Goal: Information Seeking & Learning: Learn about a topic

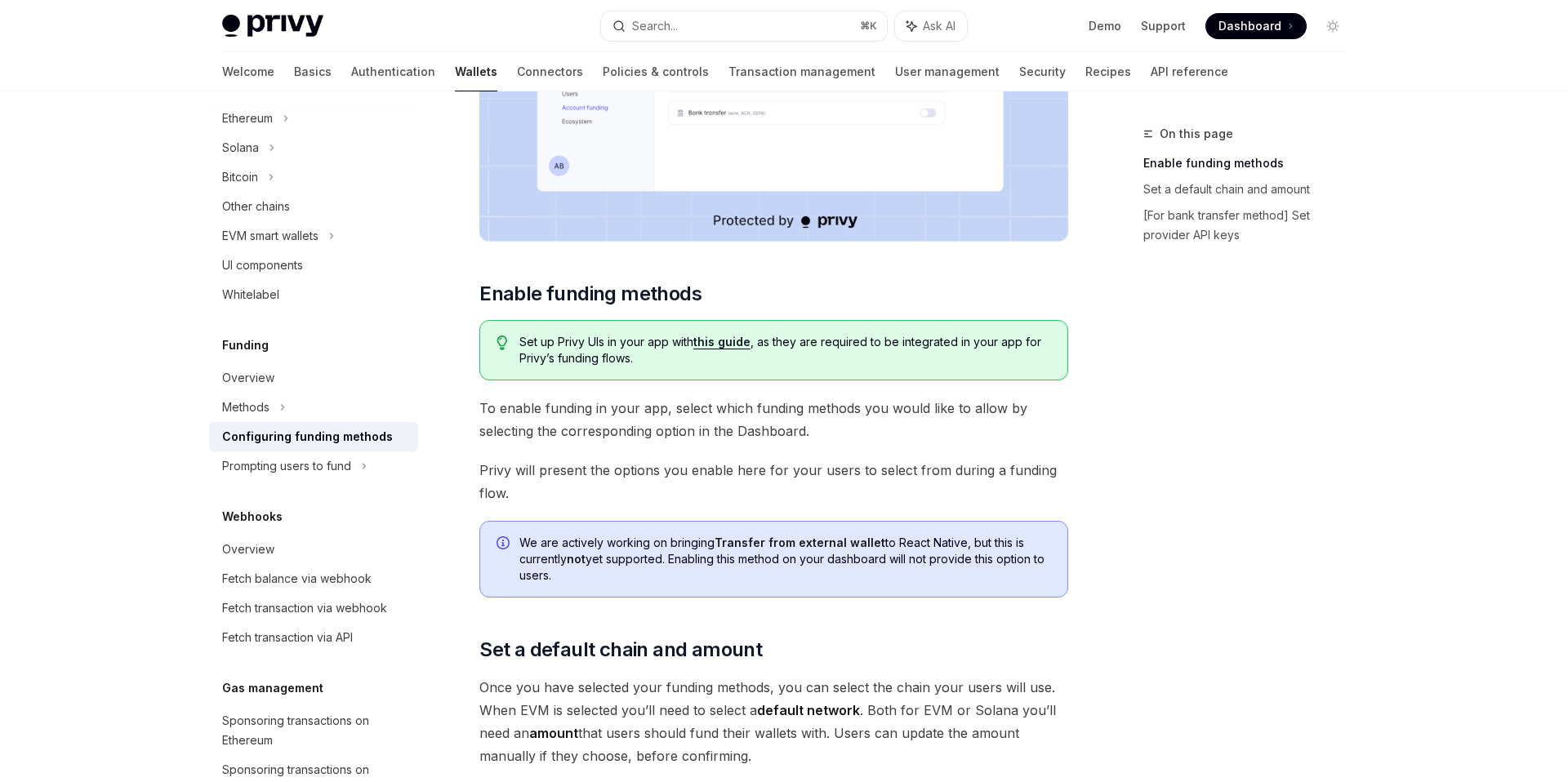
scroll to position [507, 0]
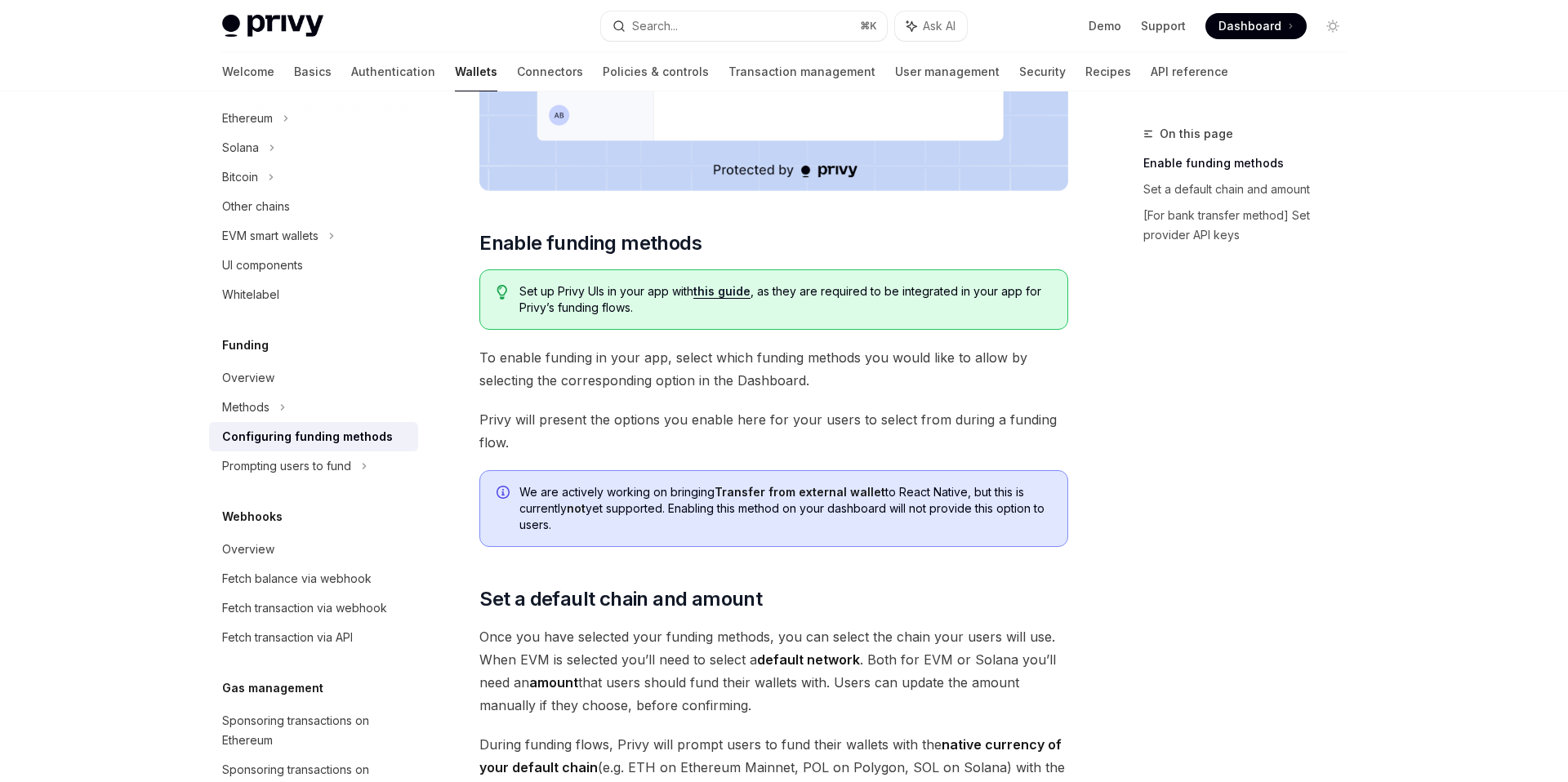
click at [714, 292] on link "this guide" at bounding box center [721, 292] width 57 height 15
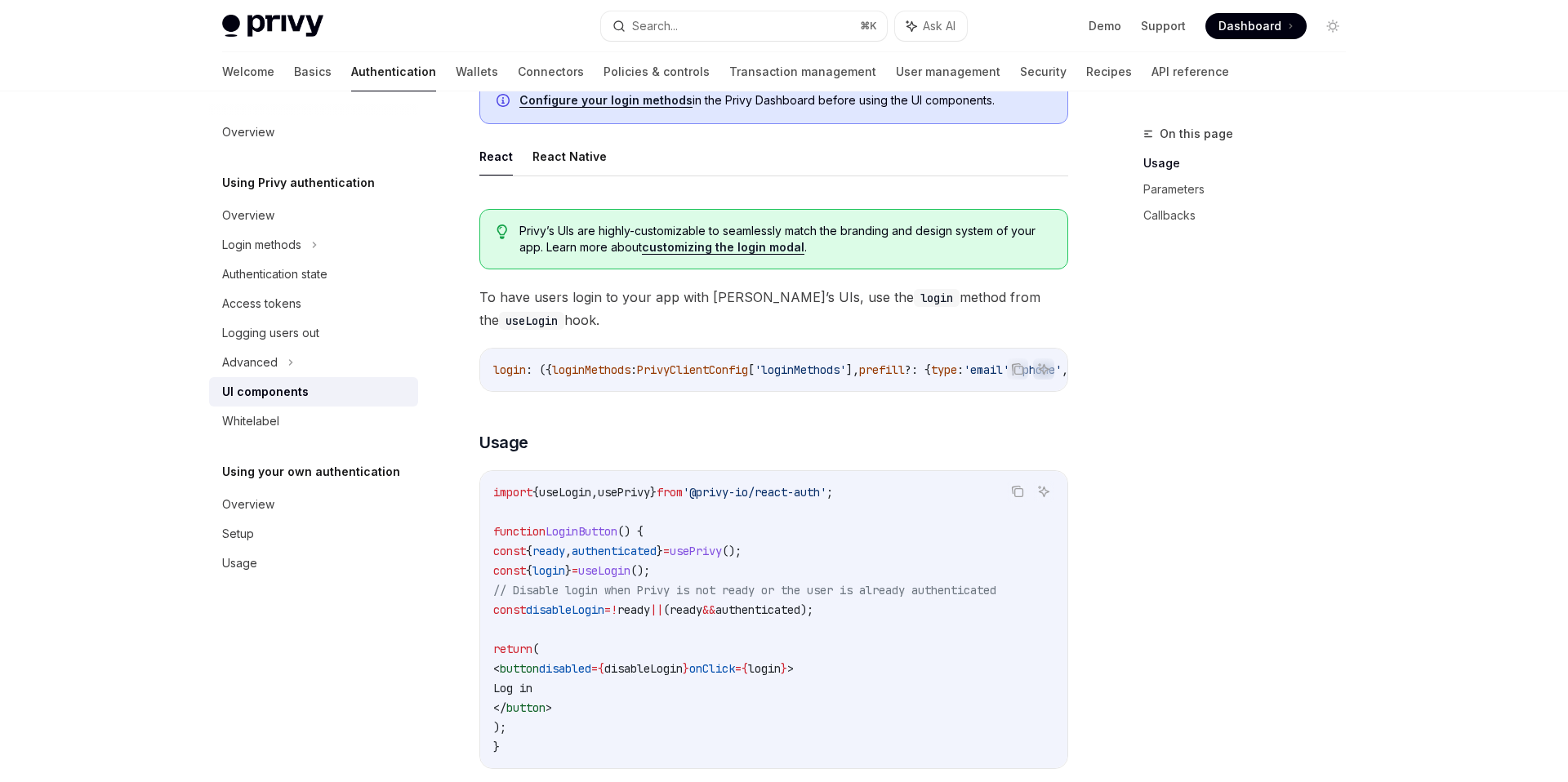
scroll to position [729, 0]
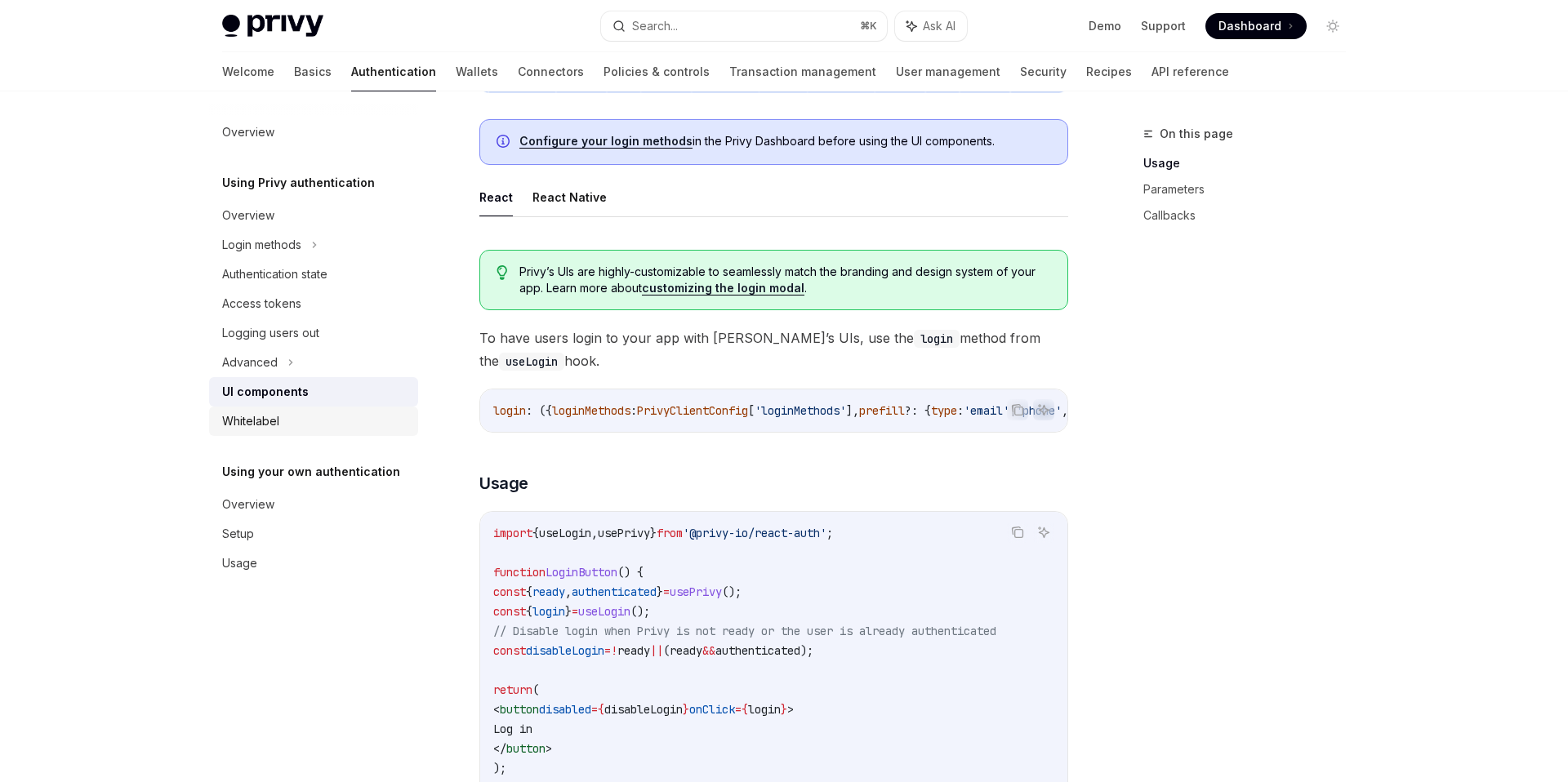
click at [260, 426] on div "Whitelabel" at bounding box center [250, 422] width 57 height 20
click at [251, 426] on div "Whitelabel" at bounding box center [250, 422] width 57 height 20
click at [263, 419] on div "Whitelabel" at bounding box center [250, 422] width 57 height 20
click at [272, 372] on div "Advanced" at bounding box center [250, 363] width 56 height 20
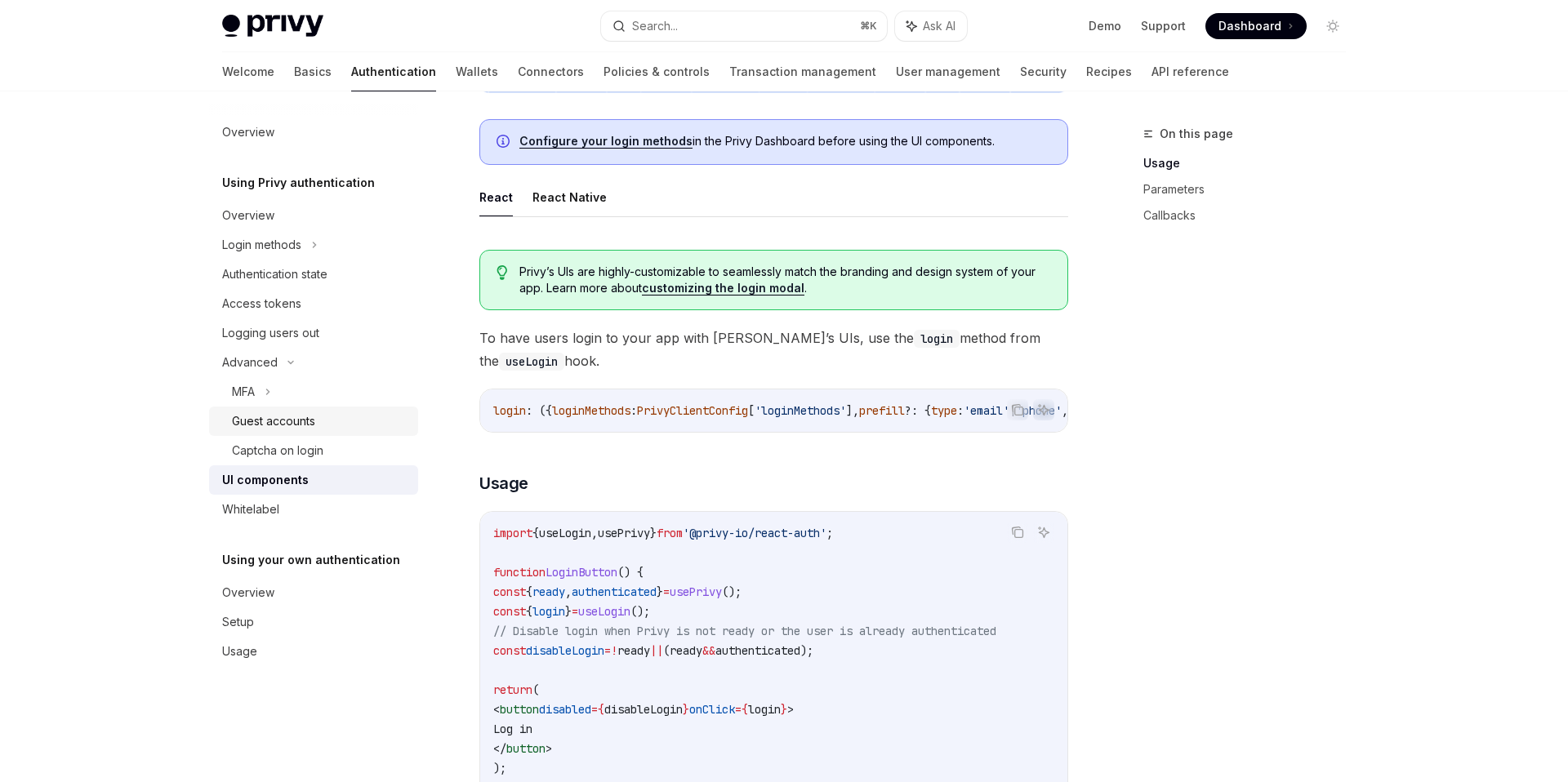
click at [275, 426] on div "Guest accounts" at bounding box center [274, 422] width 83 height 20
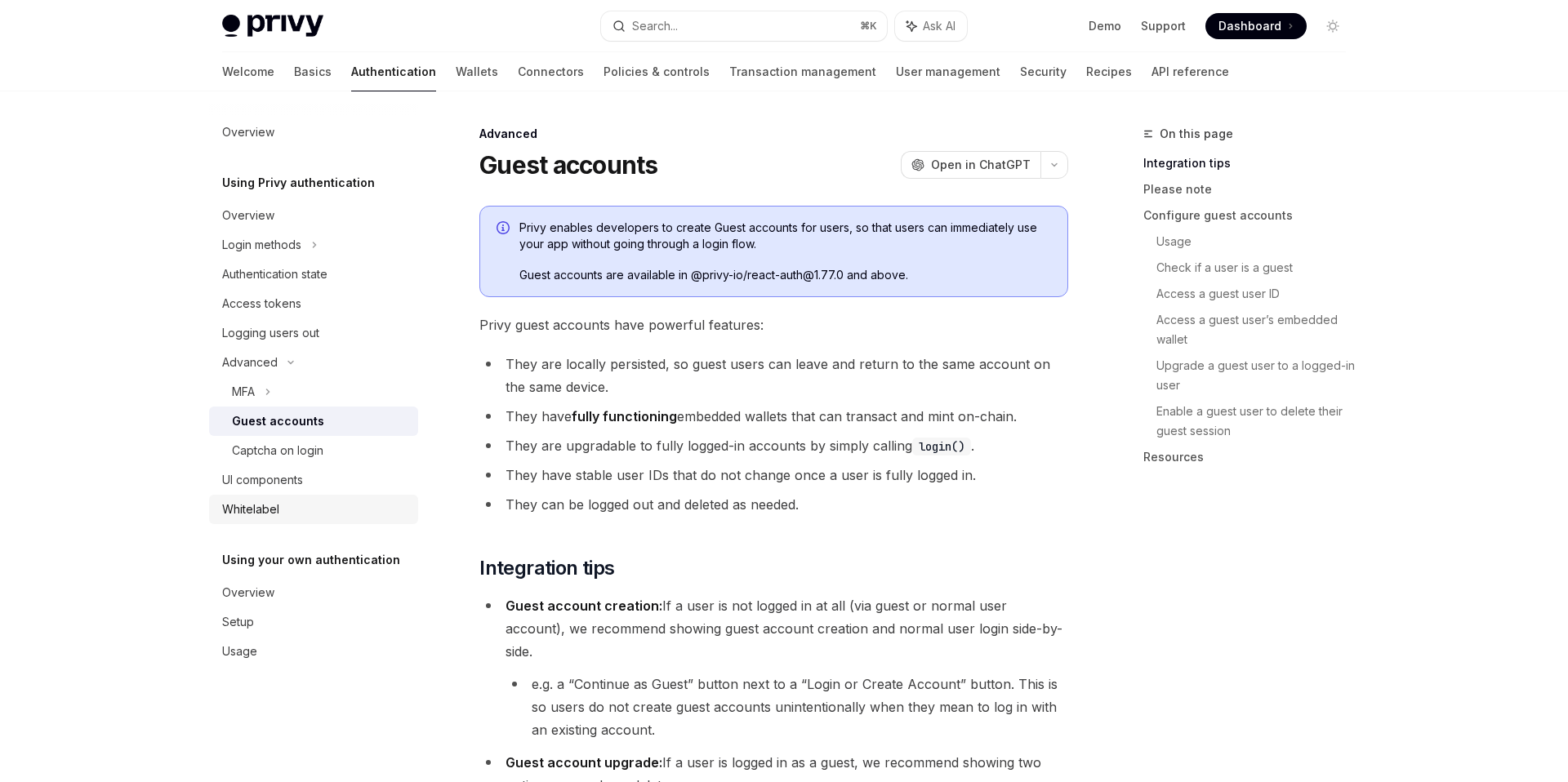
click at [270, 497] on link "Whitelabel" at bounding box center [313, 509] width 209 height 29
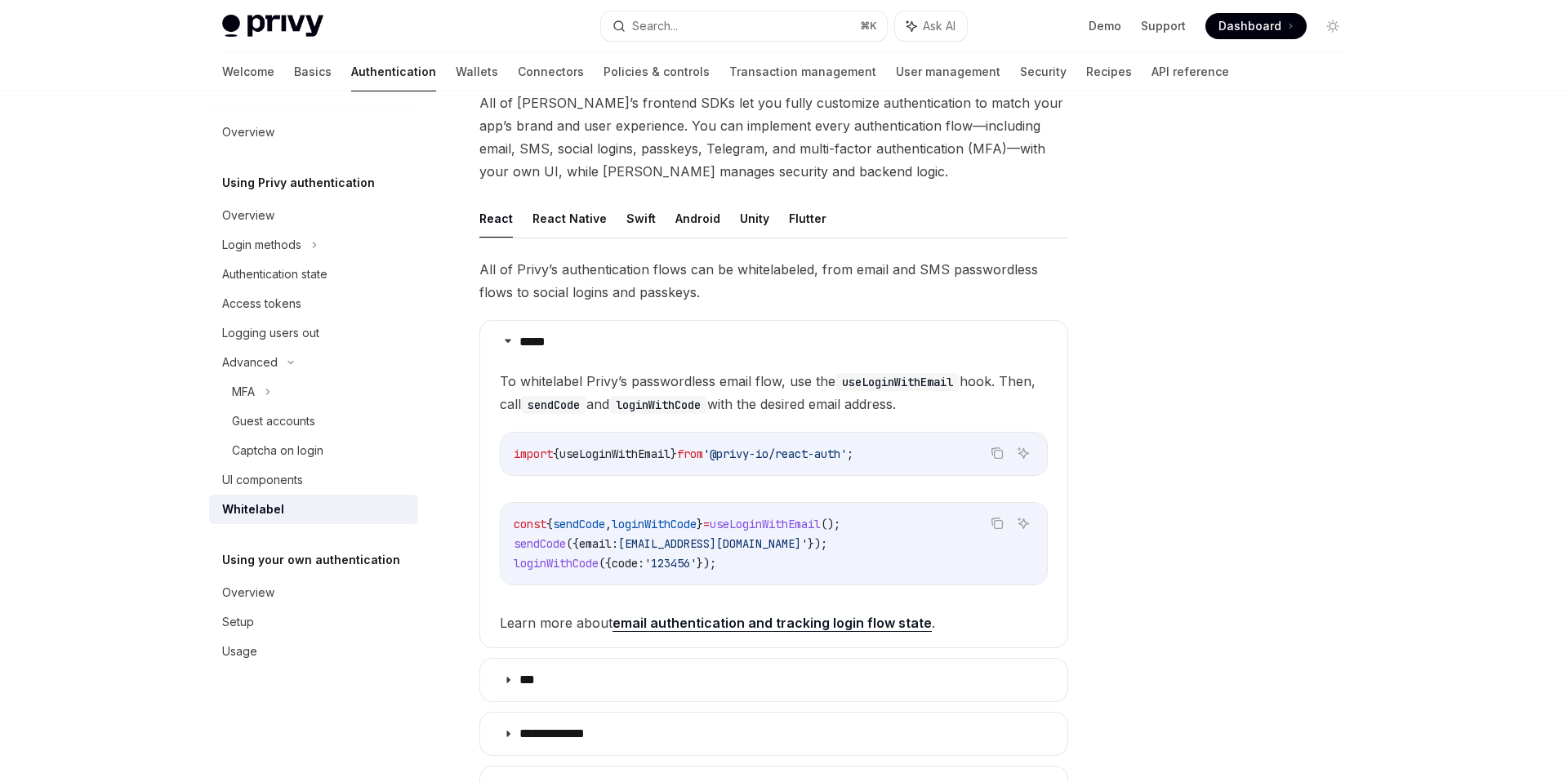
scroll to position [111, 0]
click at [825, 129] on span "All of [PERSON_NAME]’s frontend SDKs let you fully customize authentication to …" at bounding box center [774, 140] width 589 height 92
click at [1416, 574] on div "Privy Docs home page Search... ⌘ K Ask AI Demo Support Dashboard Dashboard Sear…" at bounding box center [784, 531] width 1568 height 1284
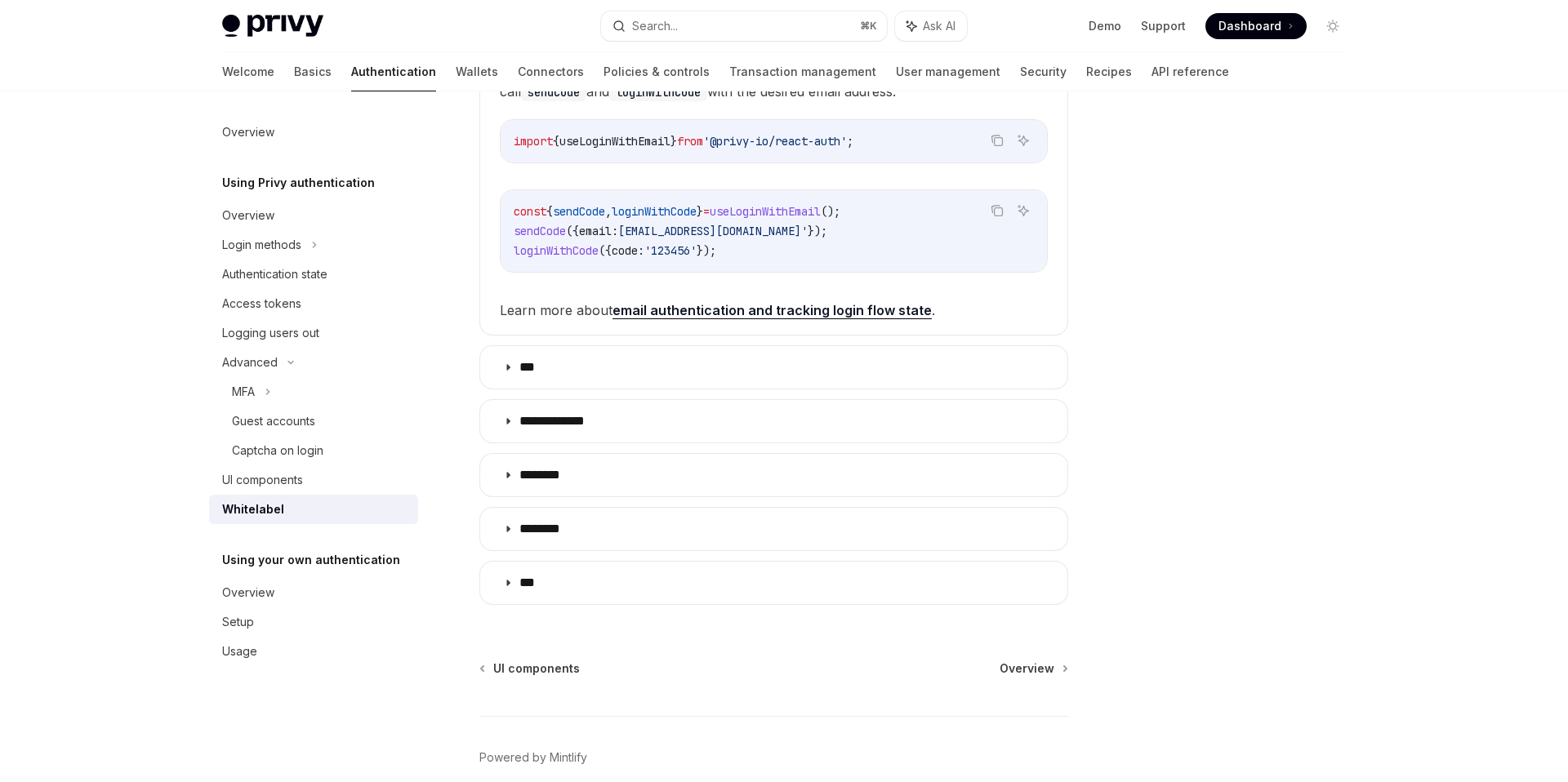
scroll to position [354, 0]
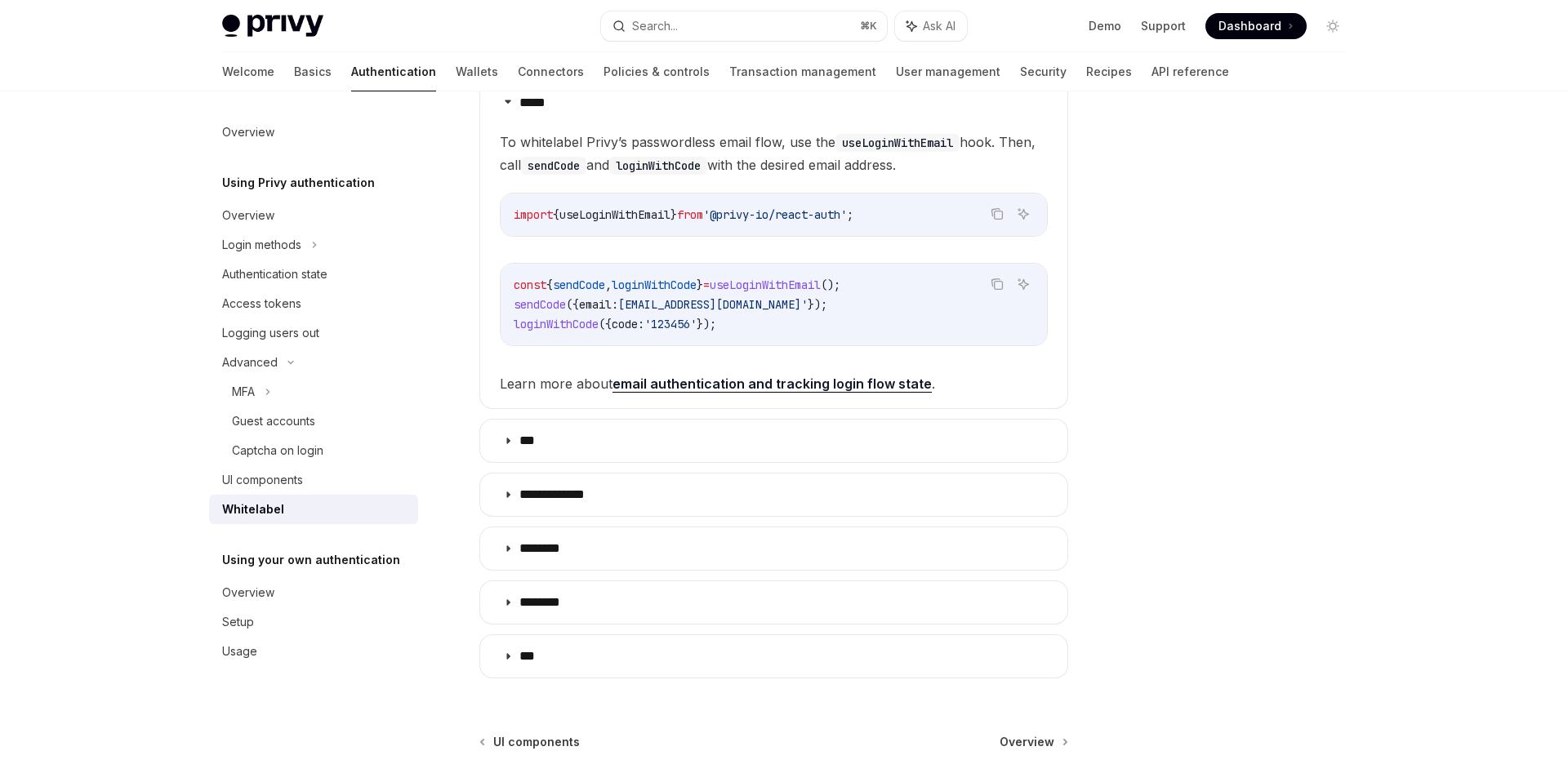
click at [1218, 532] on div at bounding box center [1234, 453] width 248 height 658
click at [896, 76] on link "User management" at bounding box center [948, 72] width 105 height 39
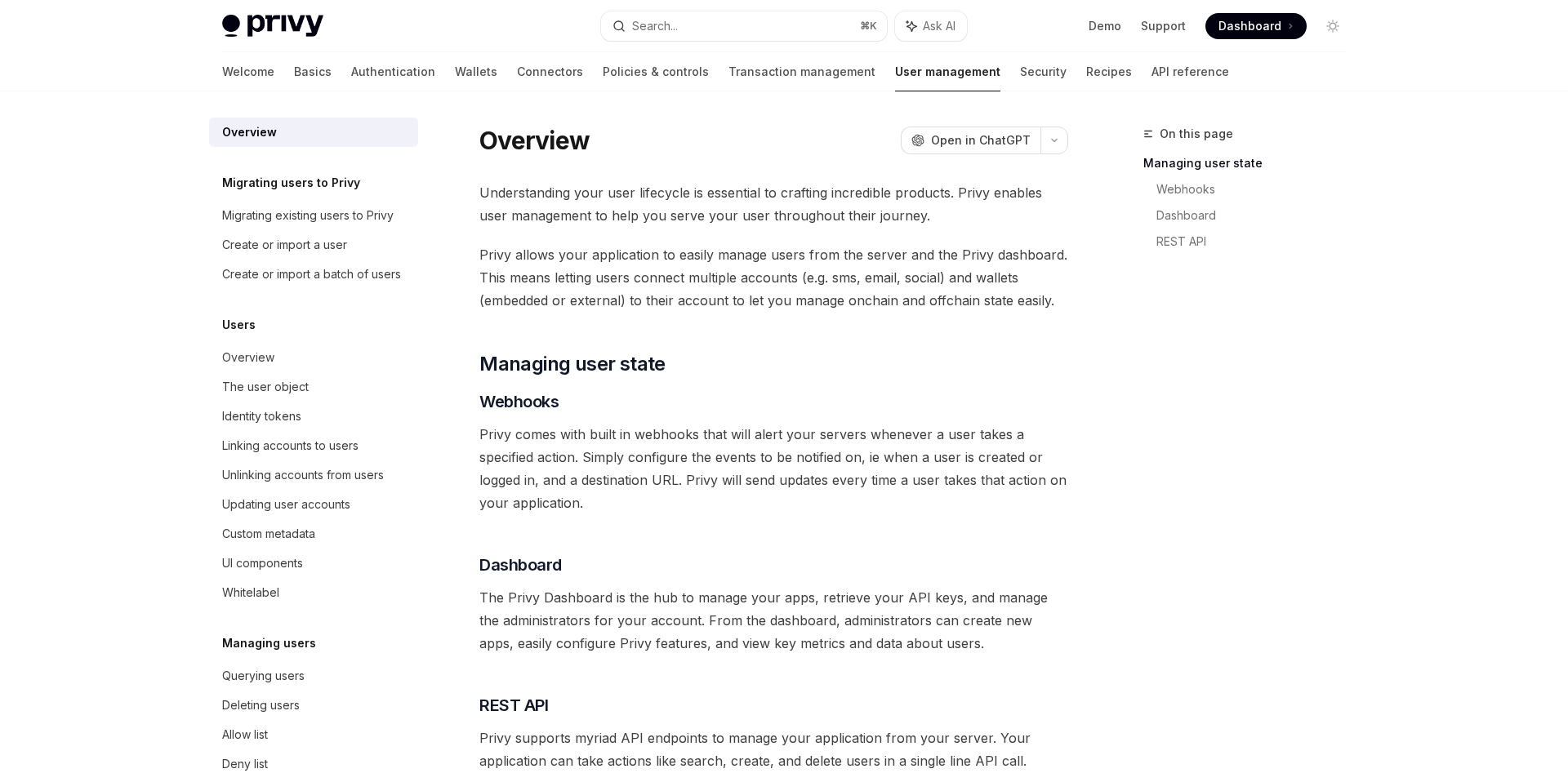
click at [1080, 312] on div "On this page Managing user state Webhooks Dashboard REST API Overview OpenAI Op…" at bounding box center [784, 553] width 1150 height 923
click at [163, 418] on div "Privy Docs home page Search... ⌘ K Ask AI Demo Support Dashboard Dashboard Sear…" at bounding box center [784, 507] width 1568 height 1015
click at [101, 596] on div "Privy Docs home page Search... ⌘ K Ask AI Demo Support Dashboard Dashboard Sear…" at bounding box center [784, 507] width 1568 height 1015
click at [102, 145] on div "Privy Docs home page Search... ⌘ K Ask AI Demo Support Dashboard Dashboard Sear…" at bounding box center [784, 507] width 1568 height 1015
click at [57, 46] on div at bounding box center [784, 46] width 1568 height 92
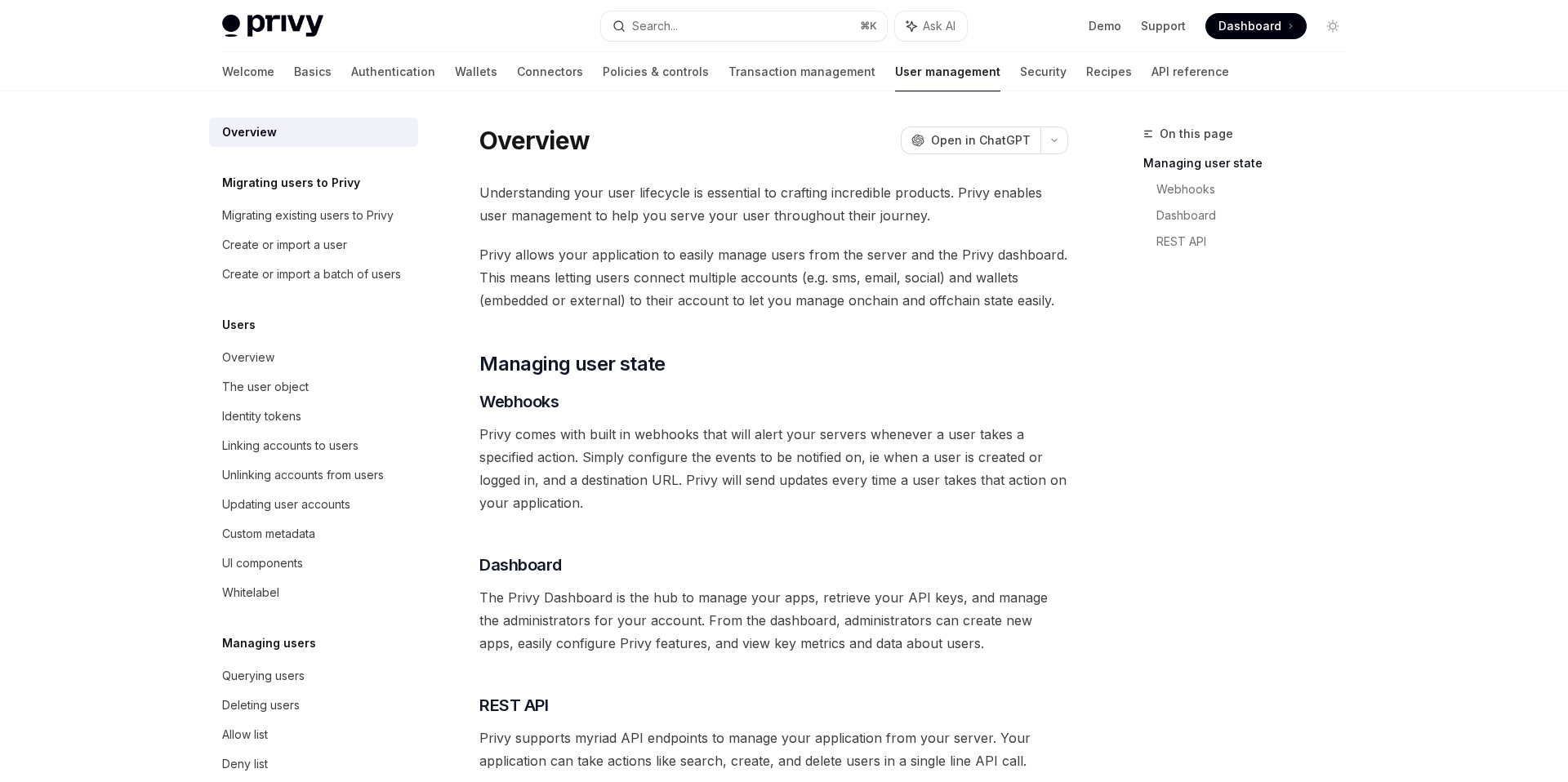
click at [91, 176] on div "Privy Docs home page Search... ⌘ K Ask AI Demo Support Dashboard Dashboard Sear…" at bounding box center [784, 507] width 1568 height 1015
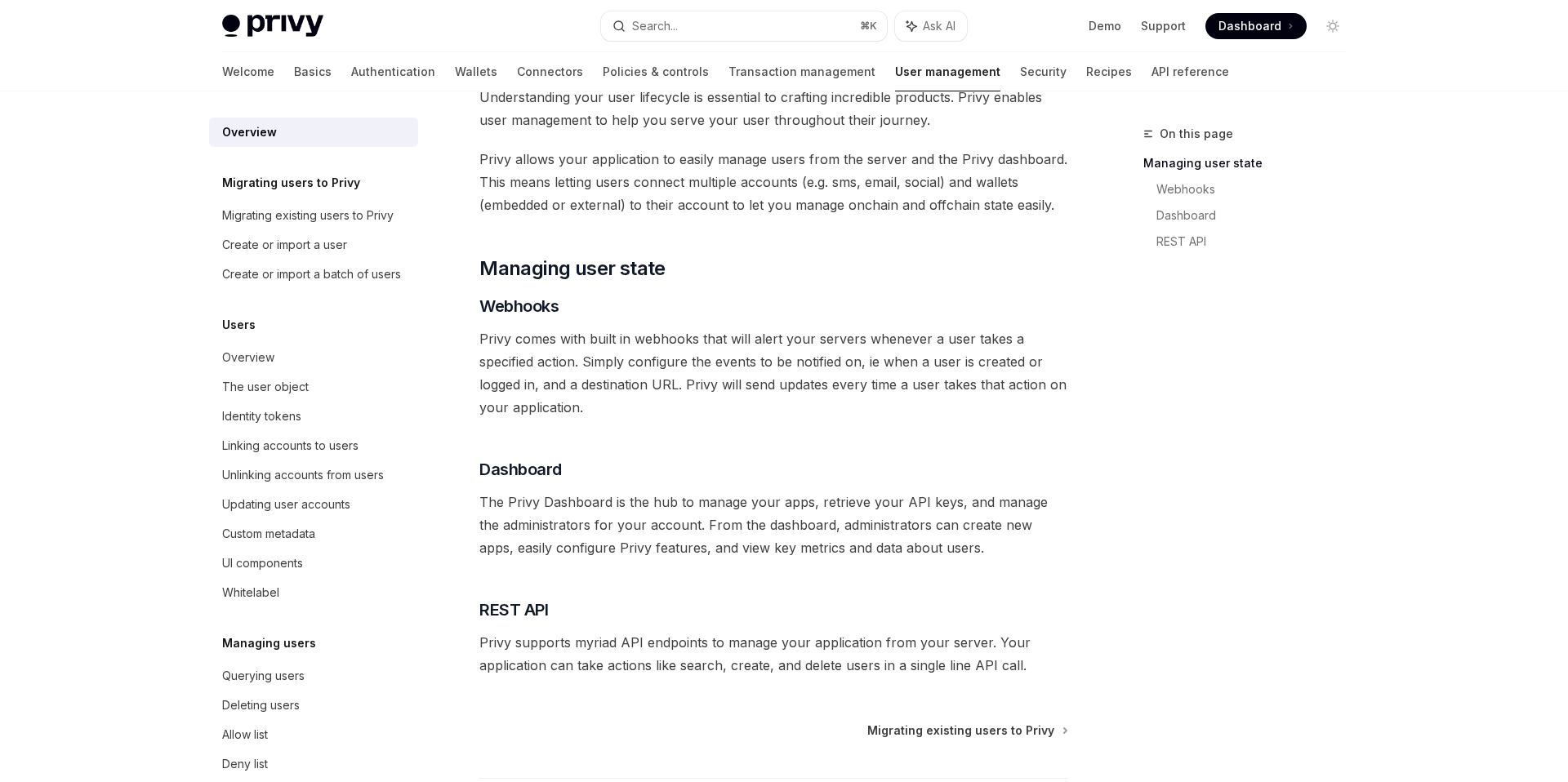
scroll to position [150, 0]
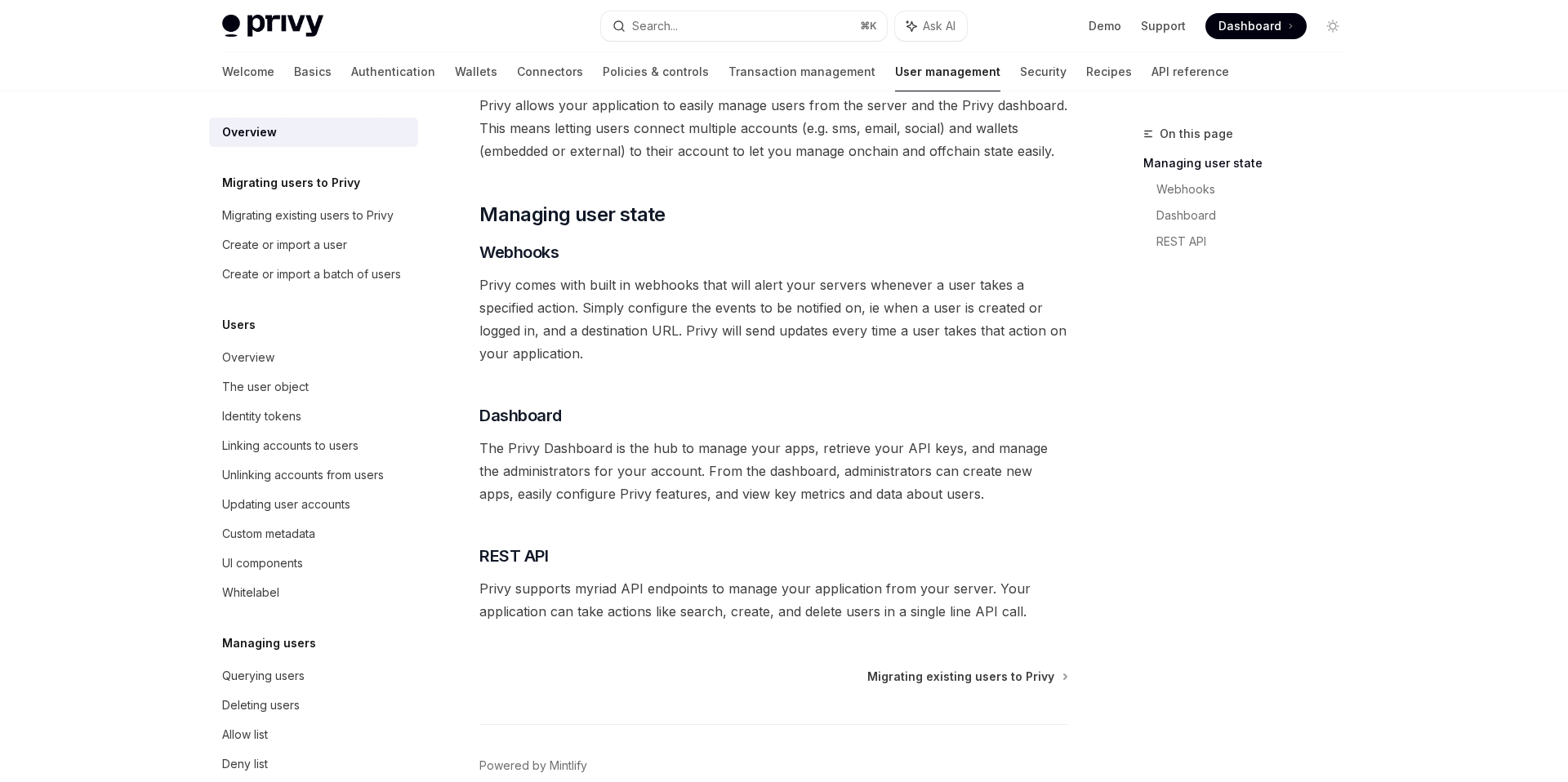
click at [608, 351] on span "Privy comes with built in webhooks that will alert your servers whenever a user…" at bounding box center [774, 319] width 589 height 92
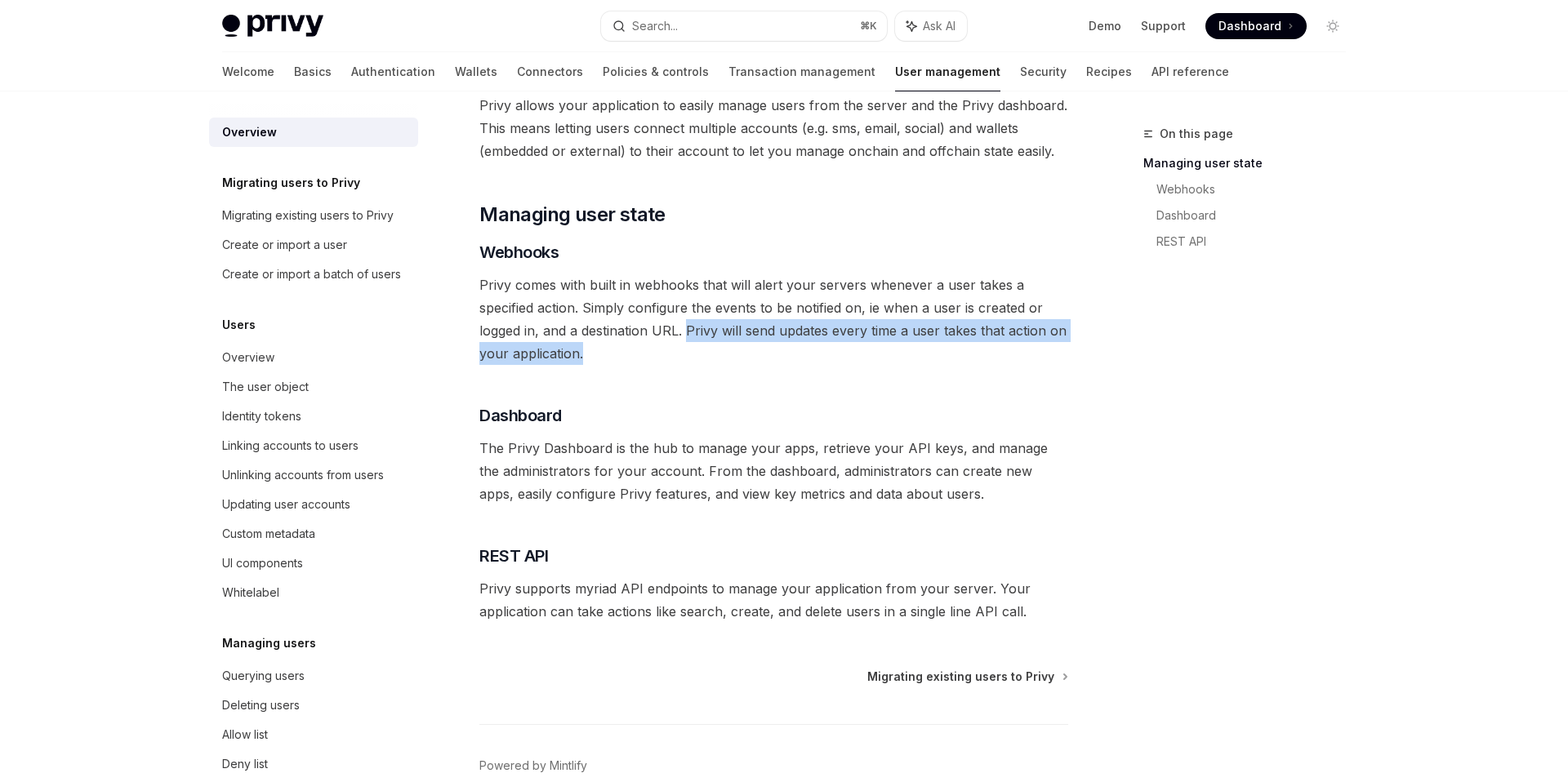
drag, startPoint x: 608, startPoint y: 351, endPoint x: 685, endPoint y: 331, distance: 79.6
click at [686, 331] on span "Privy comes with built in webhooks that will alert your servers whenever a user…" at bounding box center [774, 319] width 589 height 92
click at [685, 331] on span "Privy comes with built in webhooks that will alert your servers whenever a user…" at bounding box center [774, 319] width 589 height 92
drag, startPoint x: 686, startPoint y: 352, endPoint x: 686, endPoint y: 331, distance: 21.0
click at [686, 331] on span "Privy comes with built in webhooks that will alert your servers whenever a user…" at bounding box center [774, 319] width 589 height 92
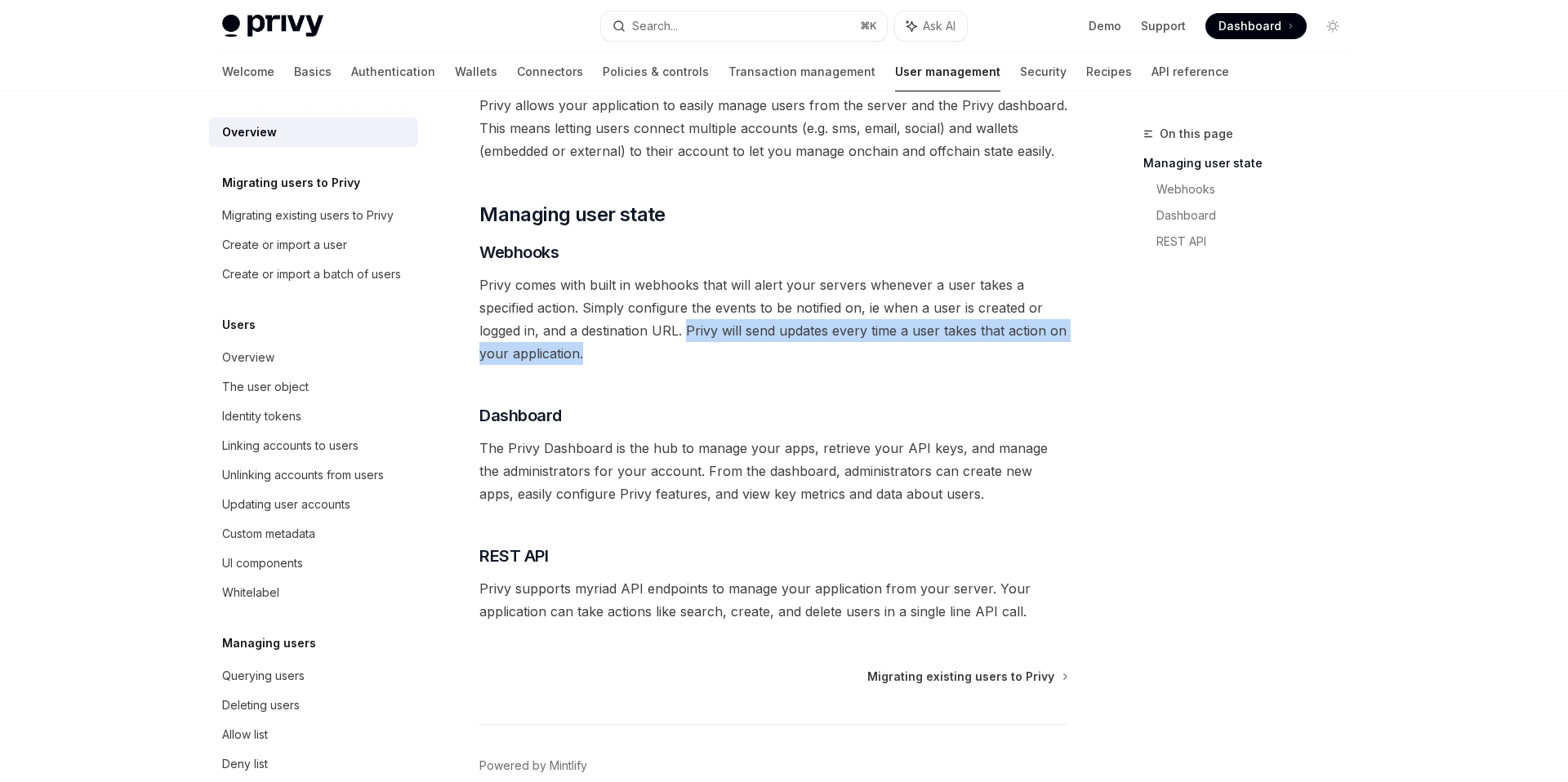
click at [686, 331] on span "Privy comes with built in webhooks that will alert your servers whenever a user…" at bounding box center [774, 319] width 589 height 92
drag, startPoint x: 686, startPoint y: 331, endPoint x: 704, endPoint y: 349, distance: 25.5
click at [704, 349] on span "Privy comes with built in webhooks that will alert your servers whenever a user…" at bounding box center [774, 319] width 589 height 92
click at [703, 349] on span "Privy comes with built in webhooks that will alert your servers whenever a user…" at bounding box center [774, 319] width 589 height 92
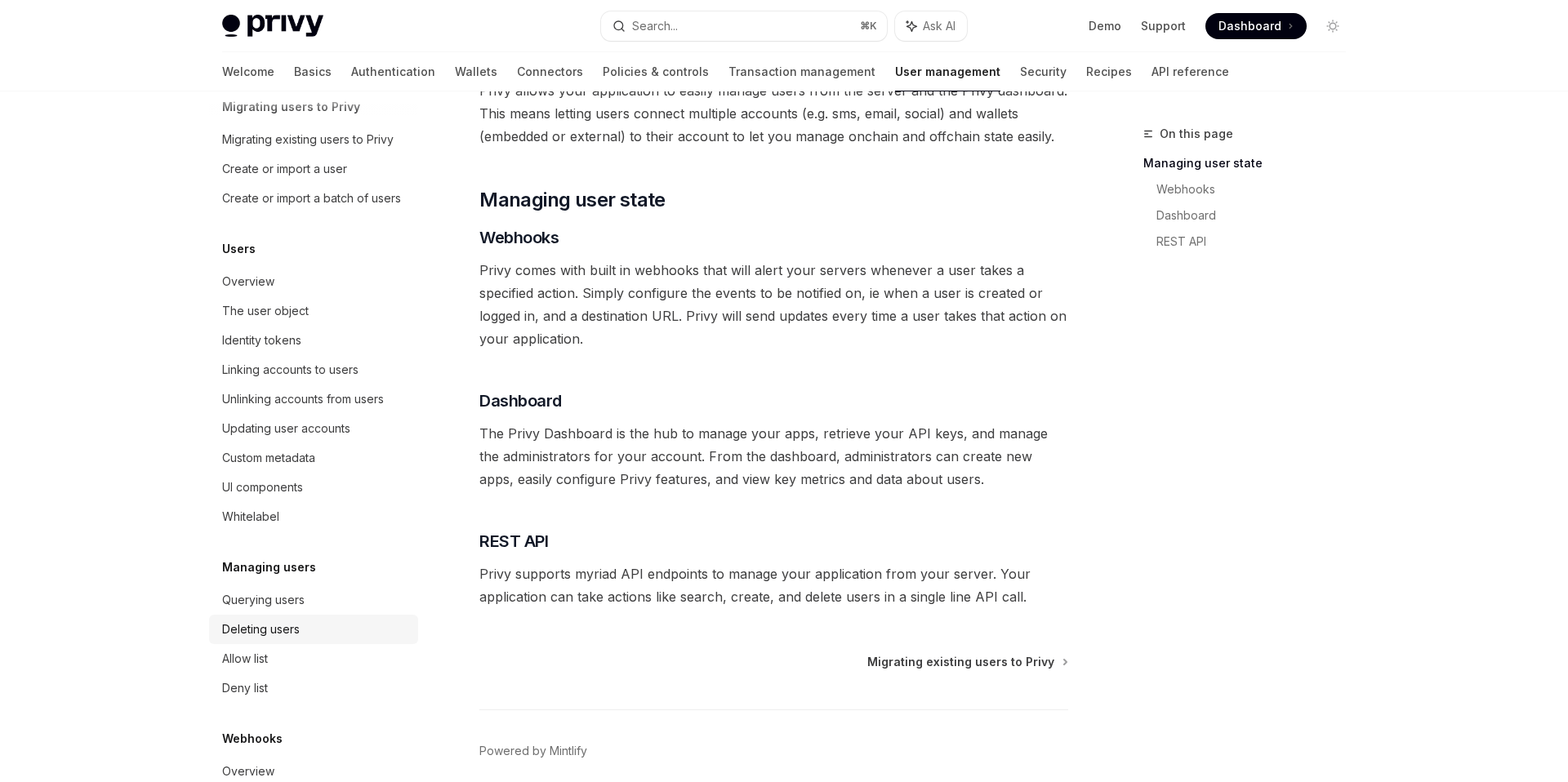
scroll to position [142, 0]
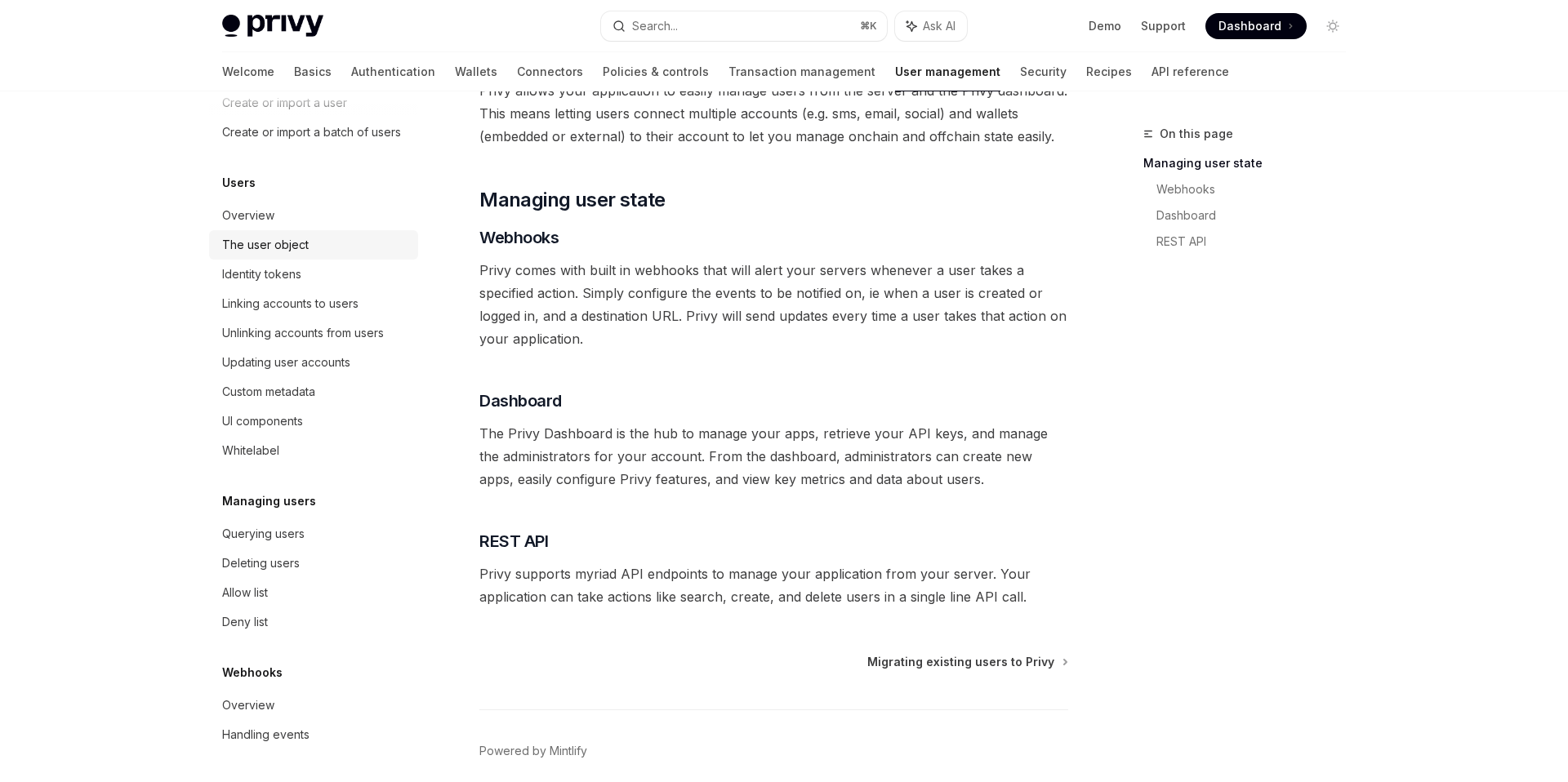
click at [279, 231] on link "The user object" at bounding box center [313, 245] width 209 height 29
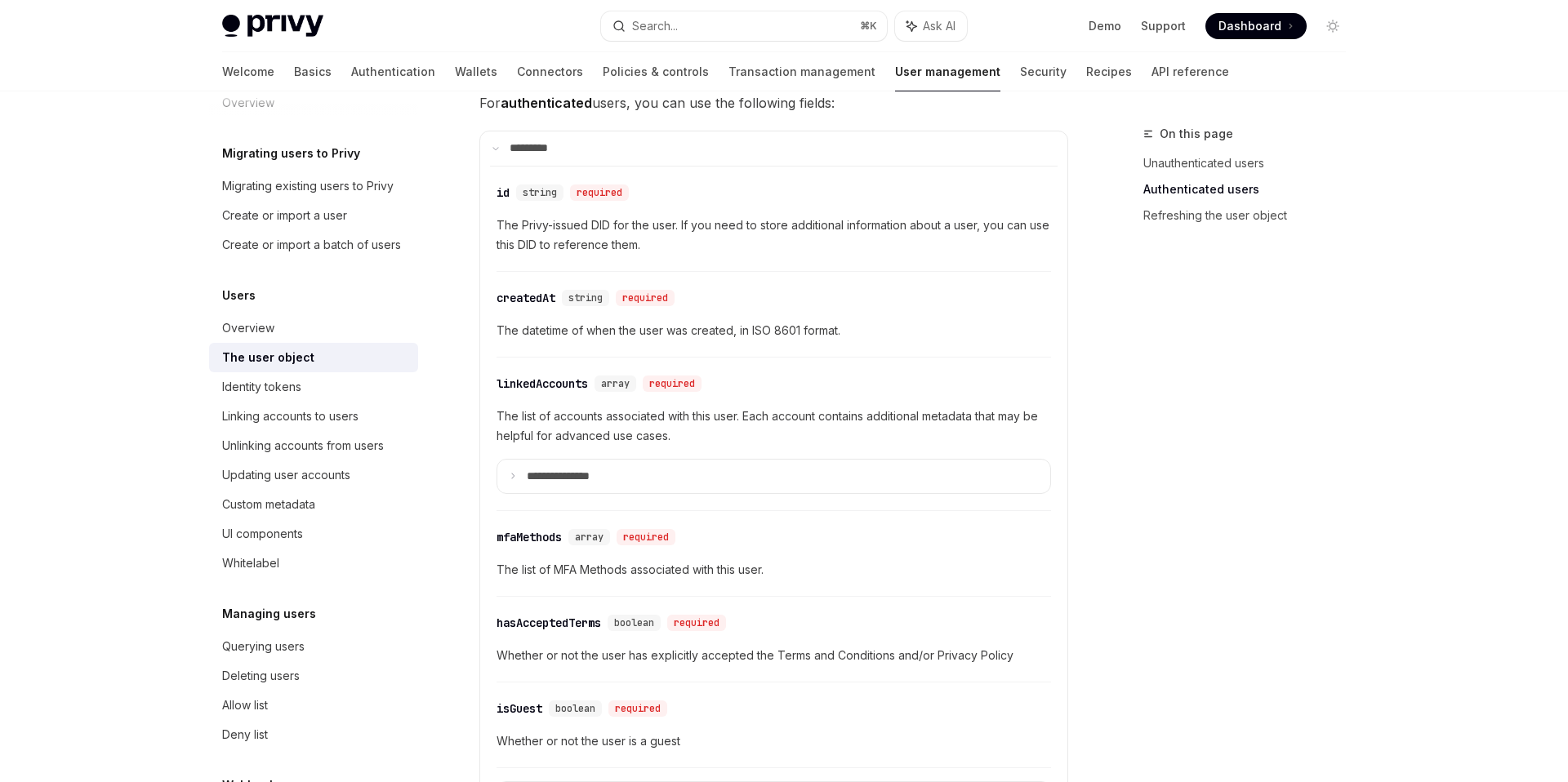
scroll to position [581, 0]
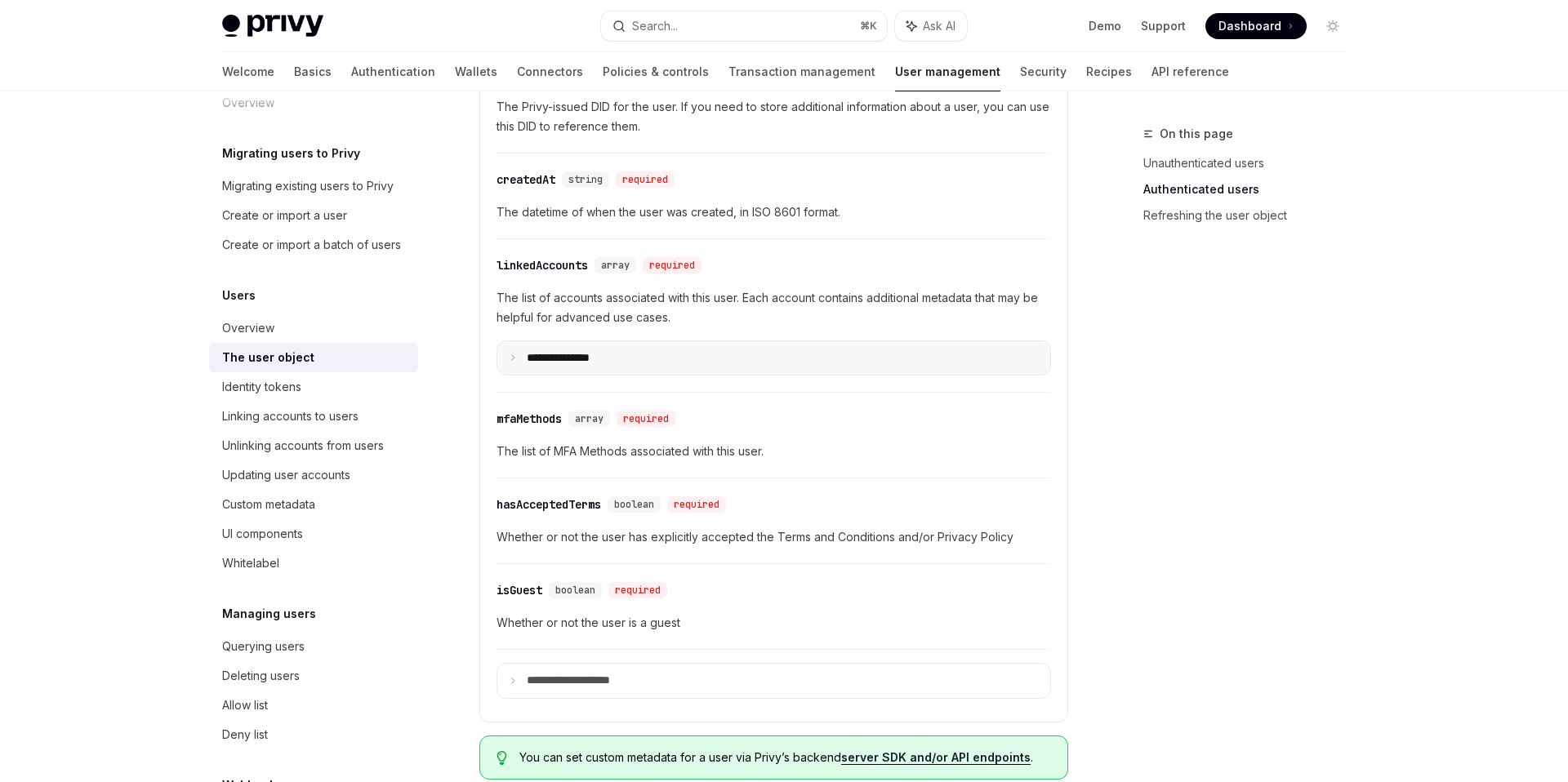
click at [647, 359] on summary "**********" at bounding box center [774, 358] width 552 height 34
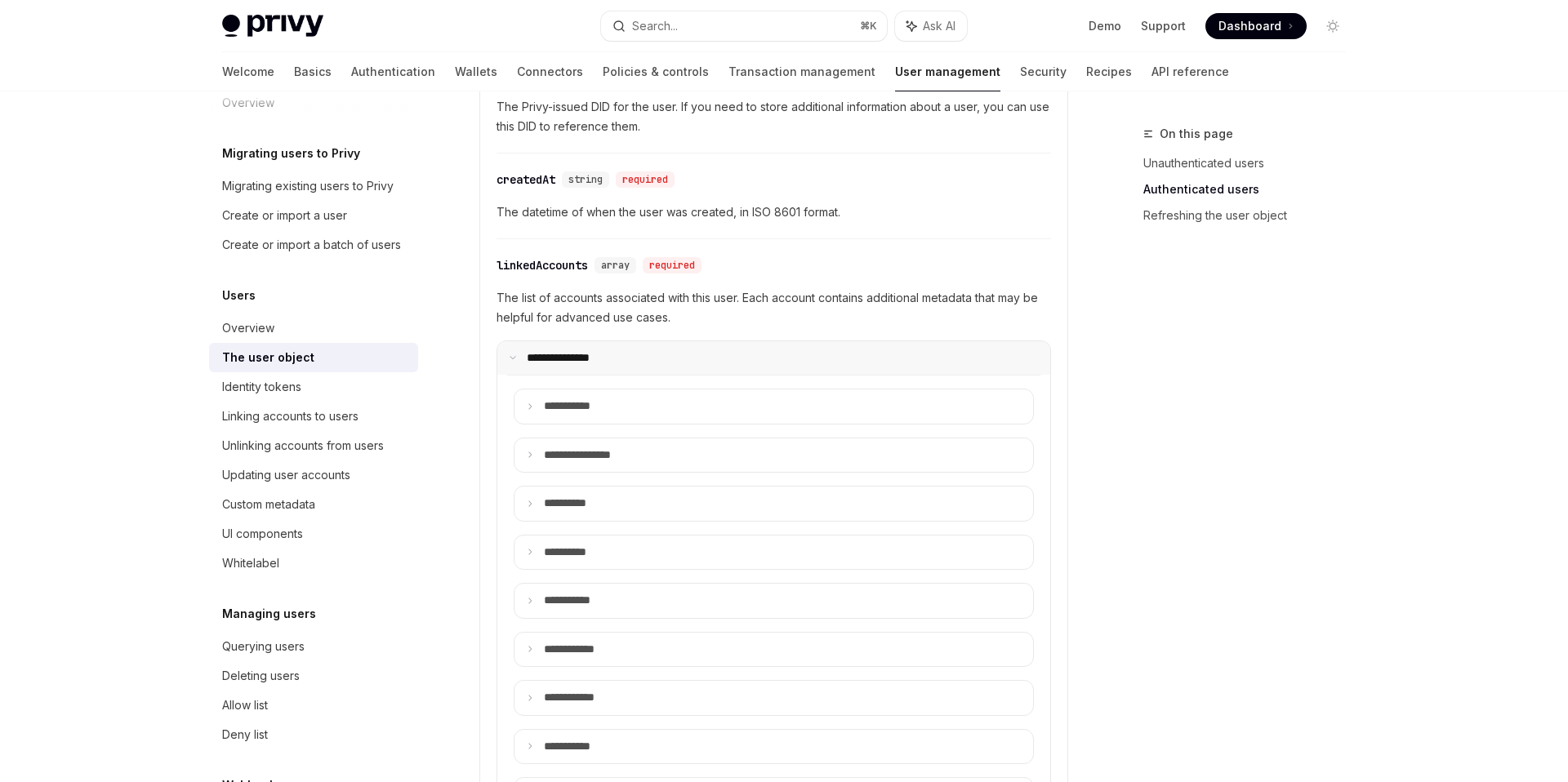
click at [647, 359] on summary "**********" at bounding box center [774, 358] width 552 height 34
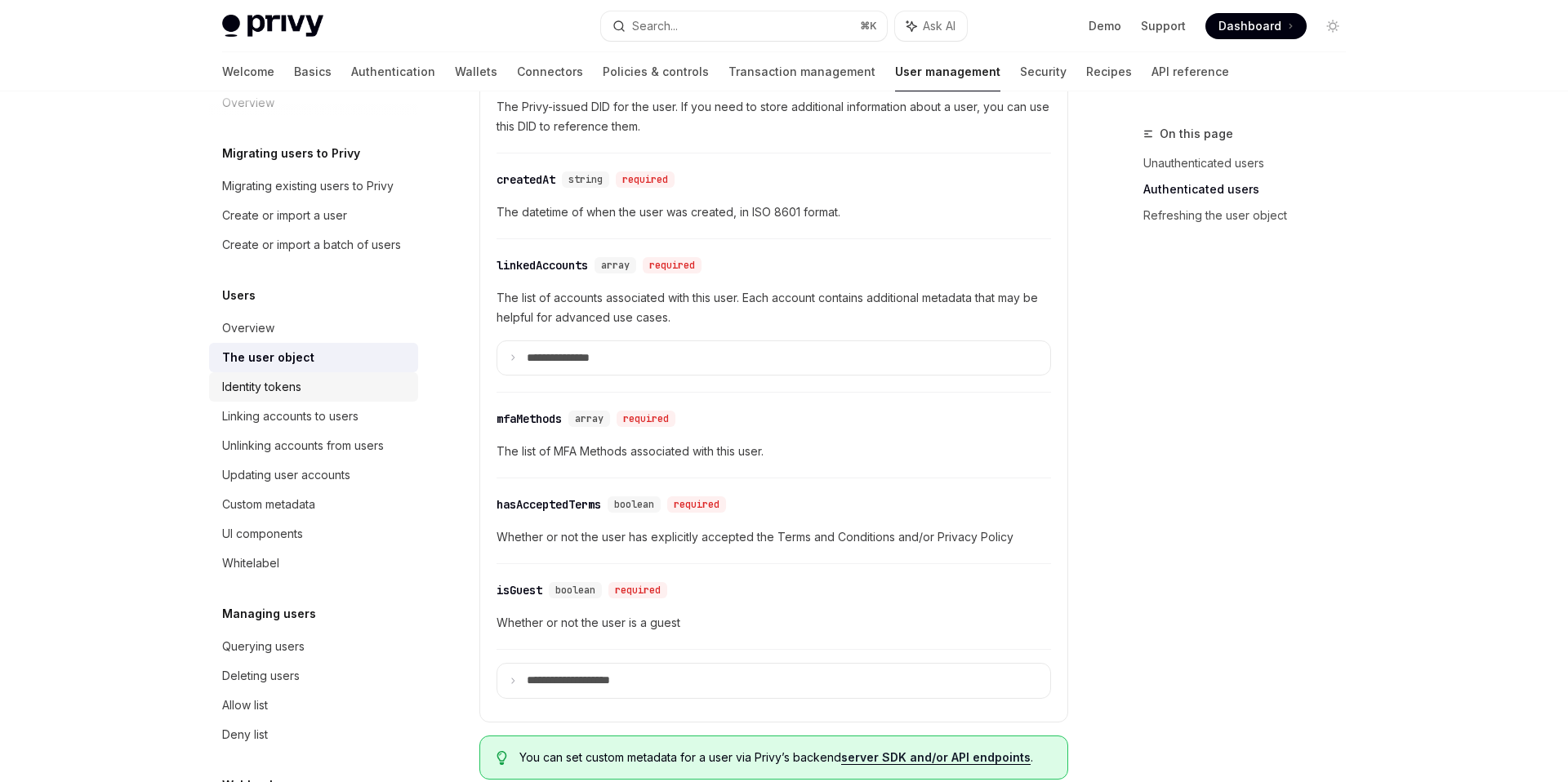
click at [284, 384] on div "Identity tokens" at bounding box center [261, 387] width 79 height 20
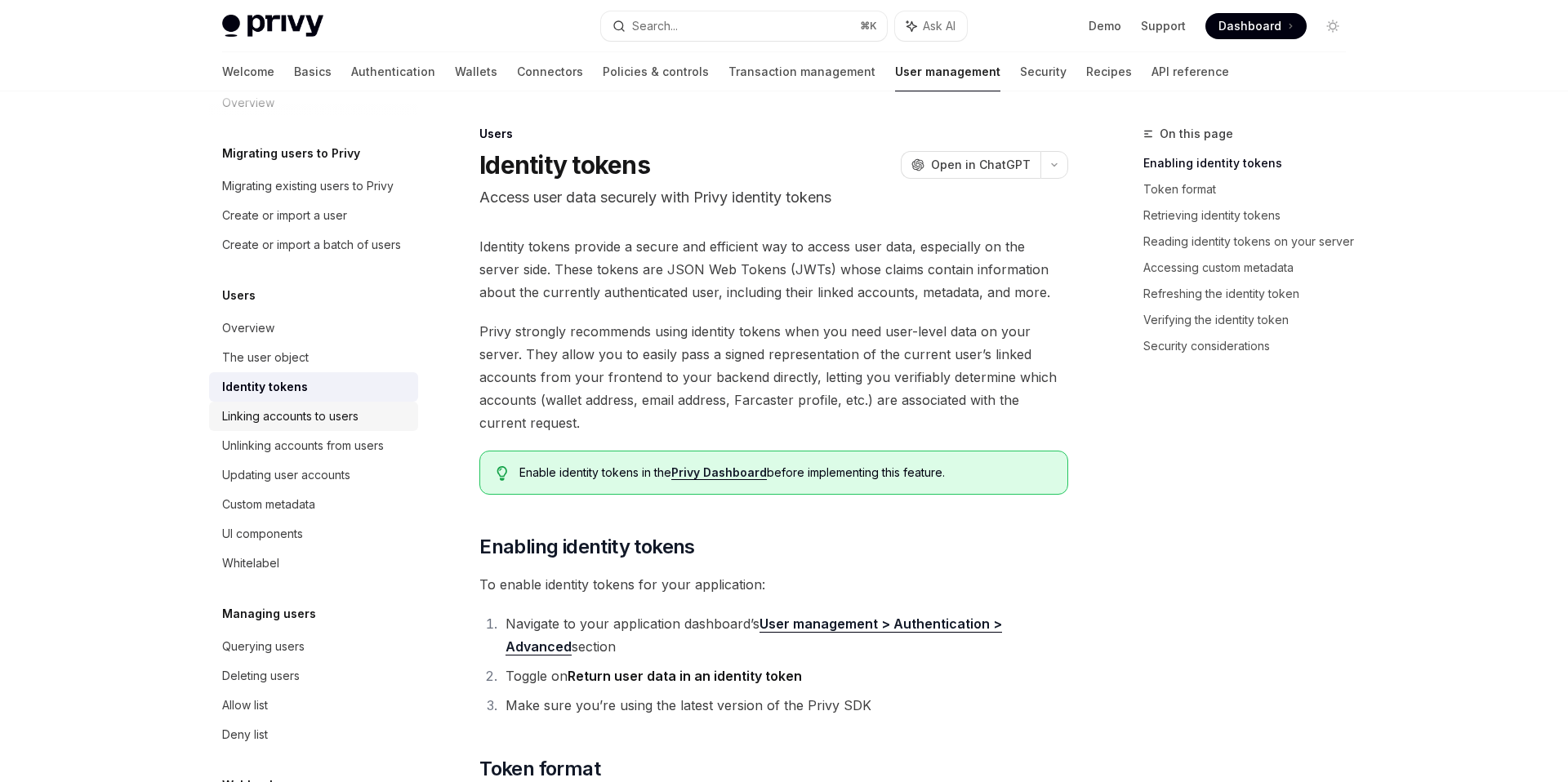
click at [285, 410] on div "Linking accounts to users" at bounding box center [290, 417] width 136 height 20
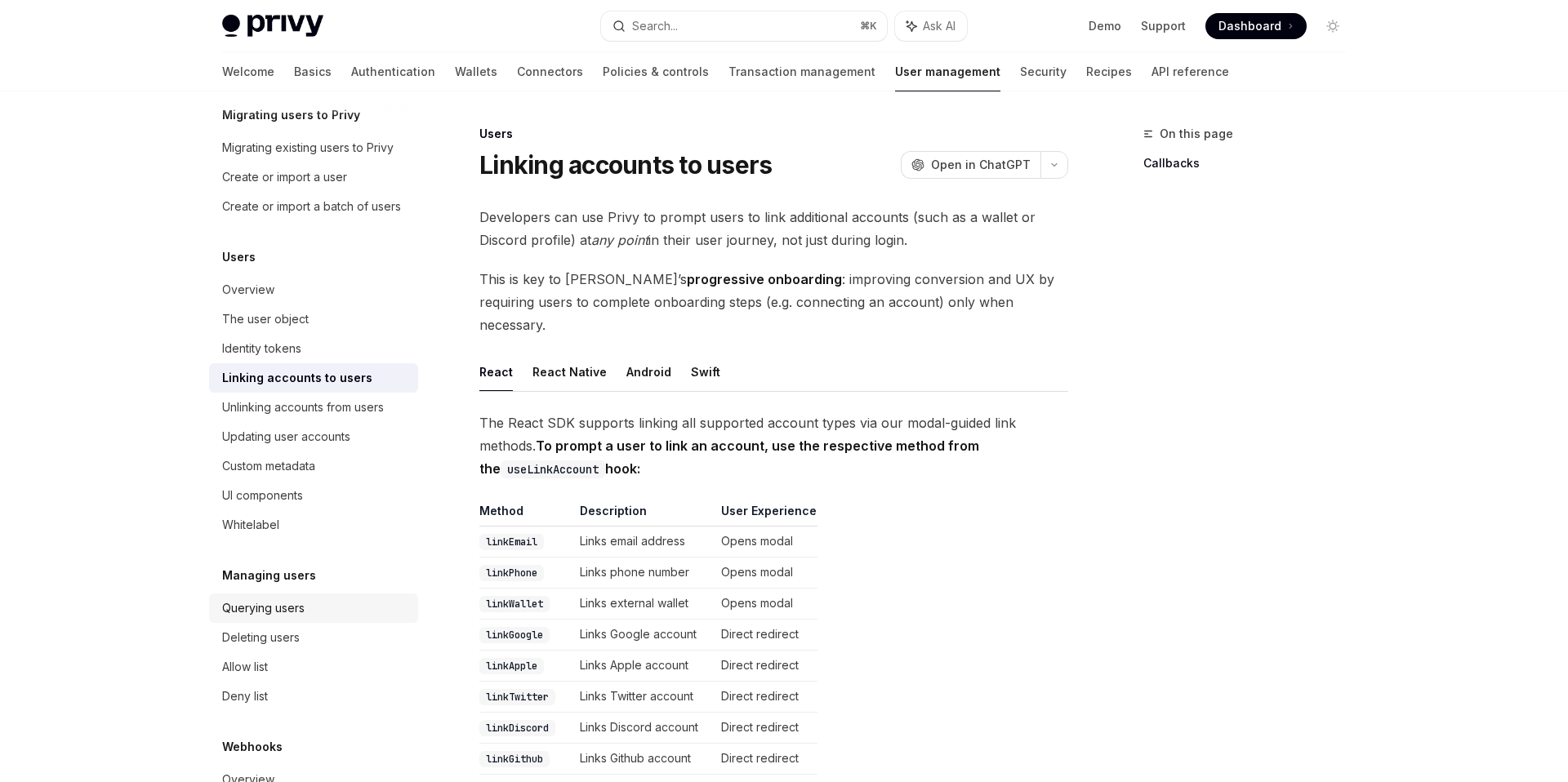
scroll to position [84, 0]
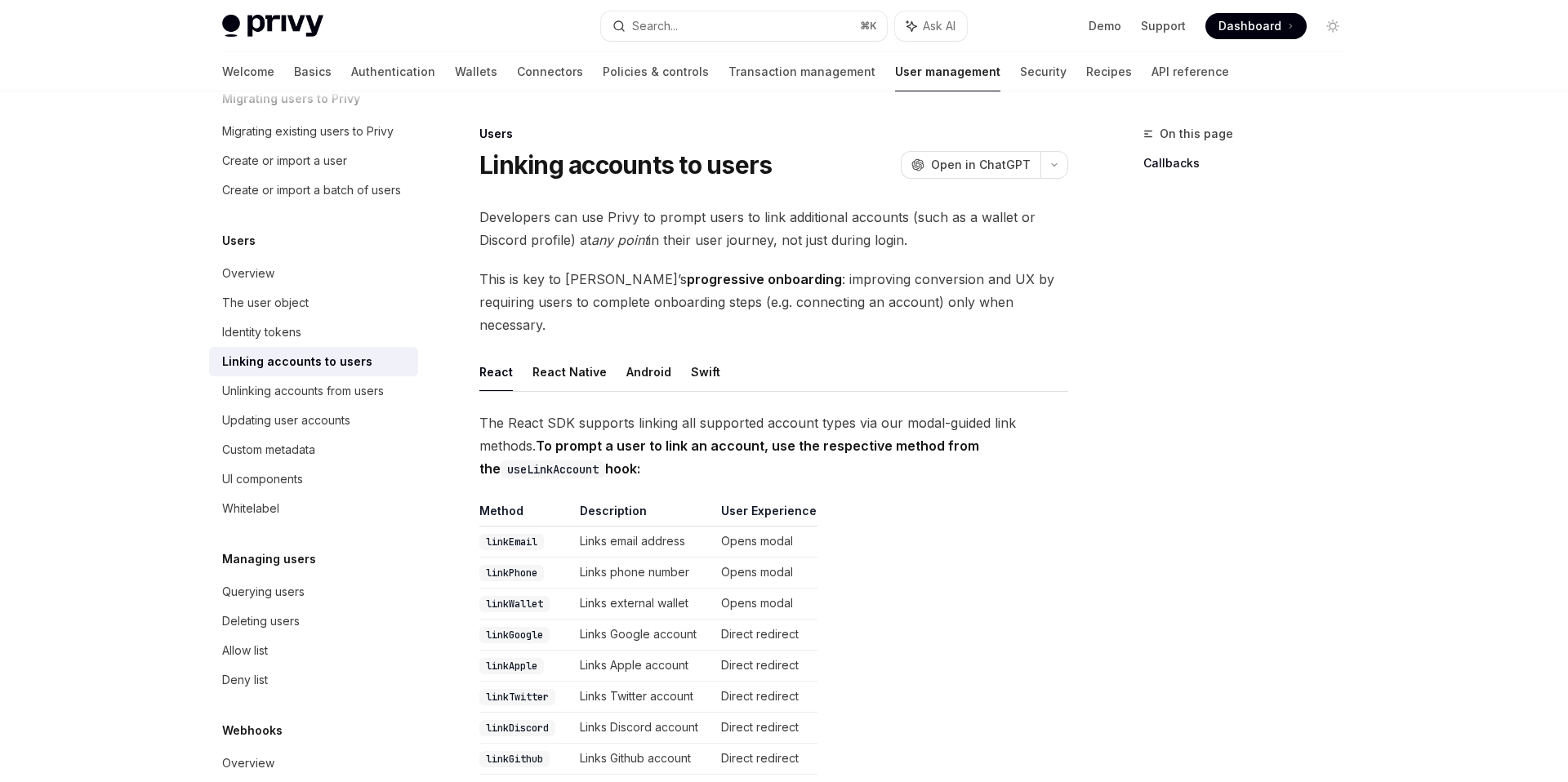
click at [1151, 530] on div "On this page Callbacks" at bounding box center [1234, 453] width 248 height 658
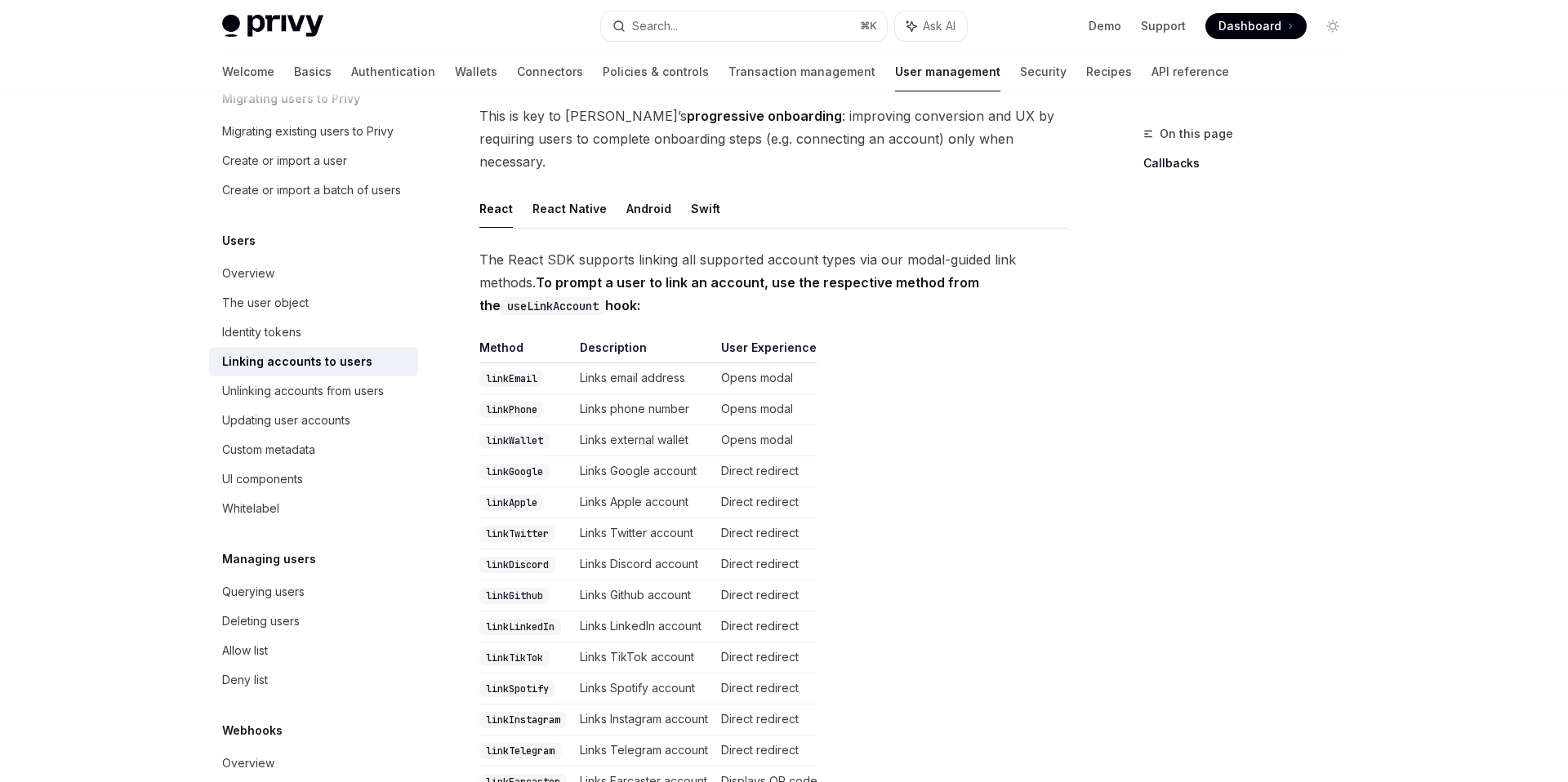
scroll to position [234, 0]
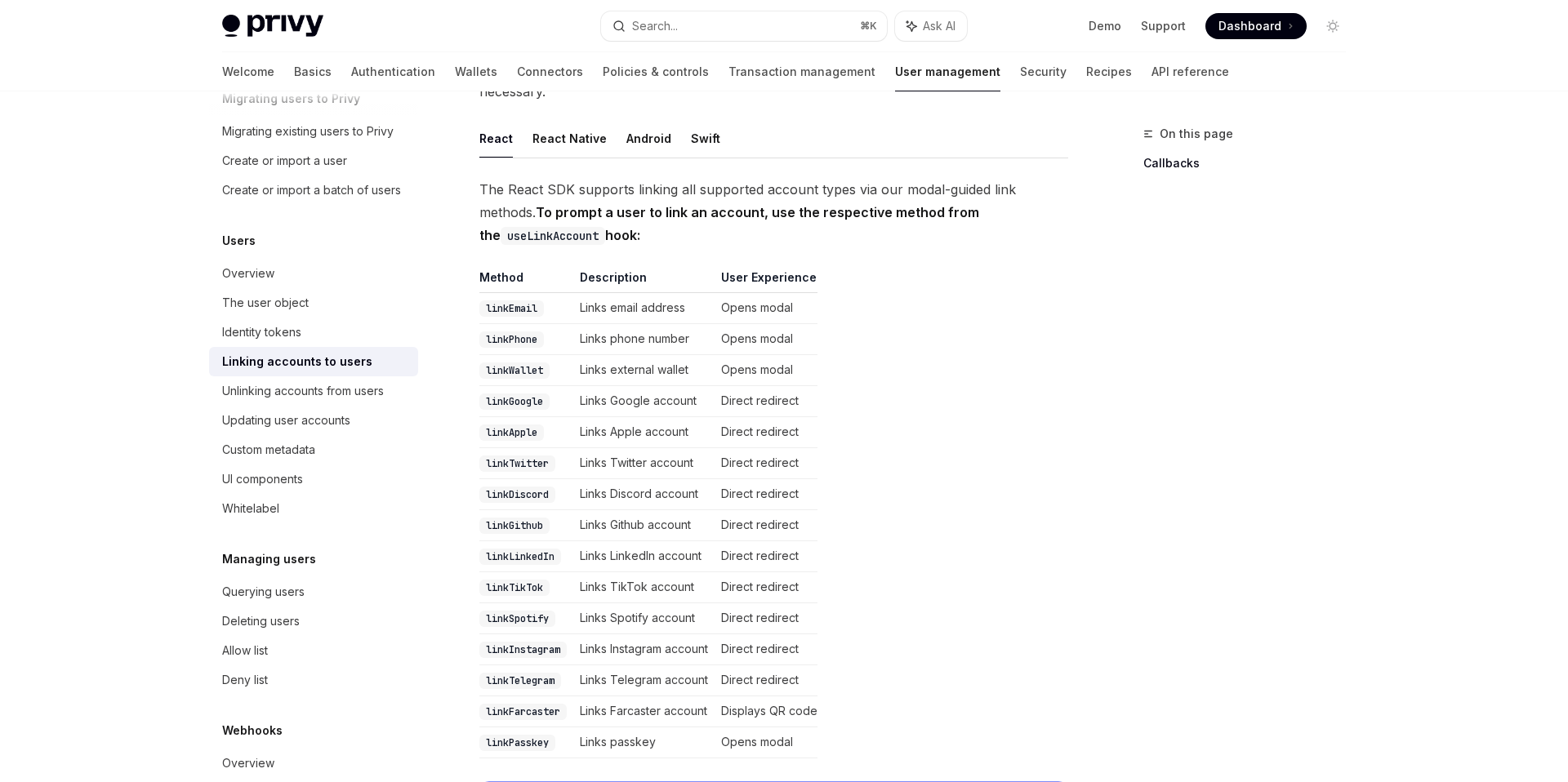
click at [626, 293] on td "Links email address" at bounding box center [644, 308] width 141 height 31
click at [631, 324] on td "Links phone number" at bounding box center [644, 339] width 141 height 31
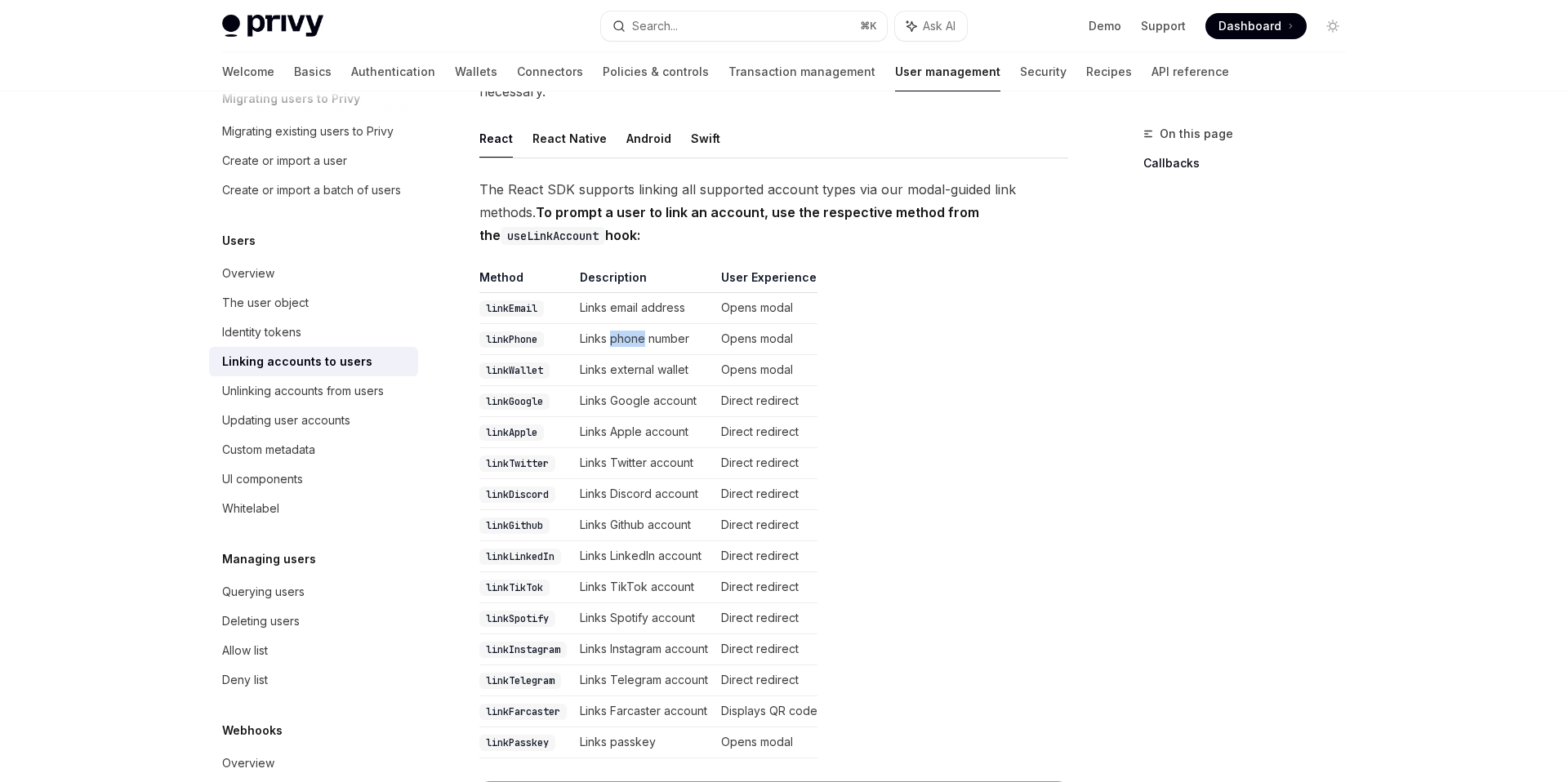
click at [631, 324] on td "Links phone number" at bounding box center [644, 339] width 141 height 31
click at [640, 325] on td "Links phone number" at bounding box center [644, 339] width 141 height 31
click at [633, 355] on td "Links external wallet" at bounding box center [644, 370] width 141 height 31
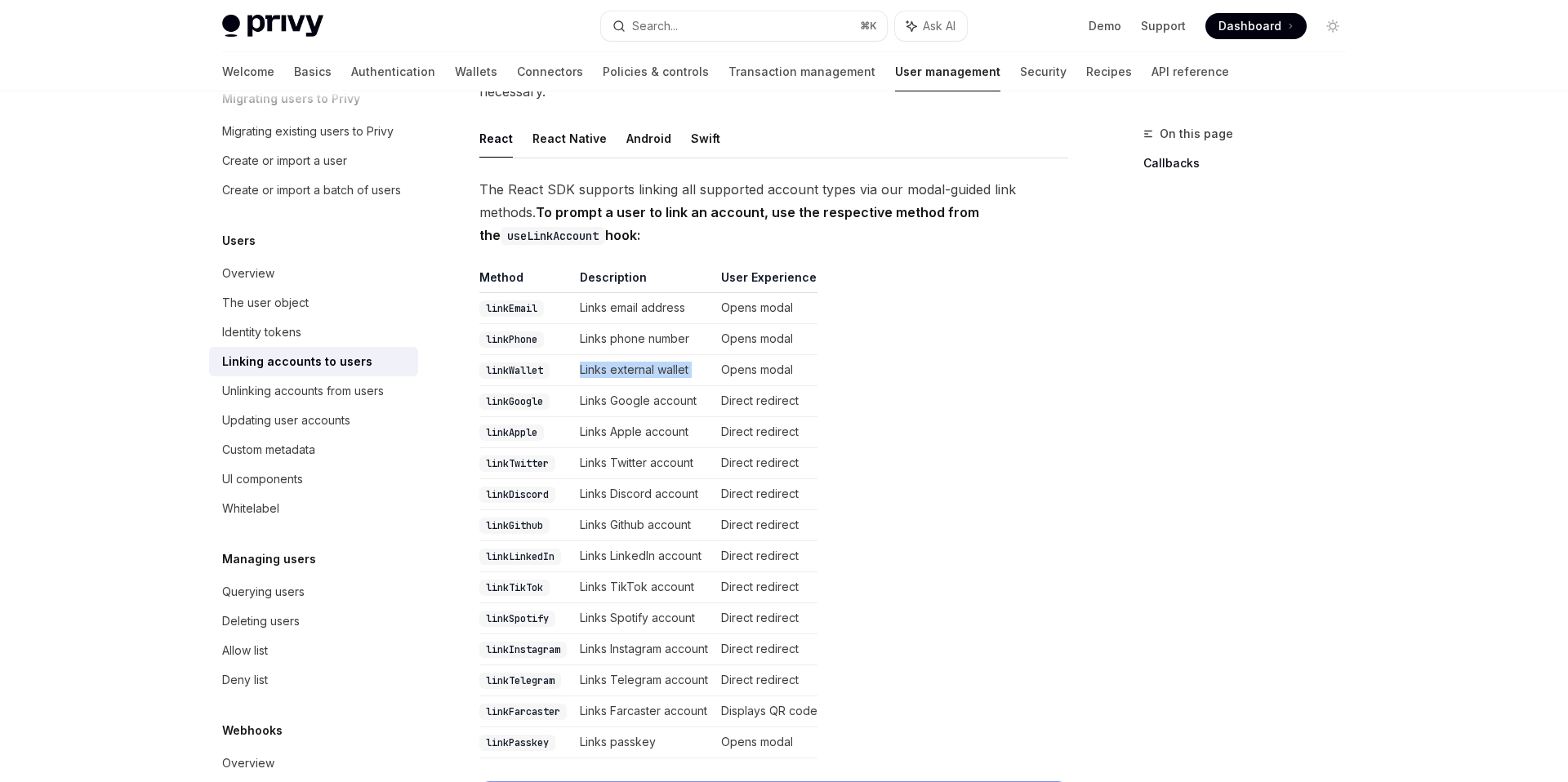
click at [633, 355] on td "Links external wallet" at bounding box center [644, 370] width 141 height 31
click at [267, 452] on div "Custom metadata" at bounding box center [269, 450] width 93 height 20
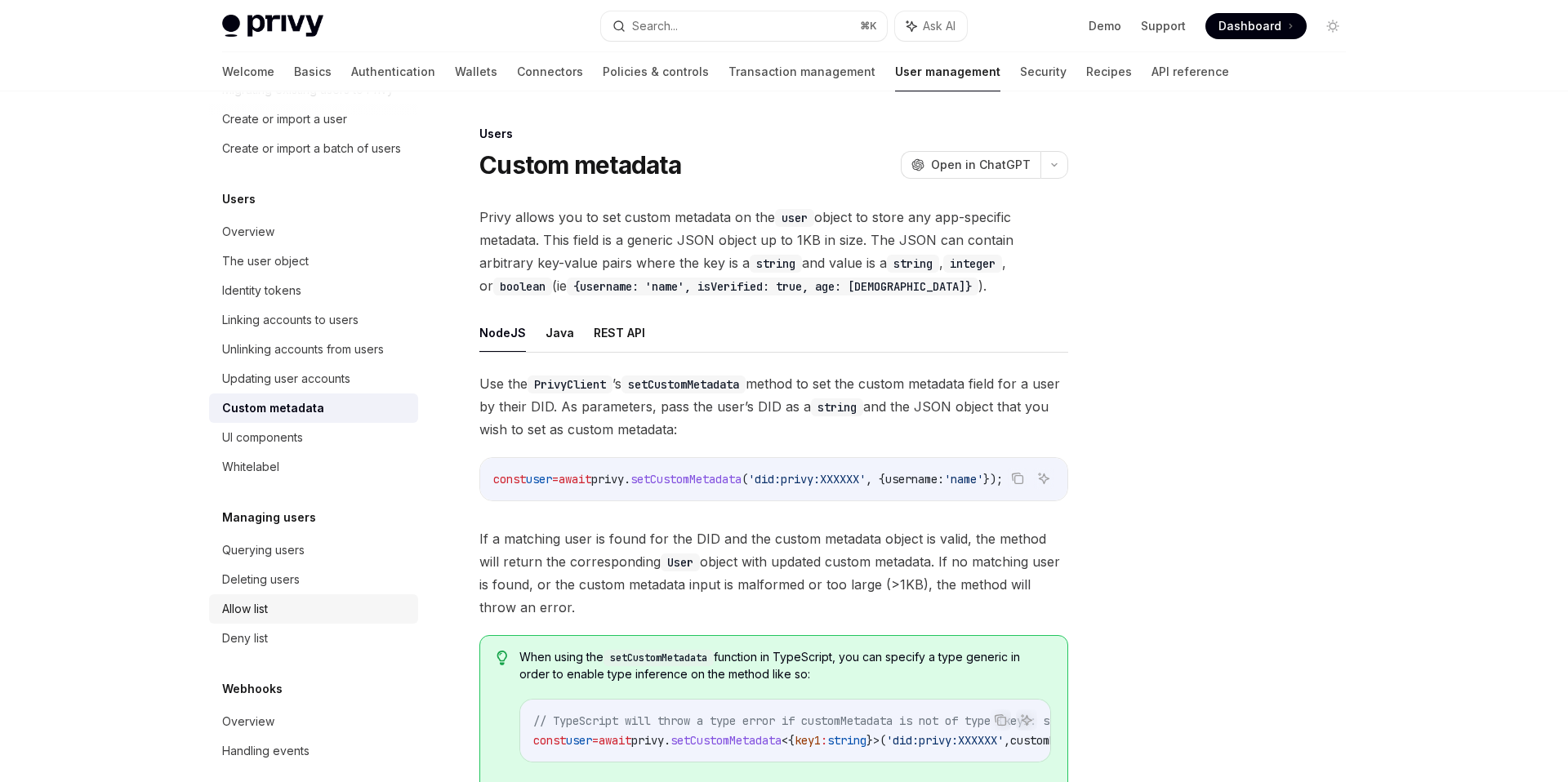
scroll to position [121, 0]
click at [319, 390] on div "Updating user accounts" at bounding box center [286, 384] width 128 height 20
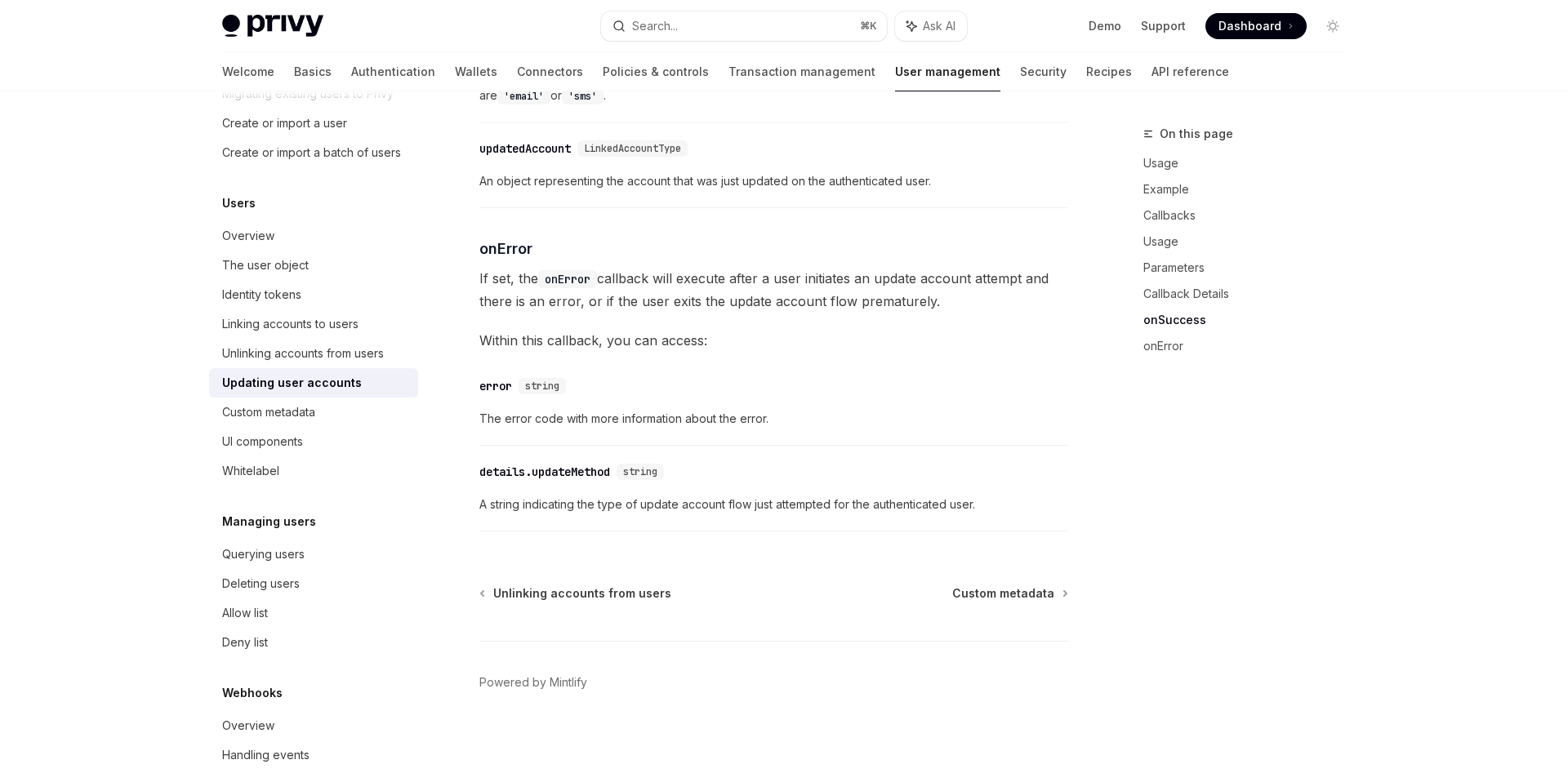
scroll to position [142, 0]
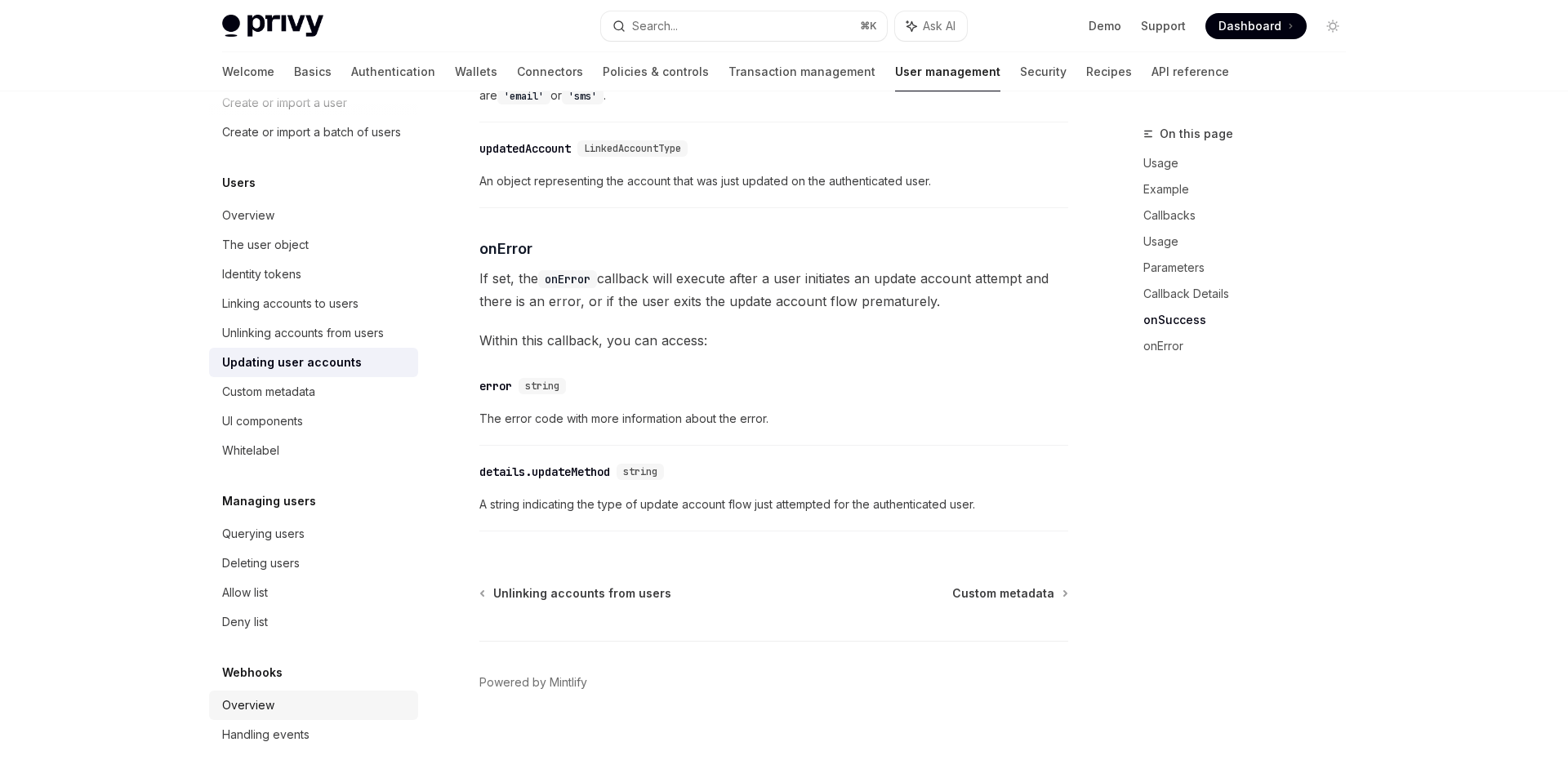
click at [280, 702] on div "Overview" at bounding box center [315, 705] width 186 height 20
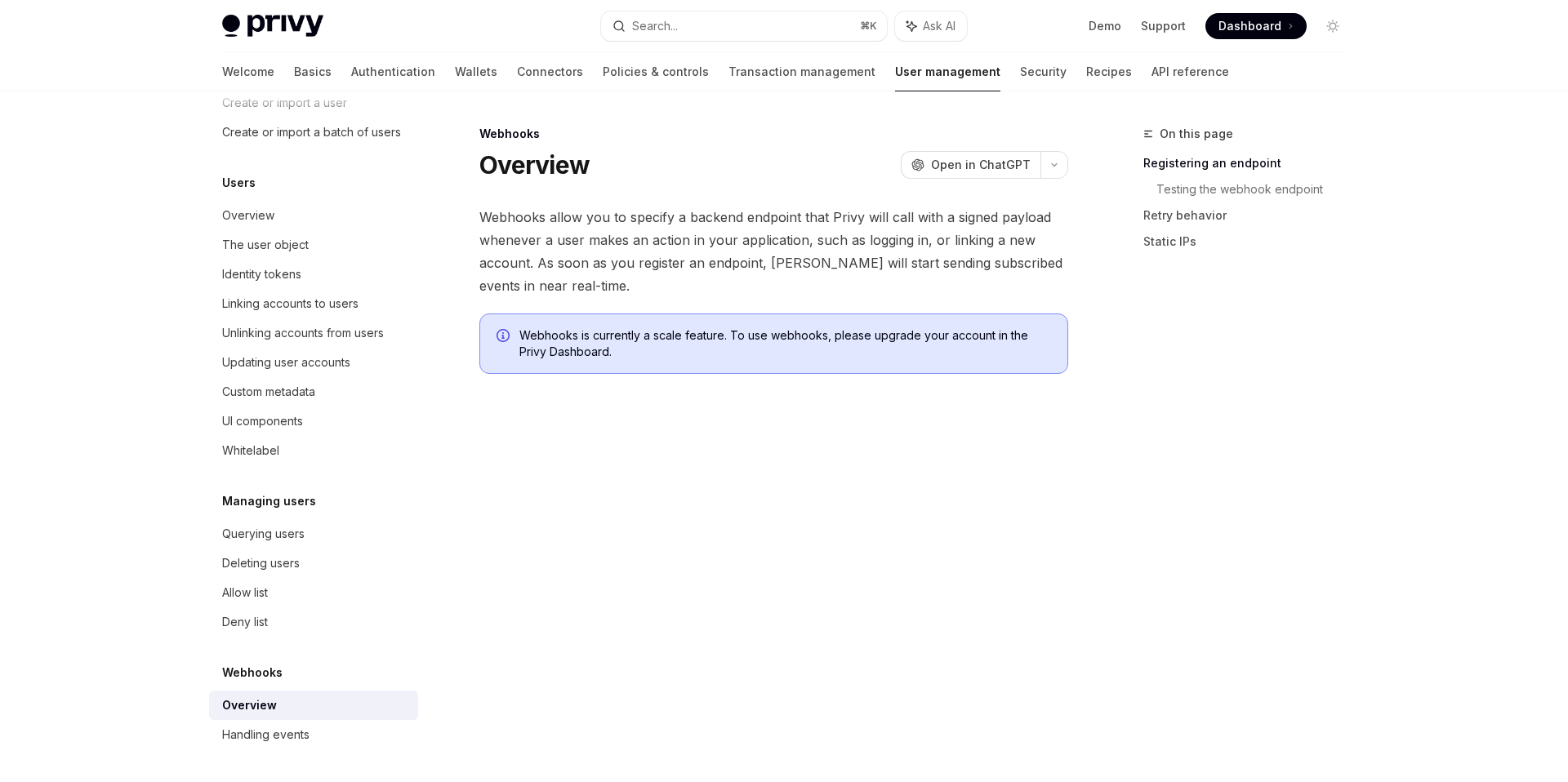
click at [1221, 563] on div "On this page Registering an endpoint Testing the webhook endpoint Retry behavio…" at bounding box center [1234, 453] width 248 height 658
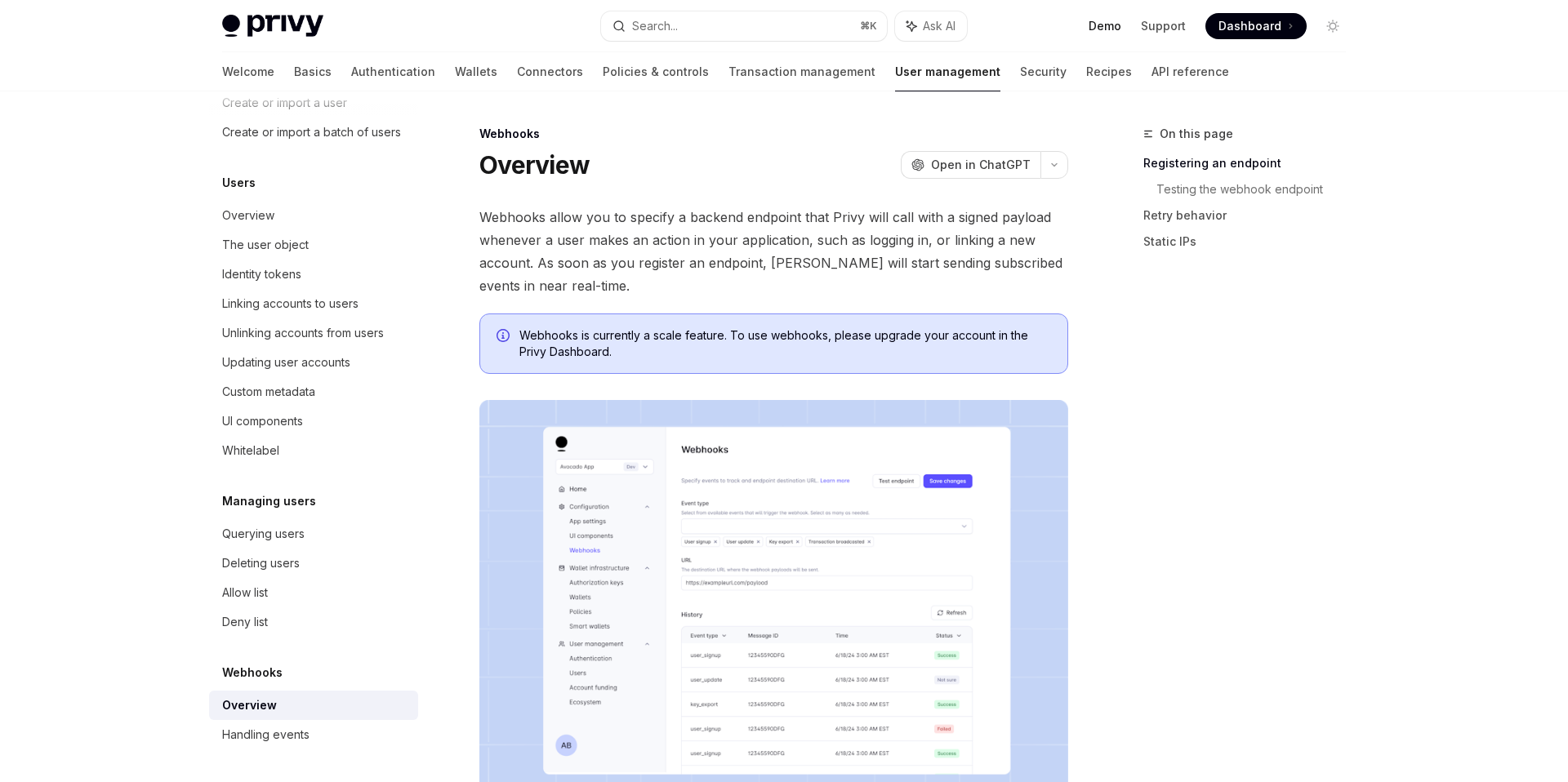
click at [1099, 22] on link "Demo" at bounding box center [1104, 27] width 32 height 17
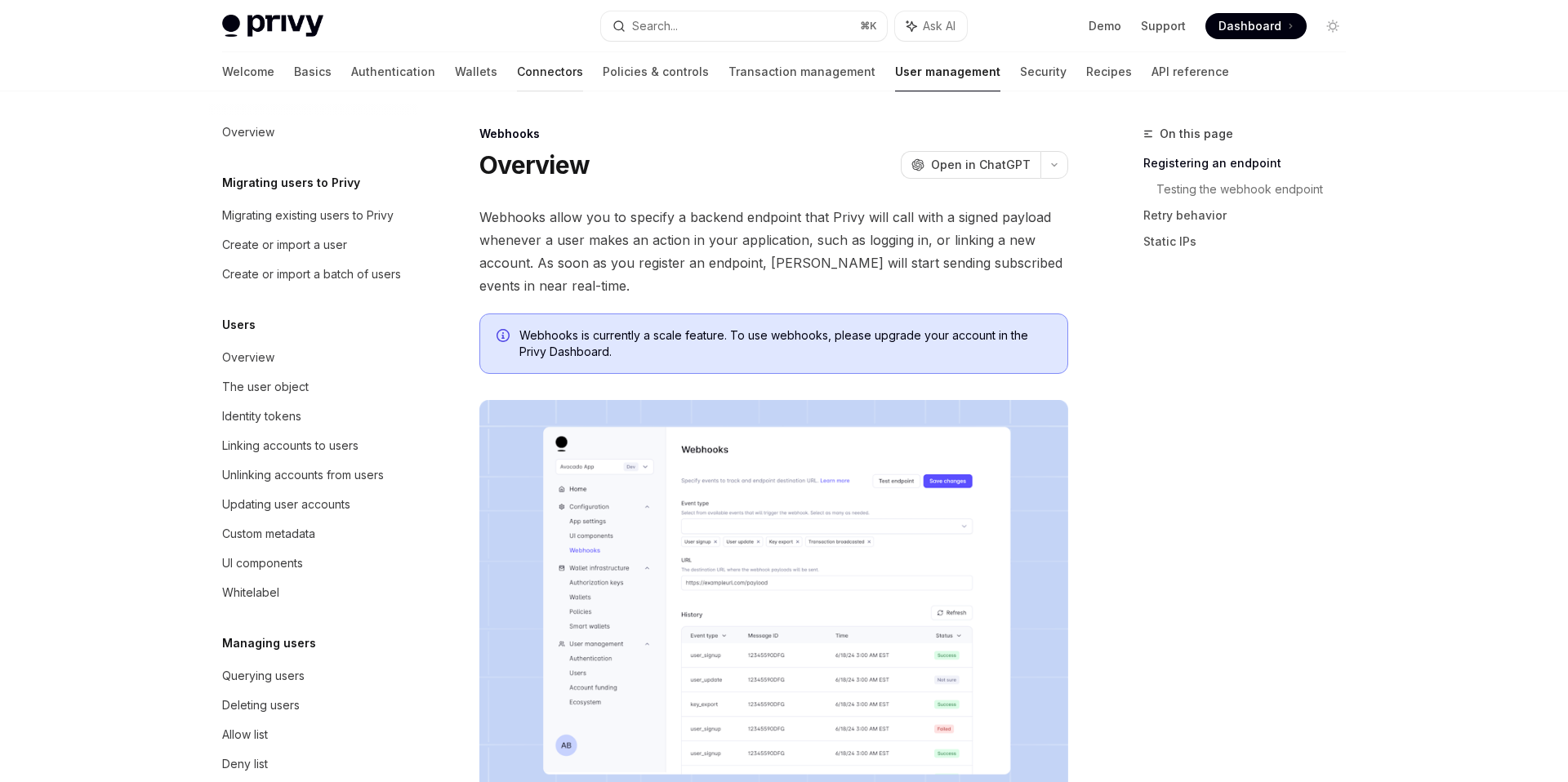
click at [517, 82] on link "Connectors" at bounding box center [550, 72] width 67 height 39
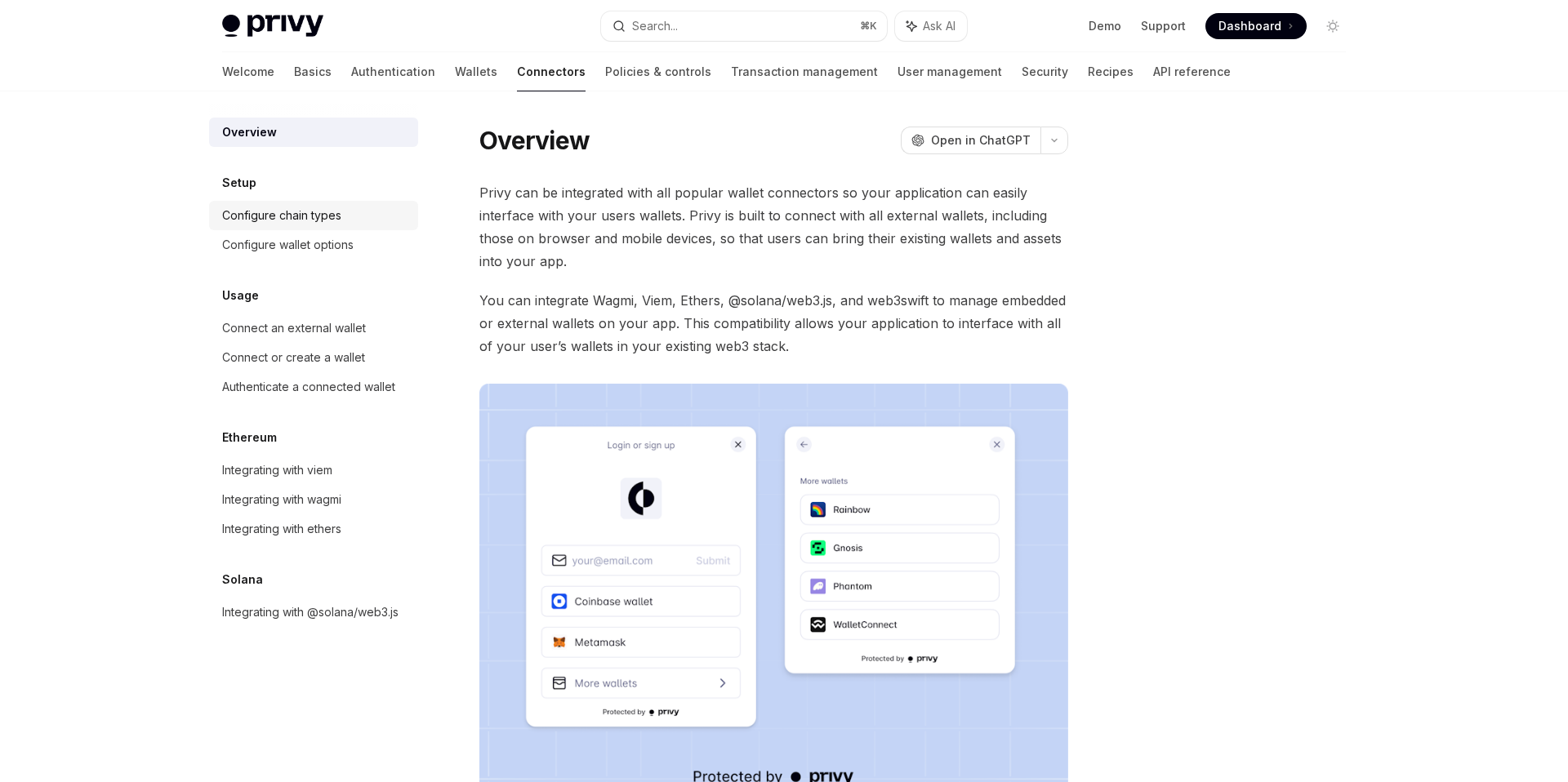
click at [319, 209] on div "Configure chain types" at bounding box center [281, 215] width 119 height 20
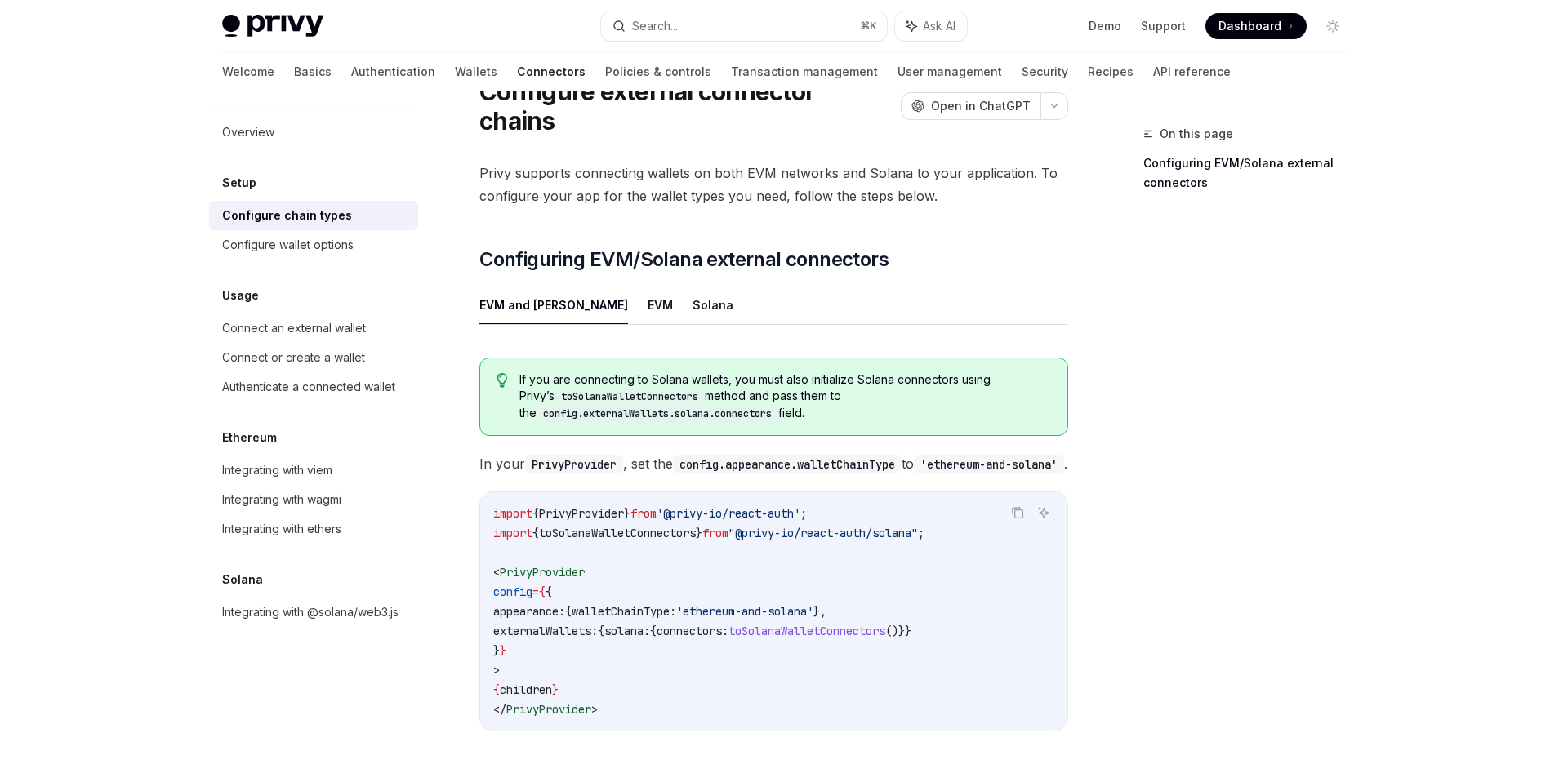
scroll to position [152, 0]
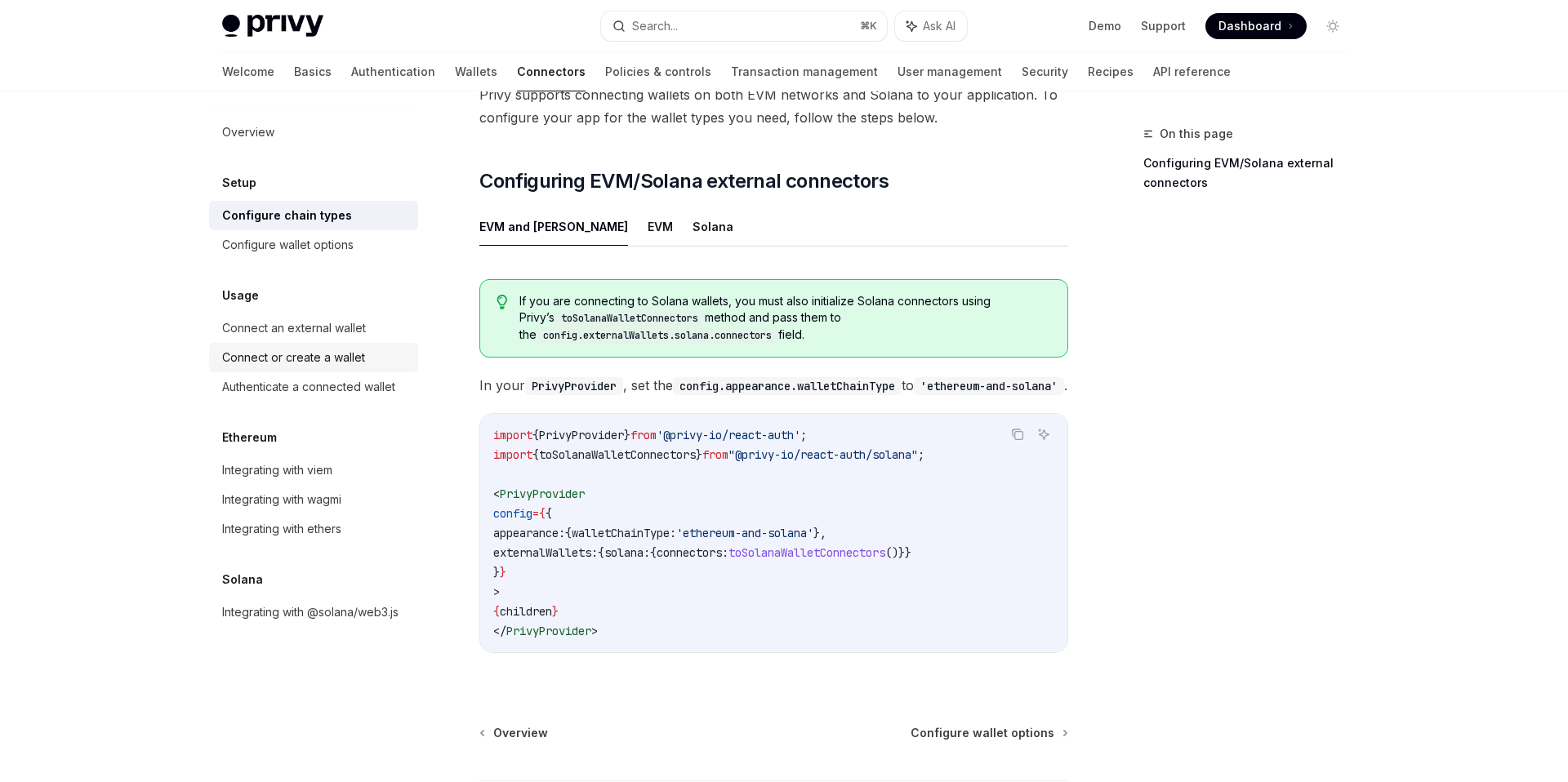
click at [314, 360] on div "Connect or create a wallet" at bounding box center [294, 358] width 143 height 20
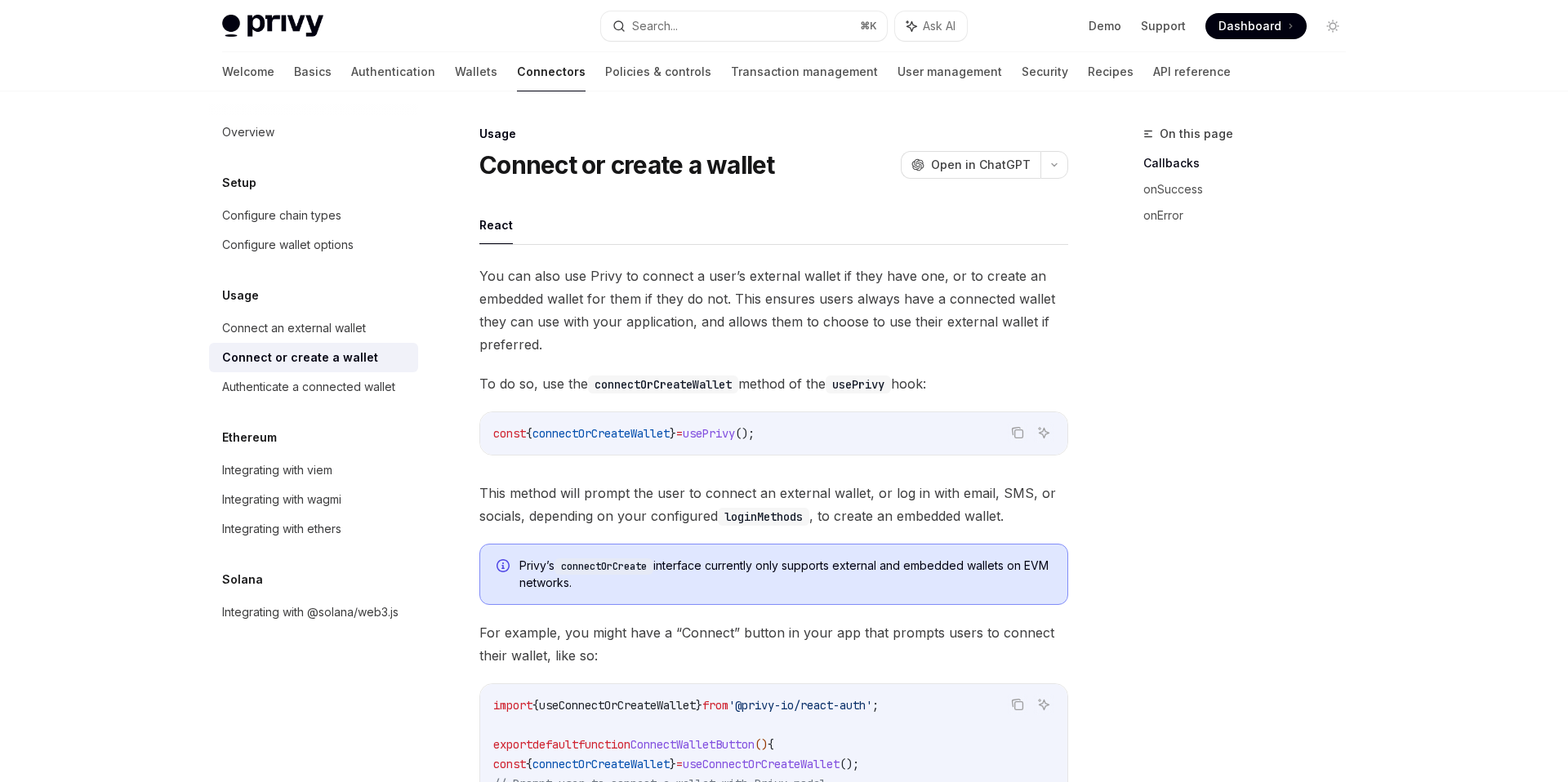
click at [774, 275] on span "You can also use Privy to connect a user’s external wallet if they have one, or…" at bounding box center [774, 310] width 589 height 92
click at [898, 61] on link "User management" at bounding box center [950, 72] width 105 height 39
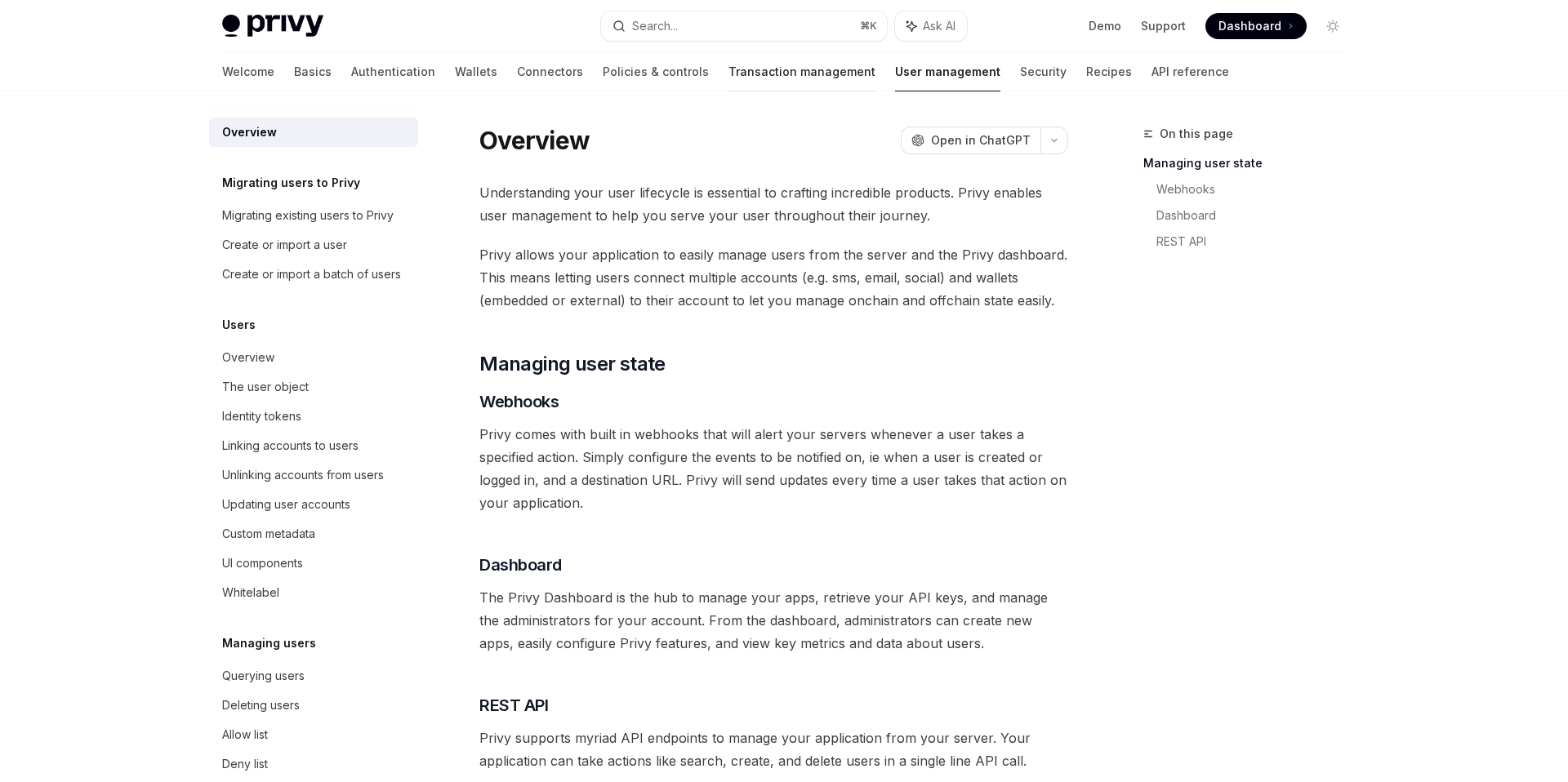
click at [729, 66] on link "Transaction management" at bounding box center [802, 72] width 147 height 39
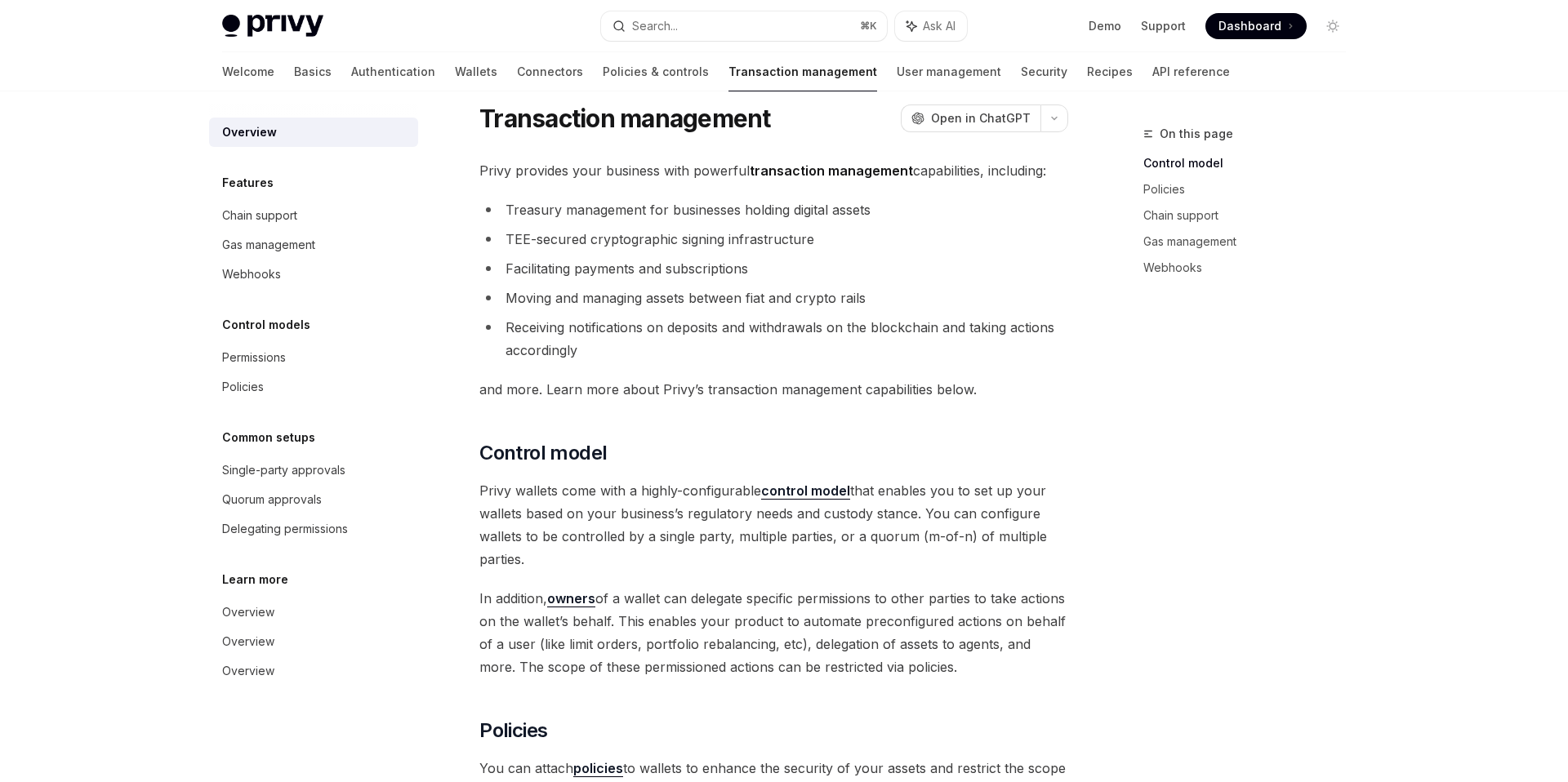
scroll to position [22, 0]
click at [596, 212] on li "Treasury management for businesses holding digital assets" at bounding box center [774, 209] width 589 height 22
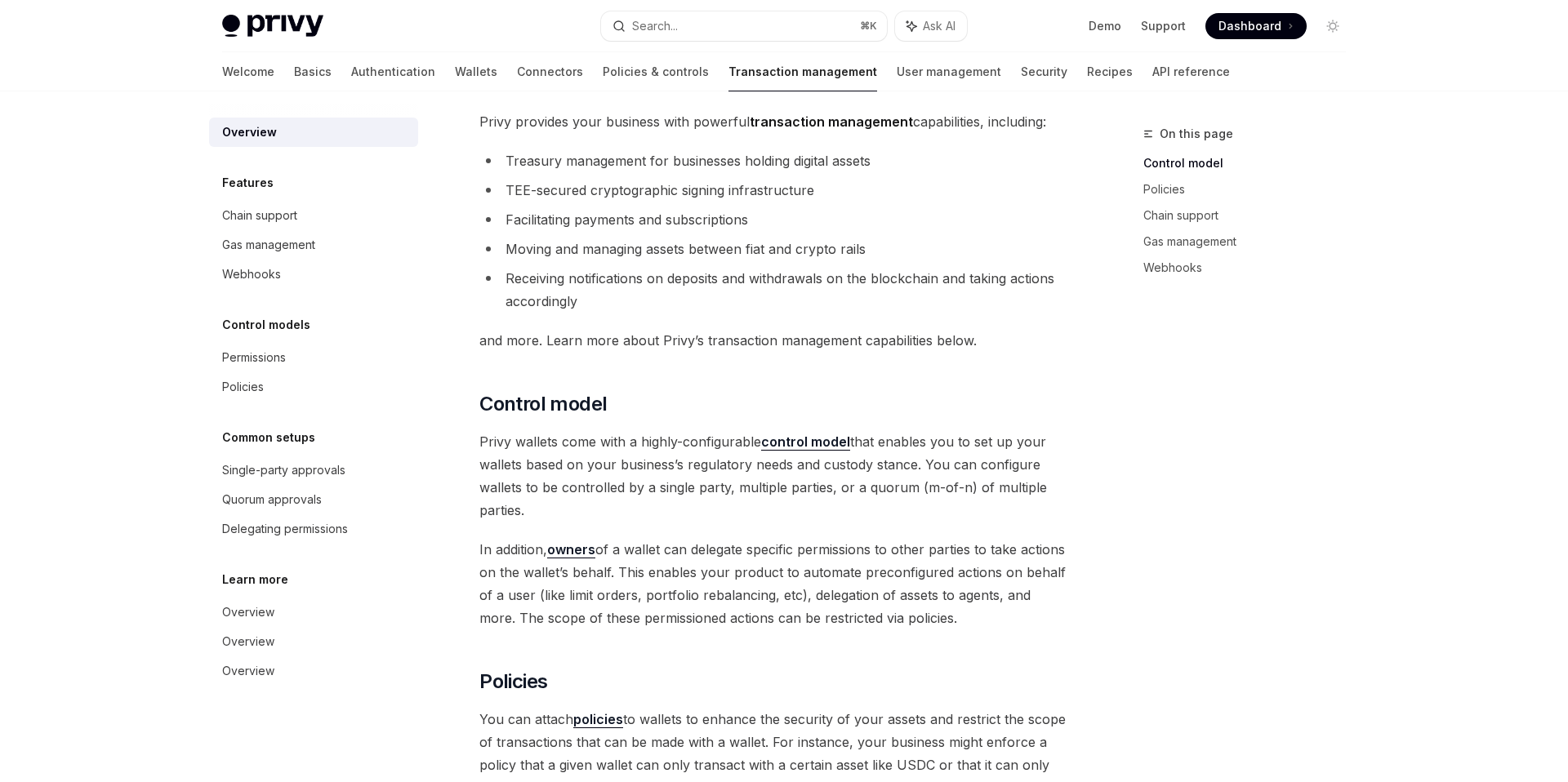
scroll to position [82, 0]
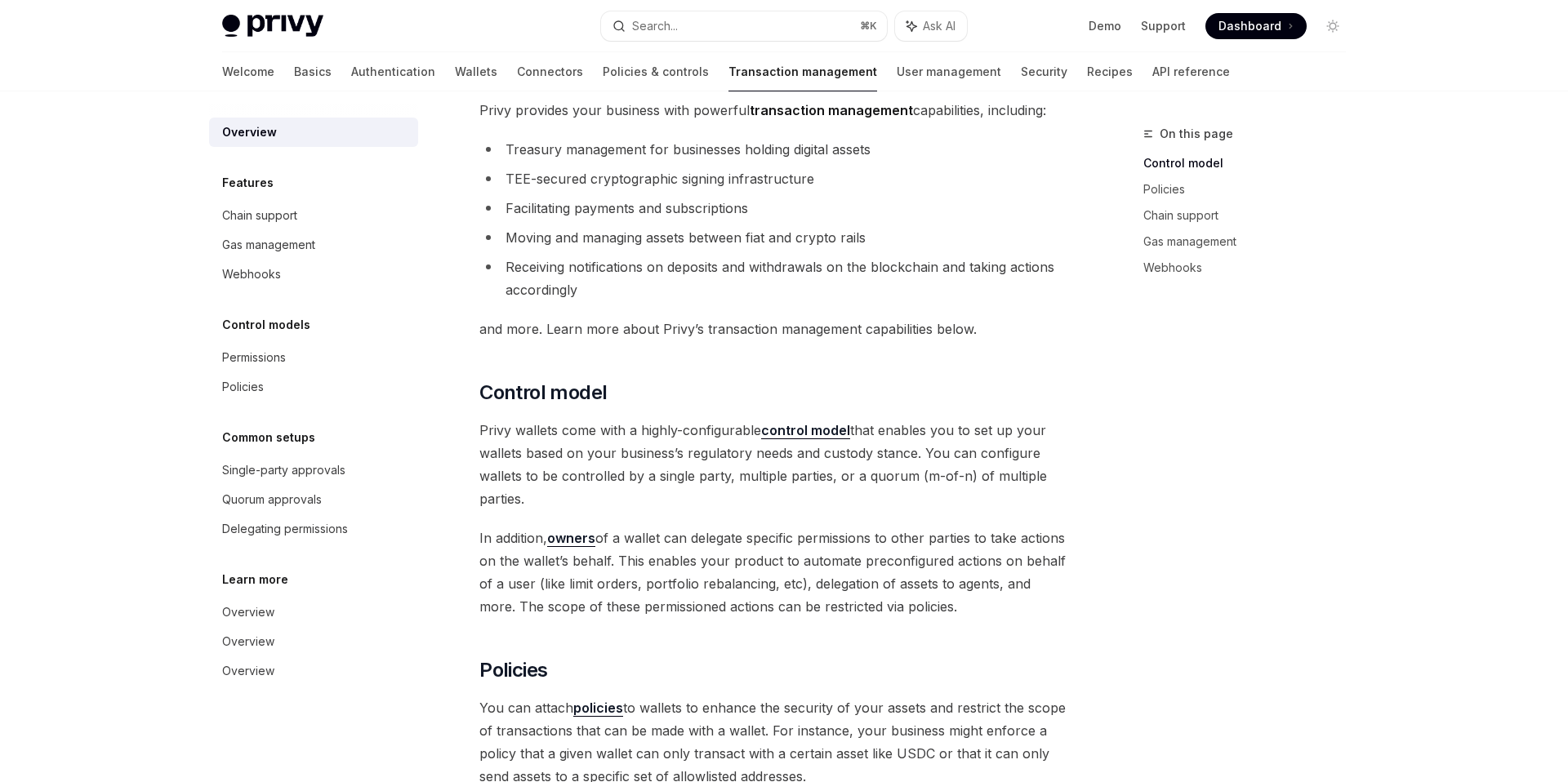
click at [645, 286] on li "Receiving notifications on deposits and withdrawals on the blockchain and takin…" at bounding box center [774, 278] width 589 height 46
click at [599, 297] on li "Receiving notifications on deposits and withdrawals on the blockchain and takin…" at bounding box center [774, 278] width 589 height 46
click at [655, 285] on li "Receiving notifications on deposits and withdrawals on the blockchain and takin…" at bounding box center [774, 278] width 589 height 46
click at [1264, 514] on div "On this page Control model Policies Chain support Gas management Webhooks" at bounding box center [1234, 453] width 248 height 658
click at [972, 326] on span "and more. Learn more about Privy’s transaction management capabilities below." at bounding box center [774, 329] width 589 height 22
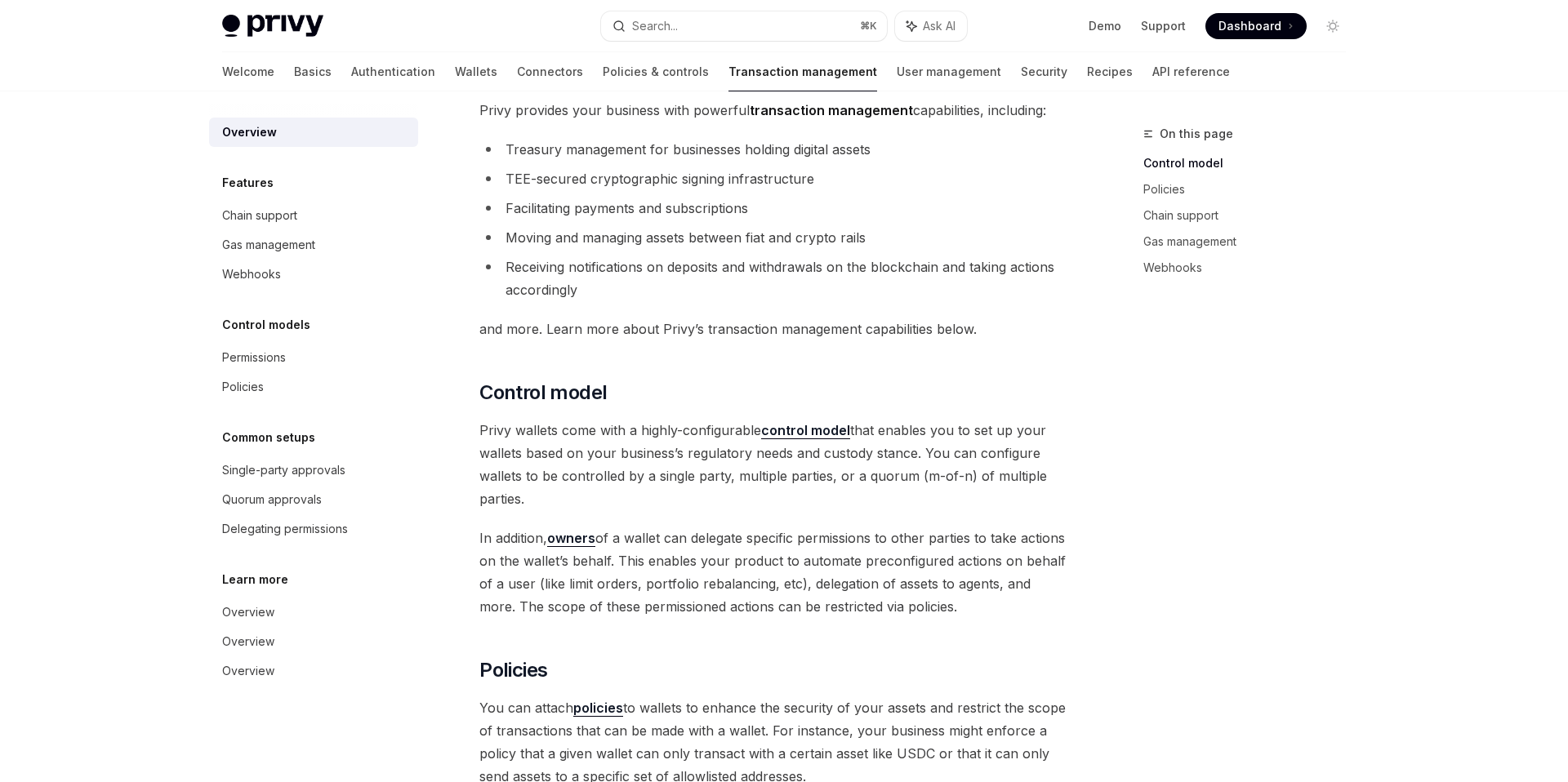
click at [1015, 331] on span "and more. Learn more about Privy’s transaction management capabilities below." at bounding box center [774, 329] width 589 height 22
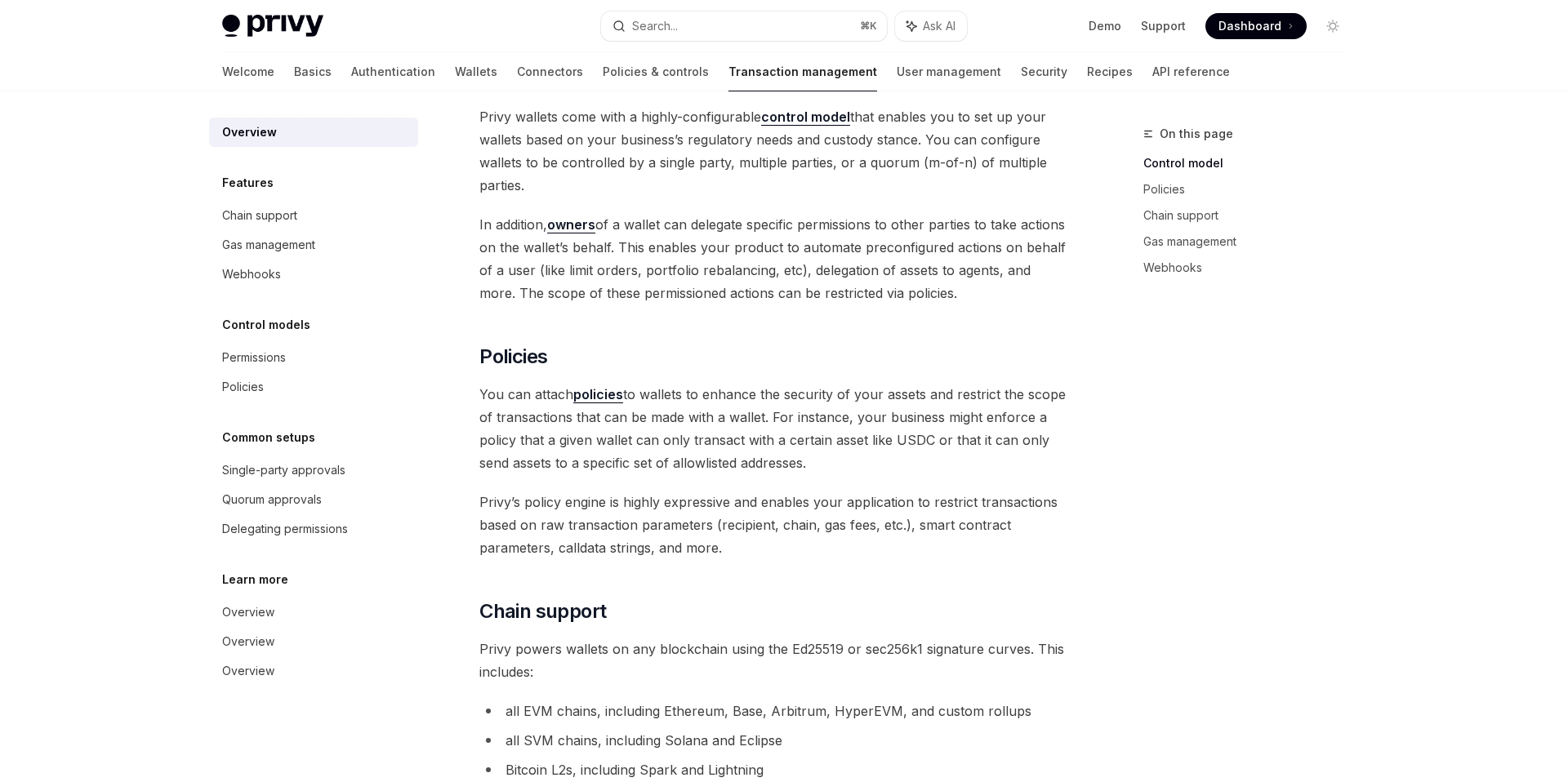
scroll to position [400, 0]
click at [923, 222] on span "In addition, owners of a wallet can delegate specific permissions to other part…" at bounding box center [774, 255] width 589 height 92
click at [751, 217] on span "In addition, owners of a wallet can delegate specific permissions to other part…" at bounding box center [774, 255] width 589 height 92
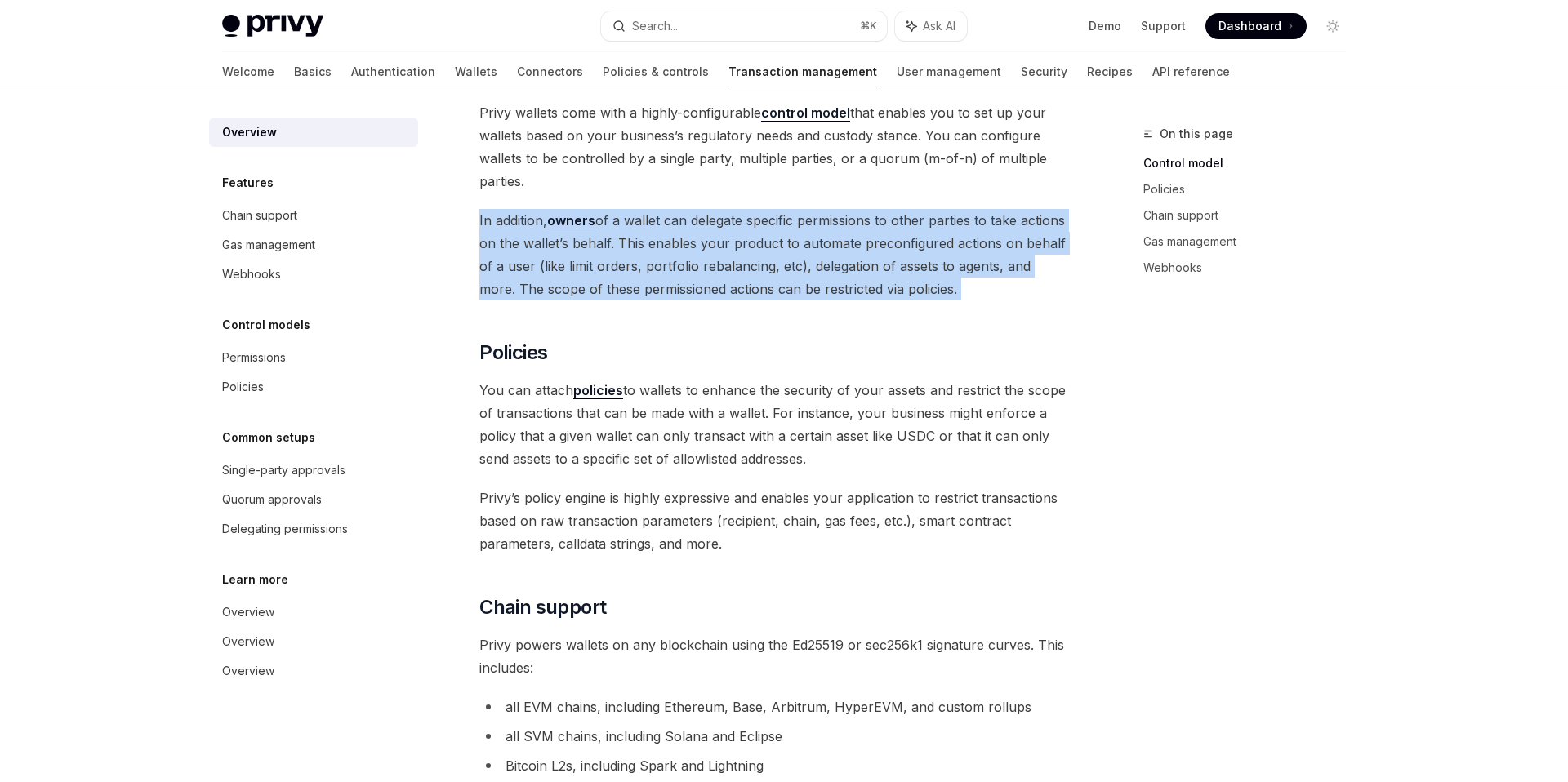
click at [751, 217] on span "In addition, owners of a wallet can delegate specific permissions to other part…" at bounding box center [774, 255] width 589 height 92
click at [800, 230] on span "In addition, owners of a wallet can delegate specific permissions to other part…" at bounding box center [774, 255] width 589 height 92
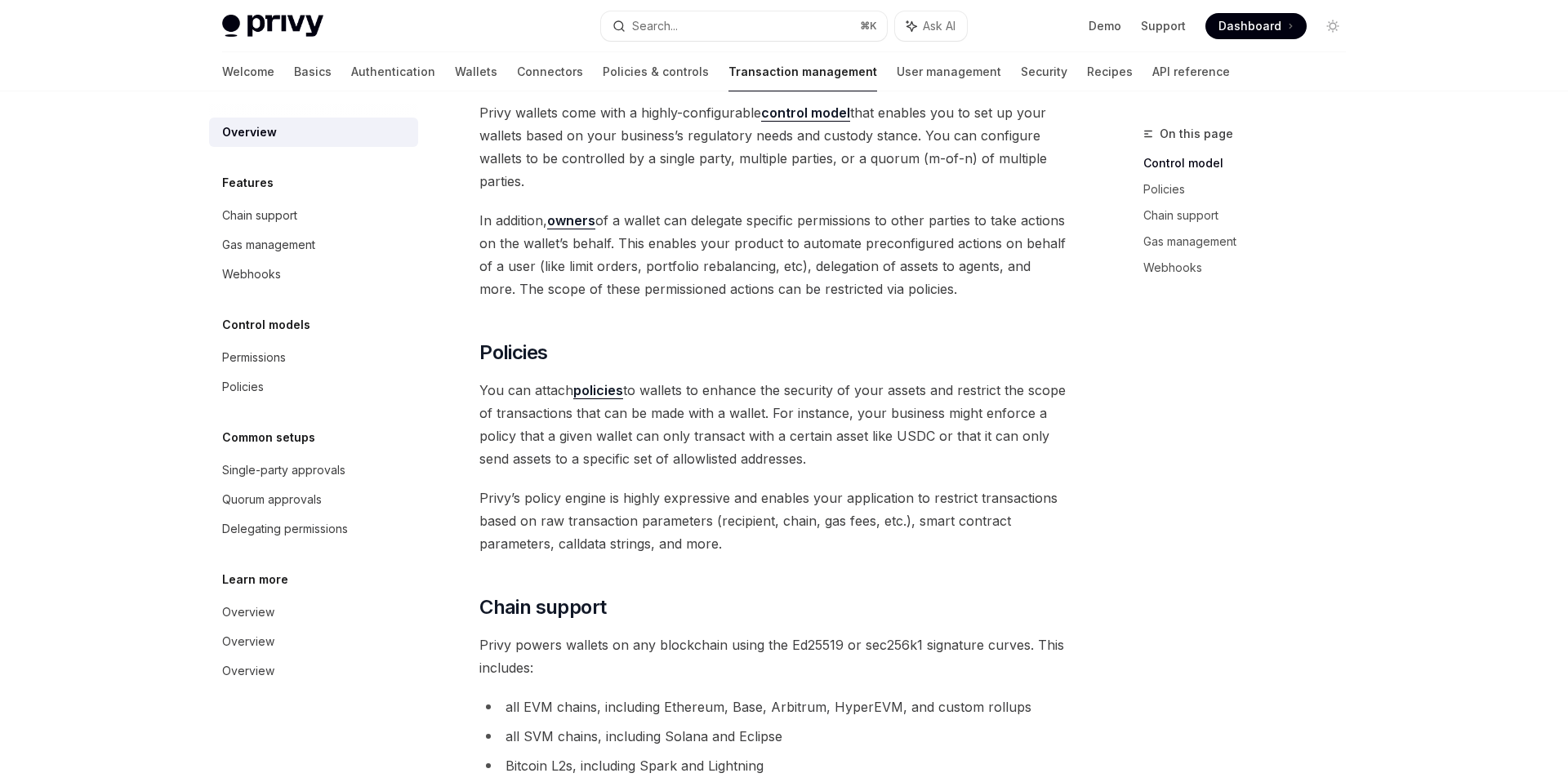
click at [774, 219] on span "In addition, owners of a wallet can delegate specific permissions to other part…" at bounding box center [774, 255] width 589 height 92
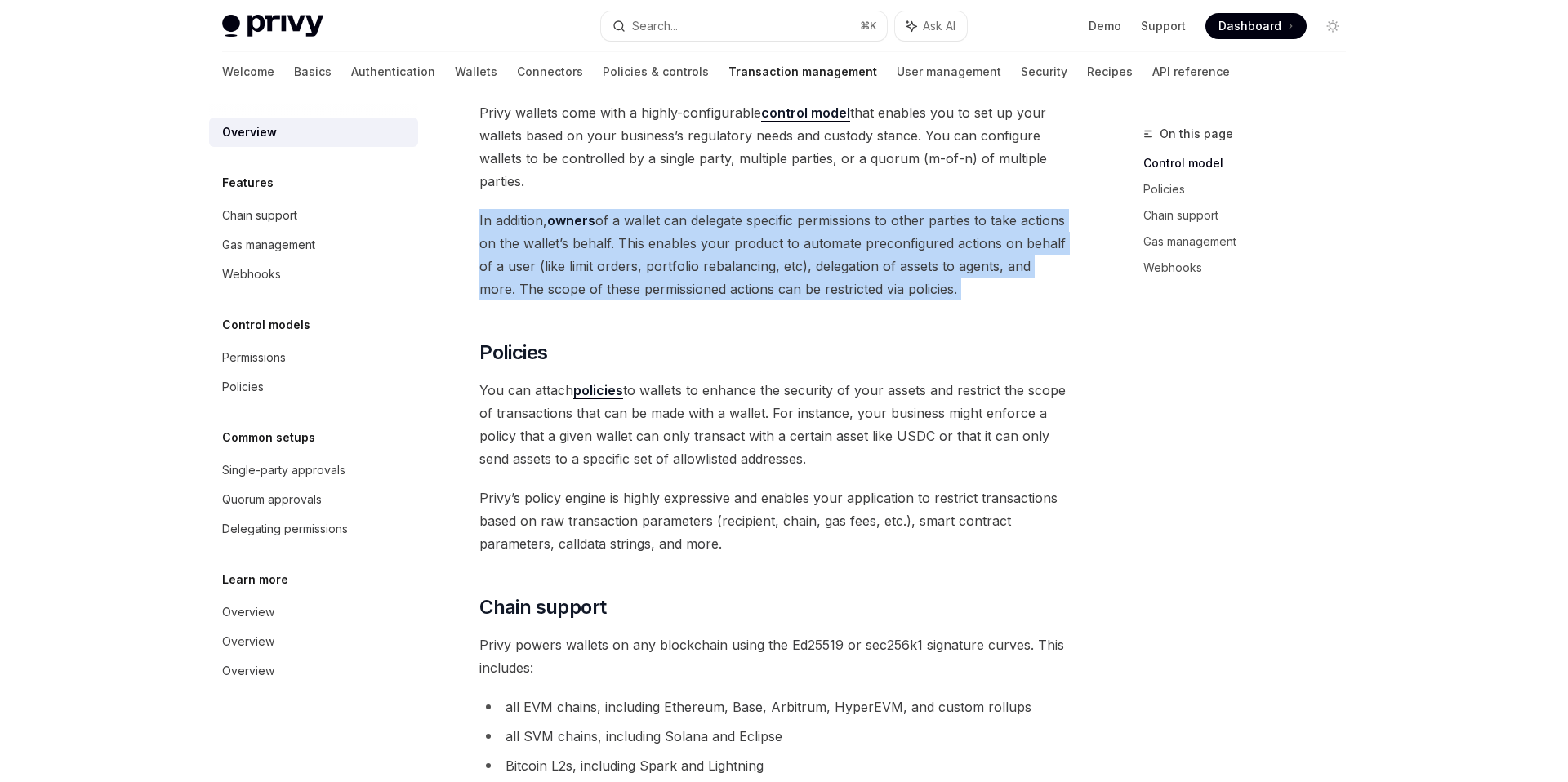
click at [774, 219] on span "In addition, owners of a wallet can delegate specific permissions to other part…" at bounding box center [774, 255] width 589 height 92
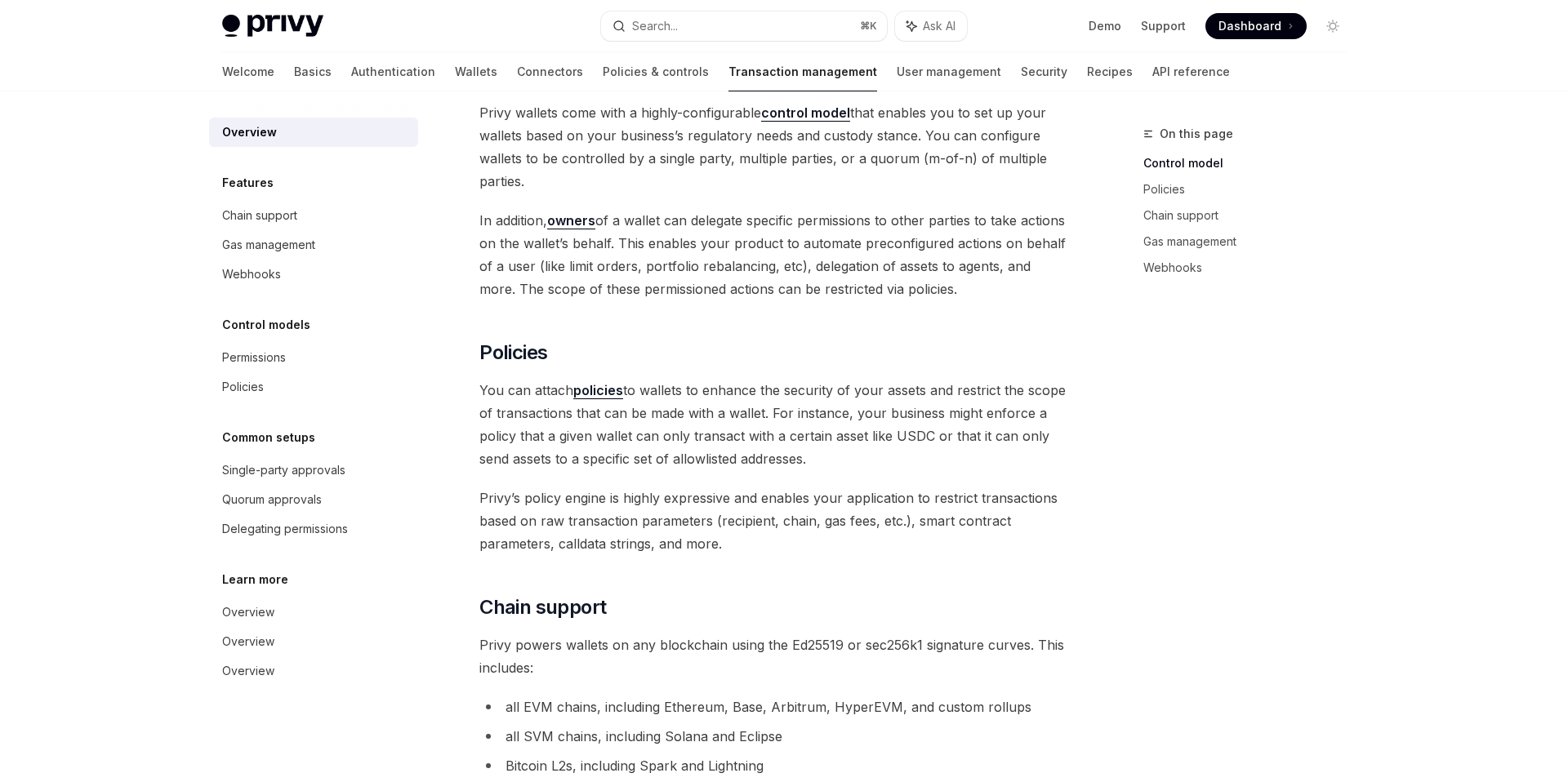
click at [1228, 621] on div "On this page Control model Policies Chain support Gas management Webhooks" at bounding box center [1234, 453] width 248 height 658
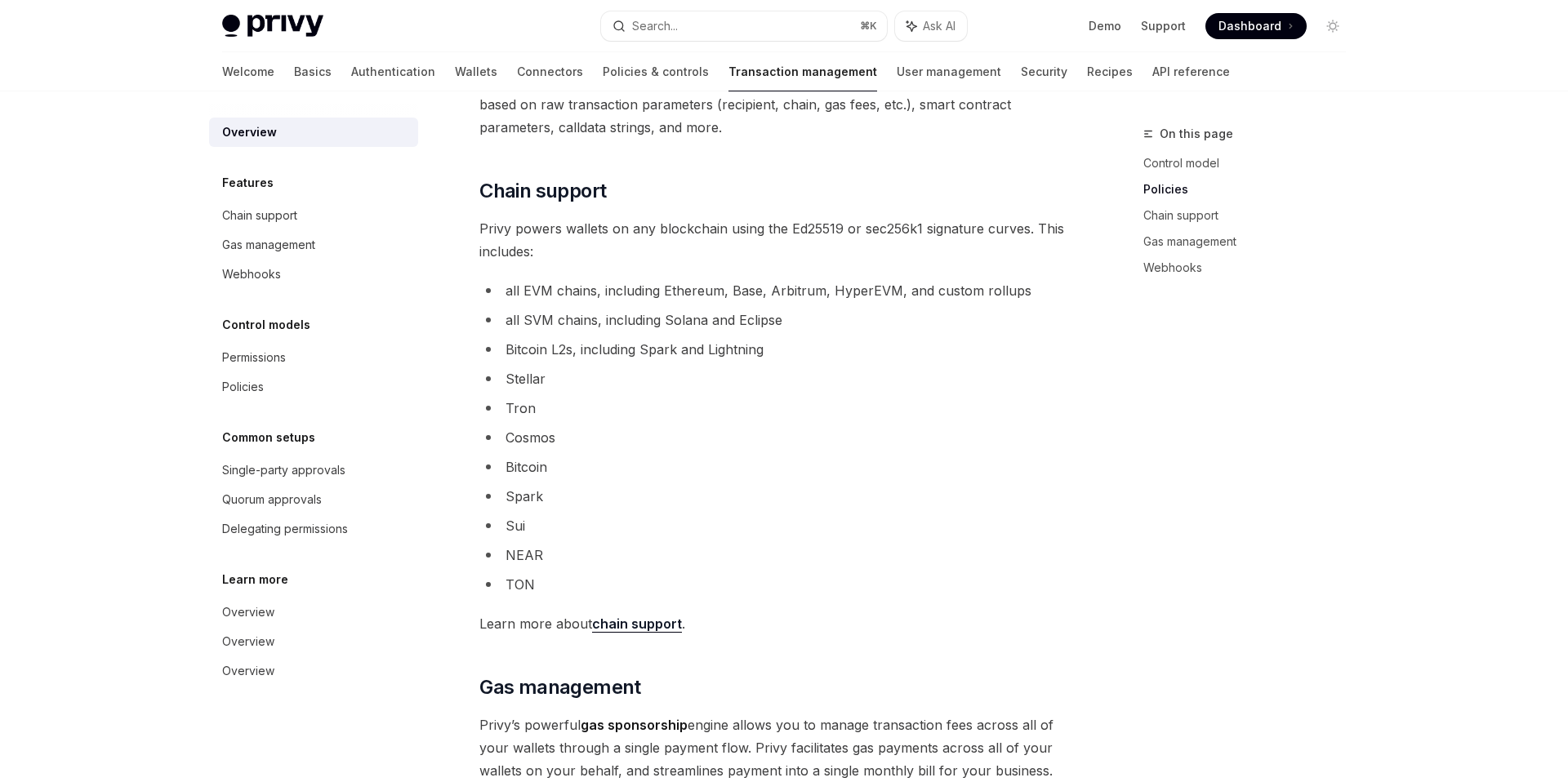
scroll to position [838, 0]
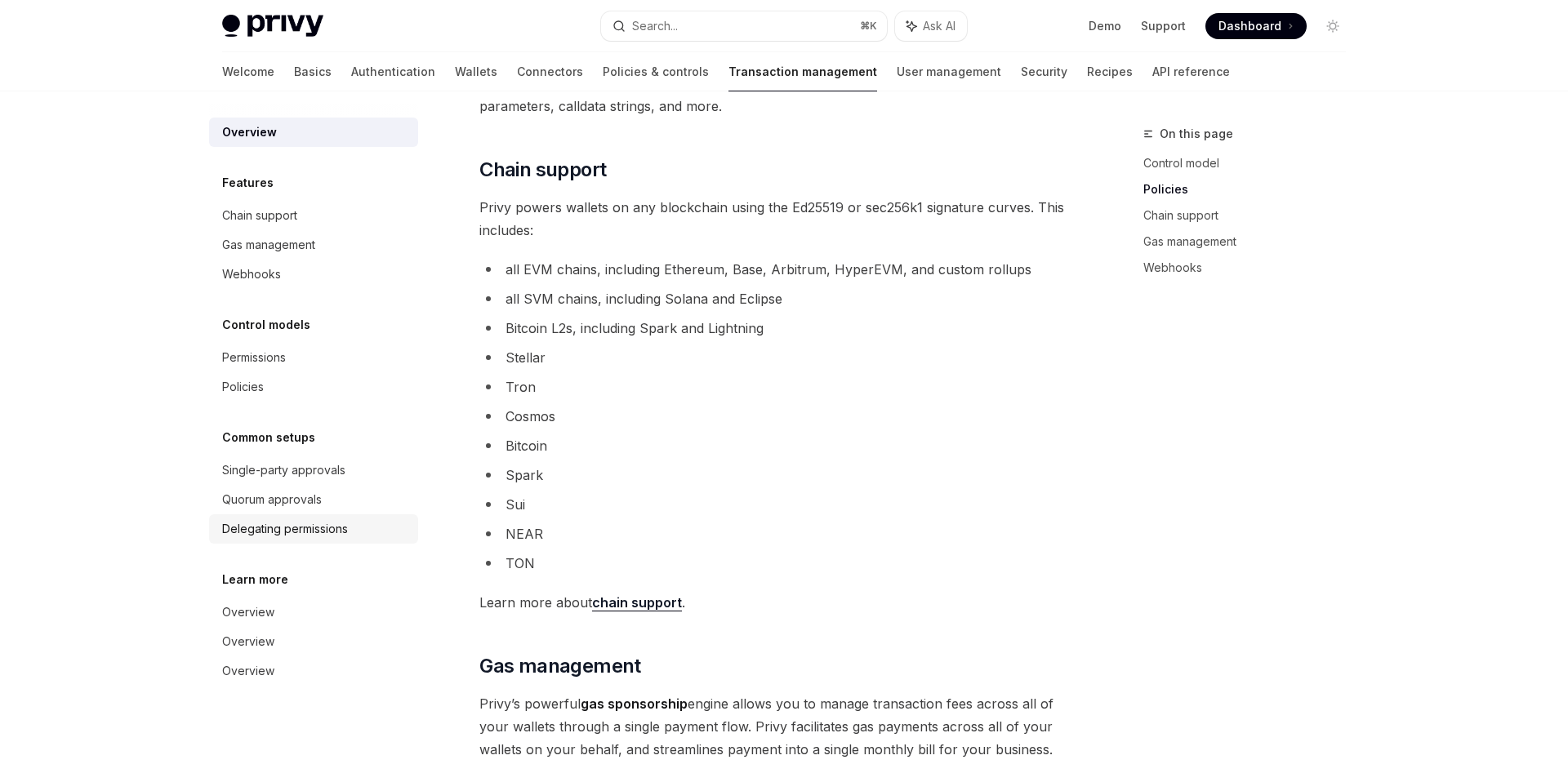
click at [280, 532] on div "Delegating permissions" at bounding box center [284, 529] width 126 height 20
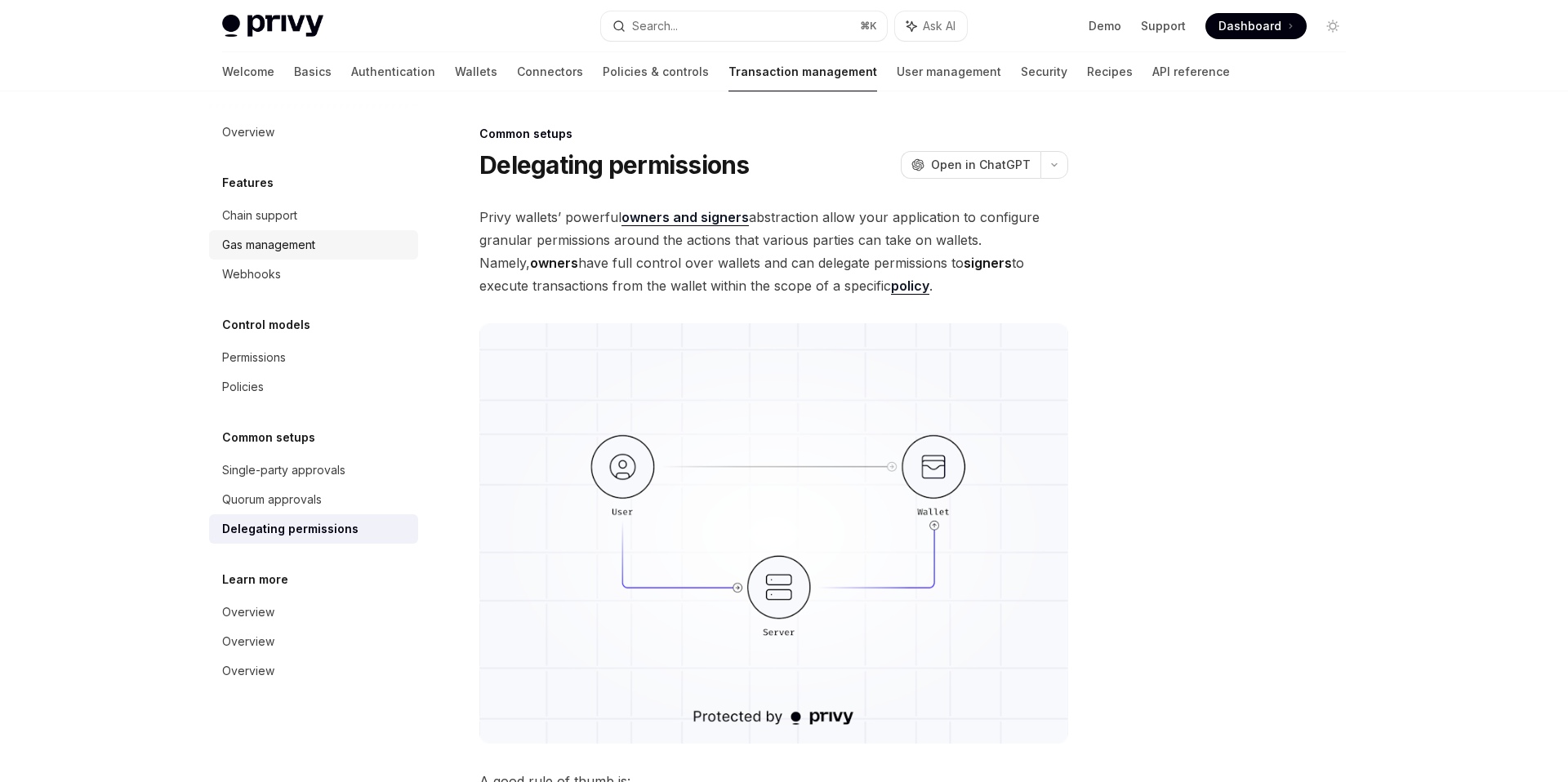
click at [279, 245] on div "Gas management" at bounding box center [269, 245] width 93 height 20
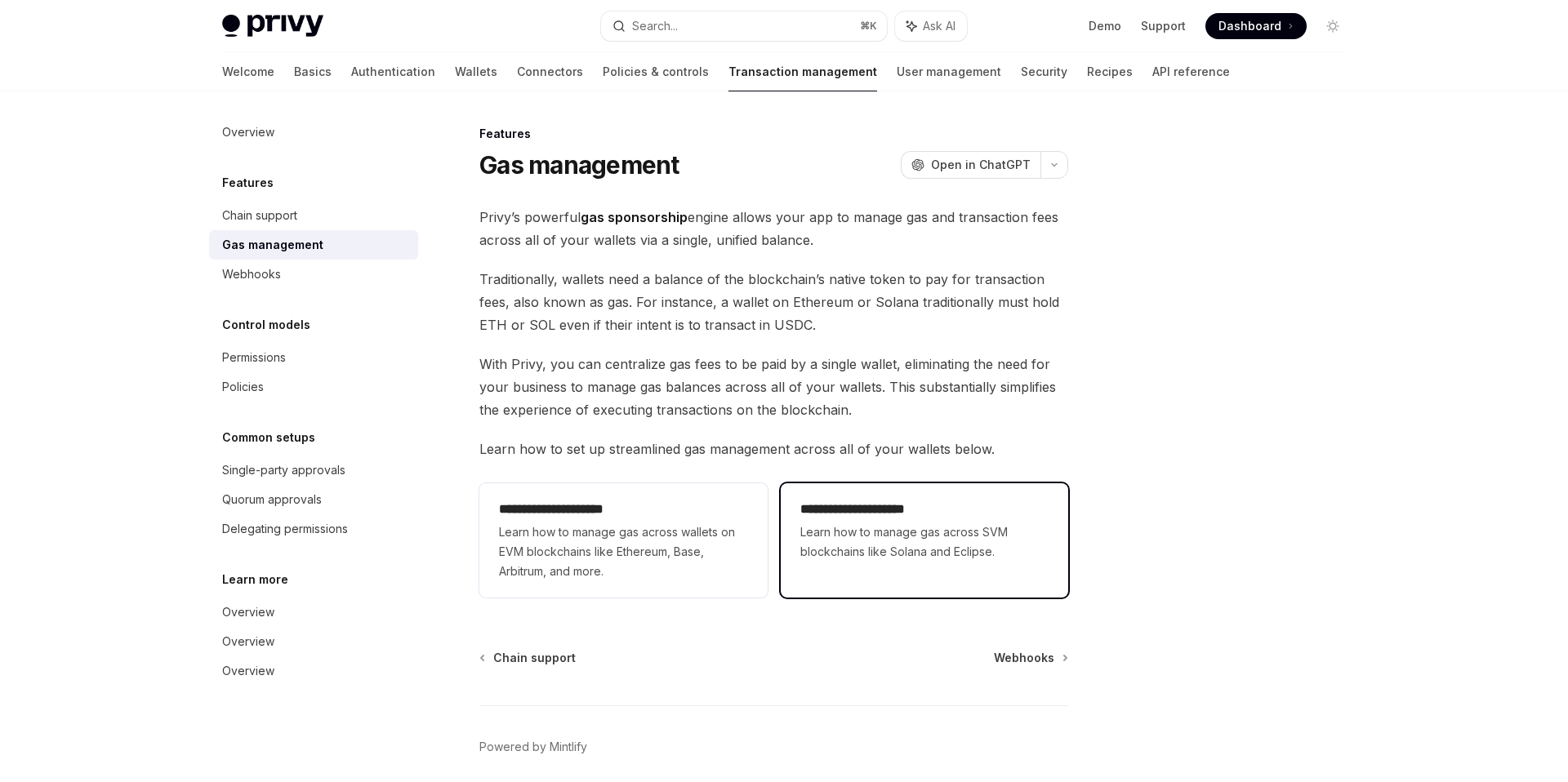
click at [917, 559] on span "Learn how to manage gas across SVM blockchains like Solana and Eclipse." at bounding box center [924, 542] width 248 height 39
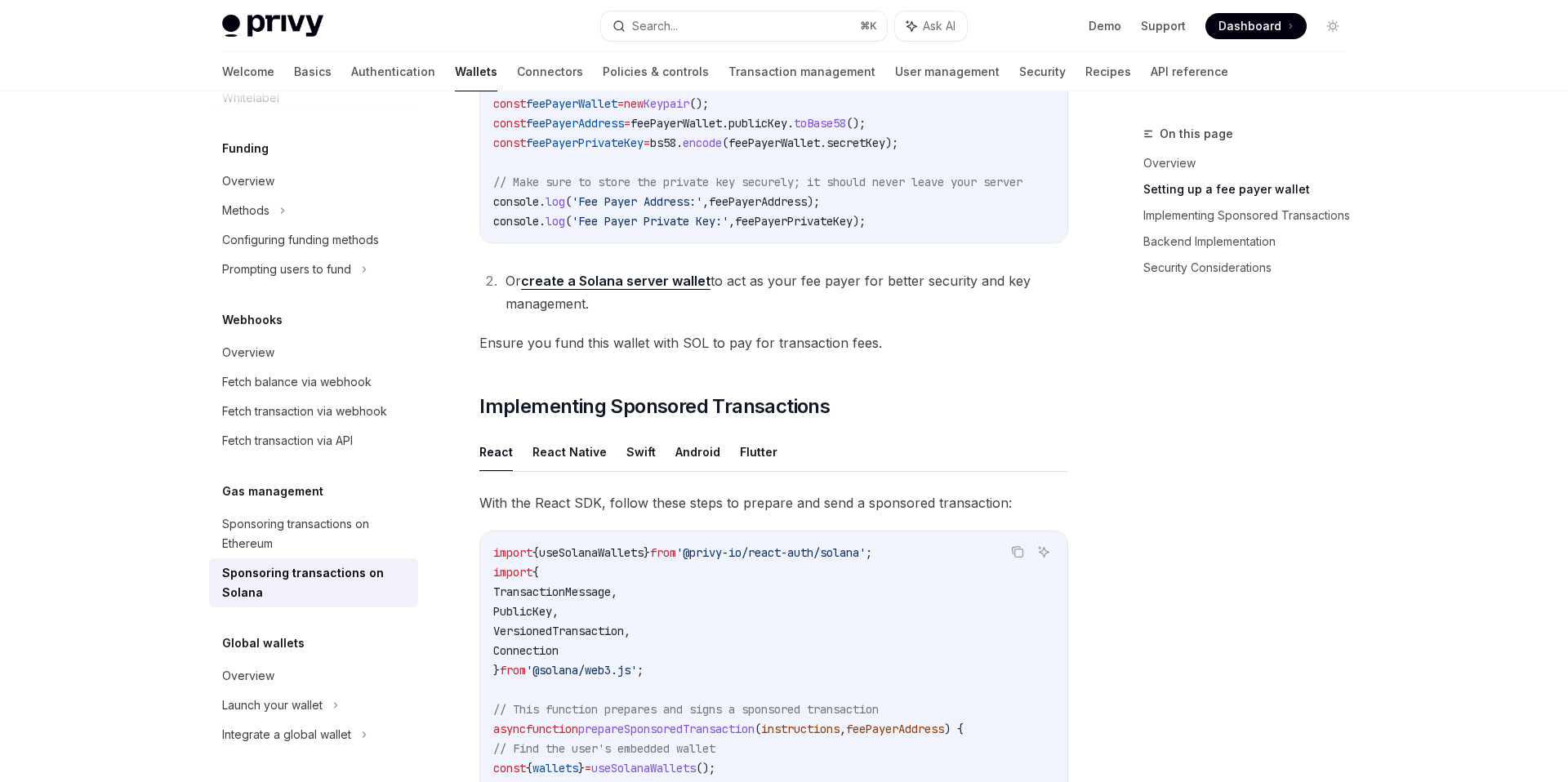
scroll to position [948, 0]
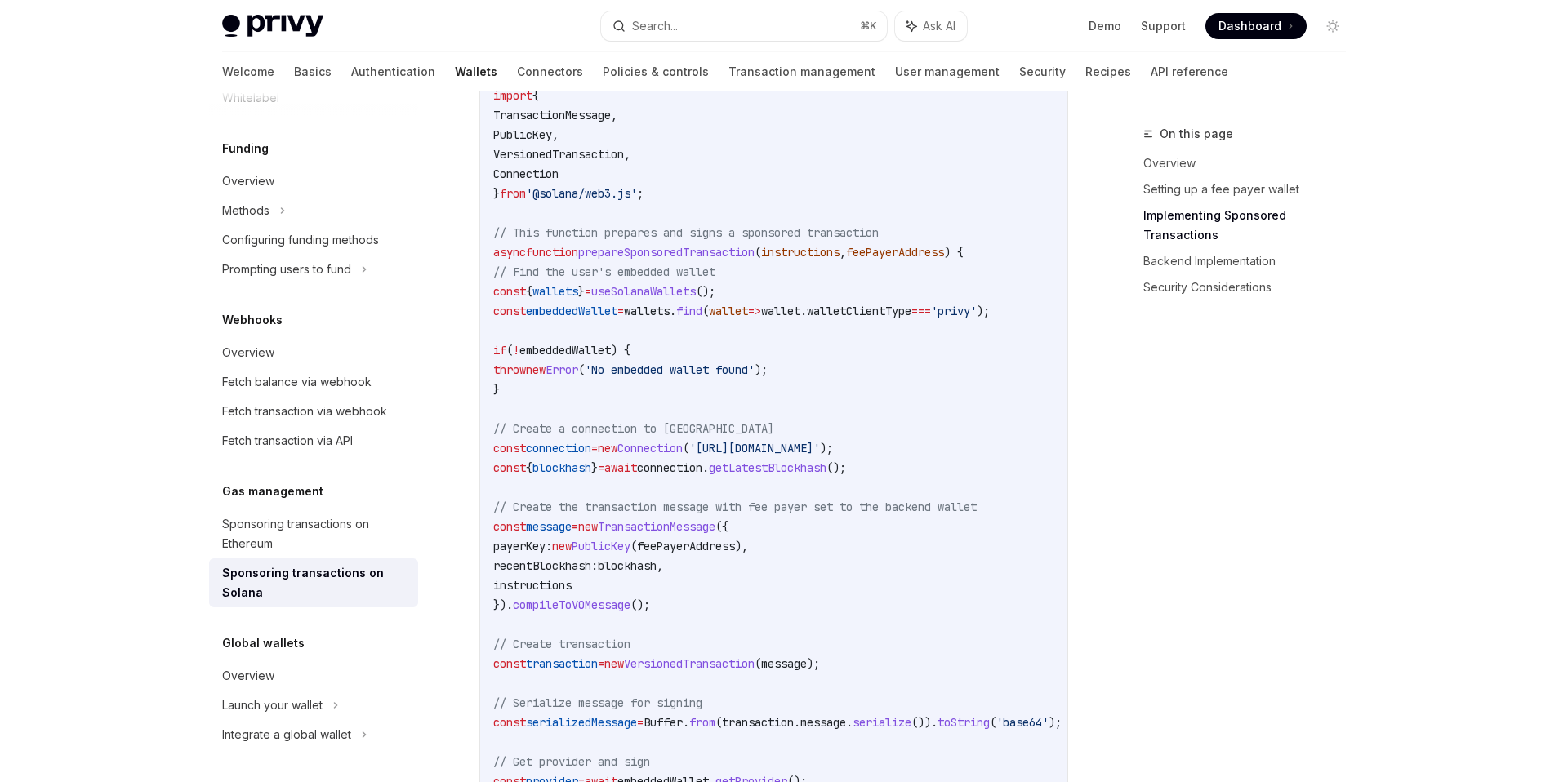
scroll to position [1472, 0]
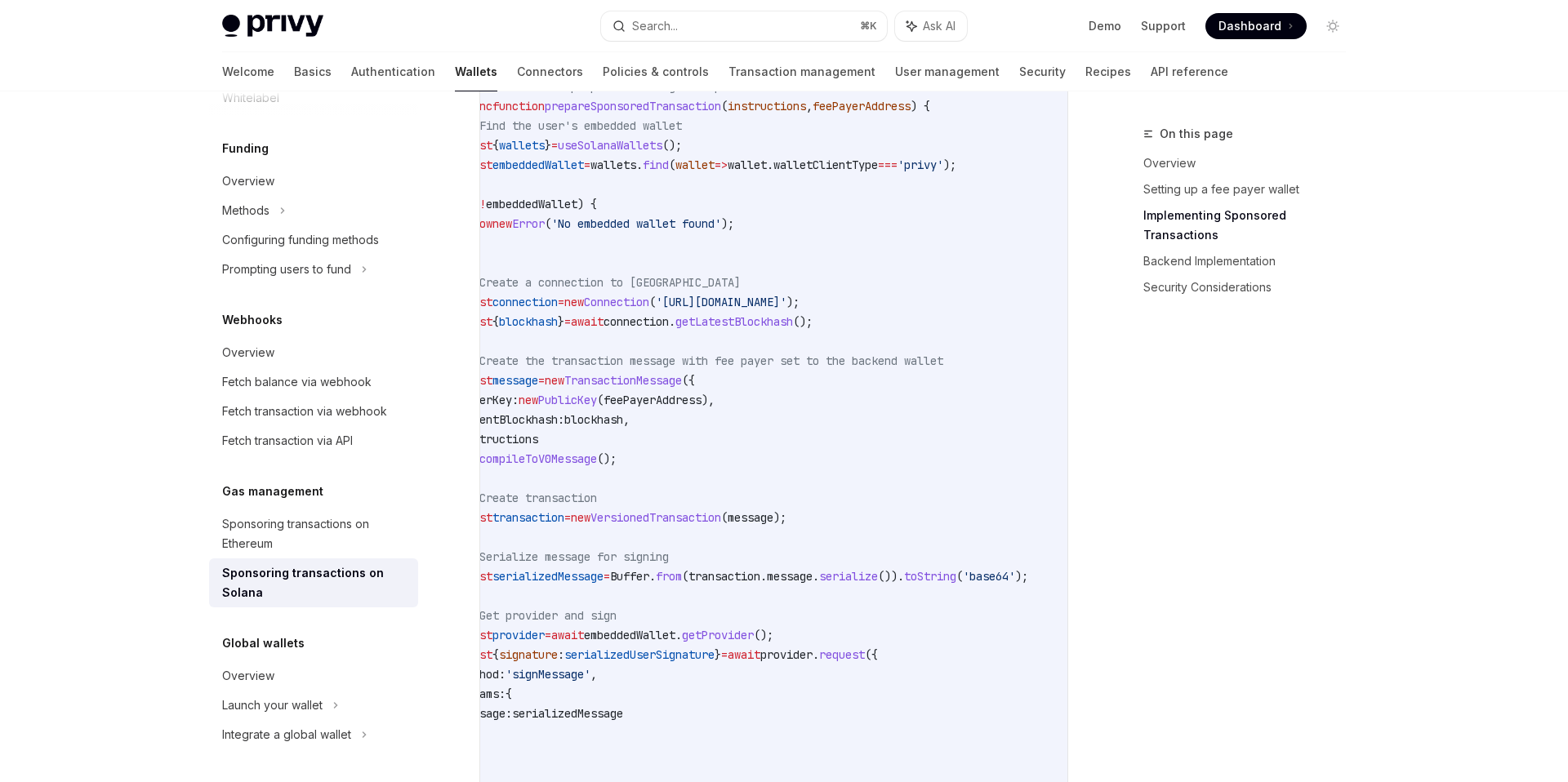
scroll to position [0, 0]
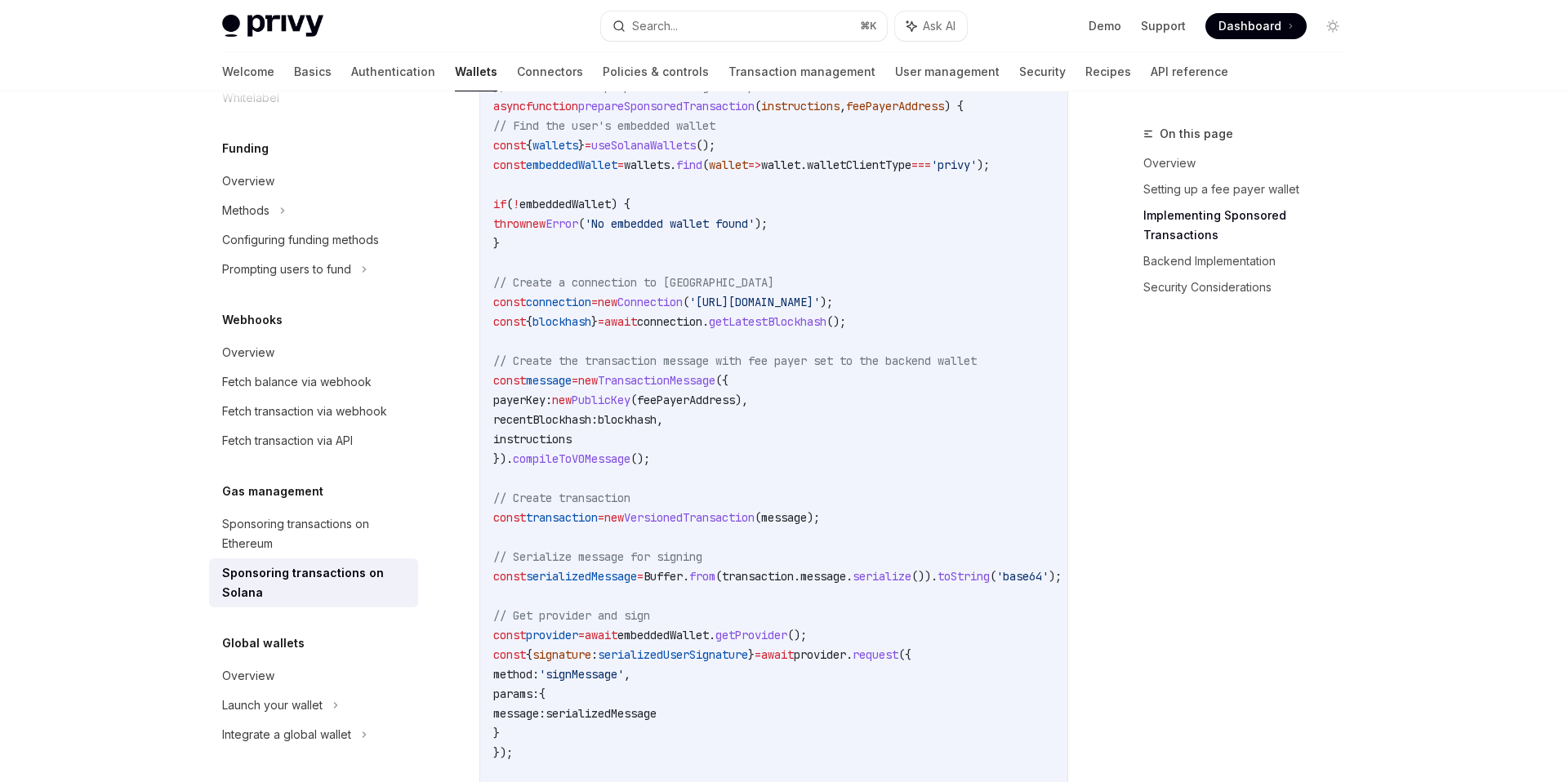
click at [701, 467] on code "import { useSolanaWallets } from '@privy-io/react-auth/solana' ; import { Trans…" at bounding box center [797, 537] width 607 height 1235
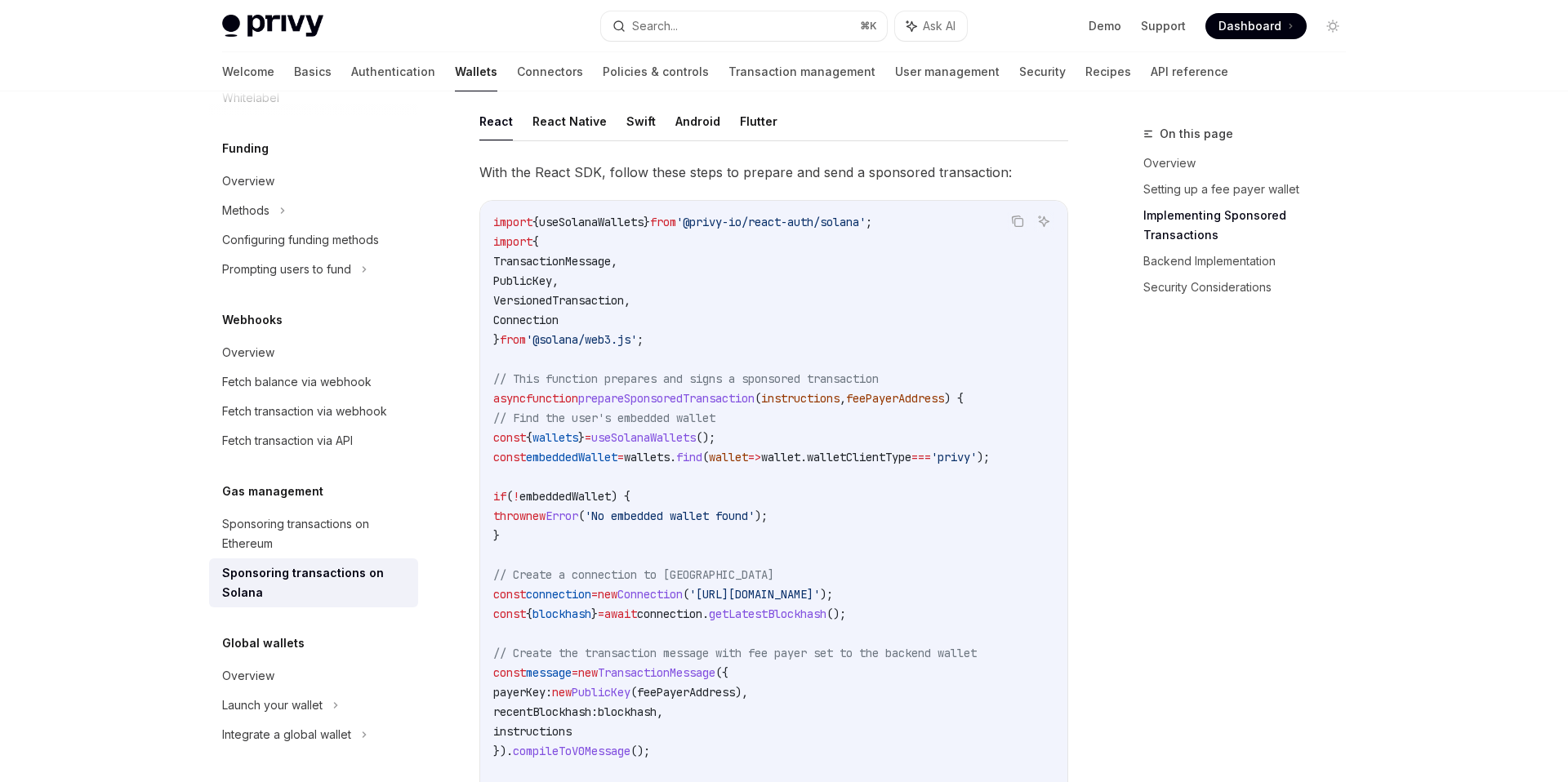
scroll to position [1229, 0]
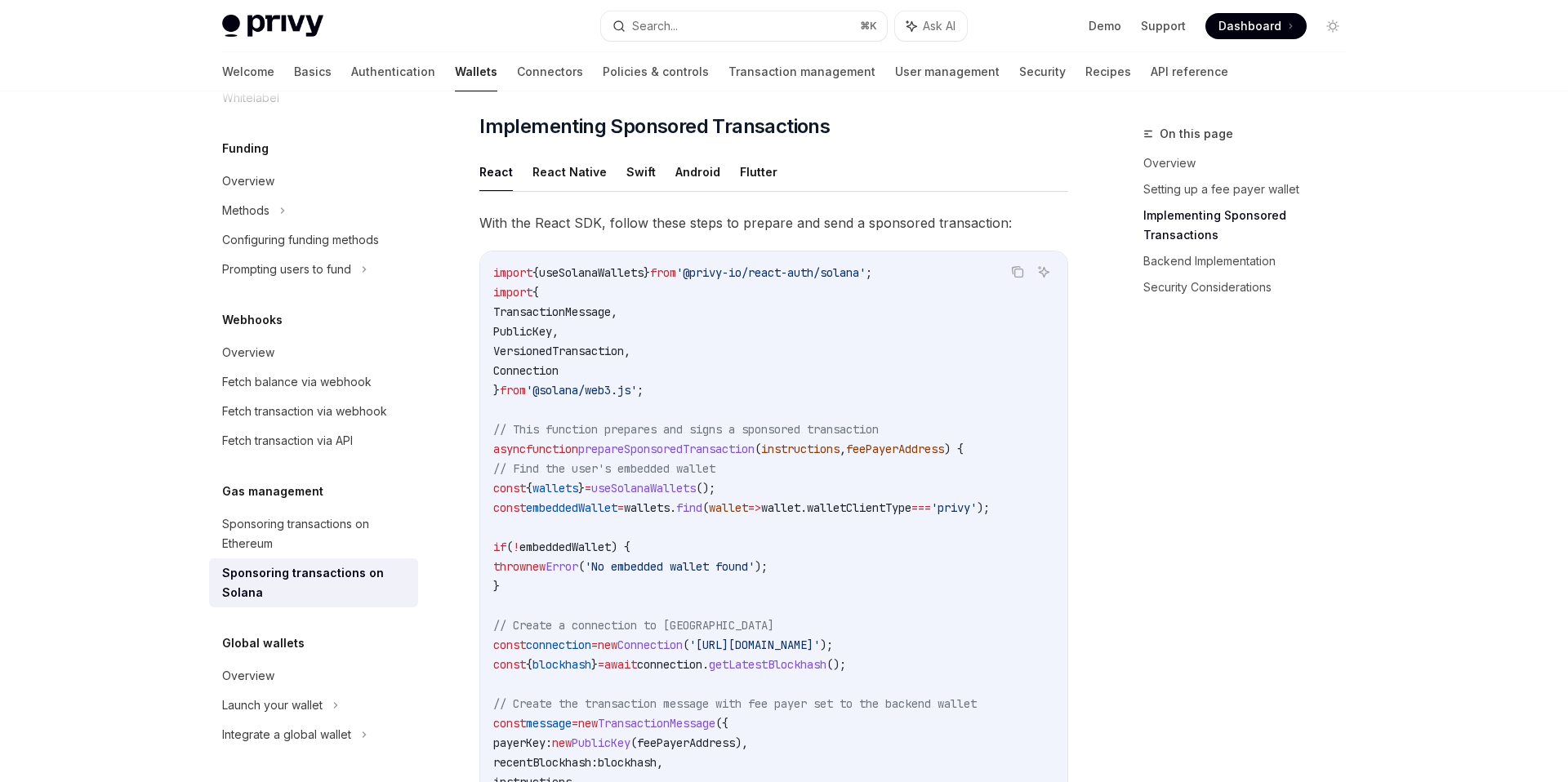
click at [690, 235] on span "With the React SDK, follow these steps to prepare and send a sponsored transact…" at bounding box center [774, 222] width 589 height 22
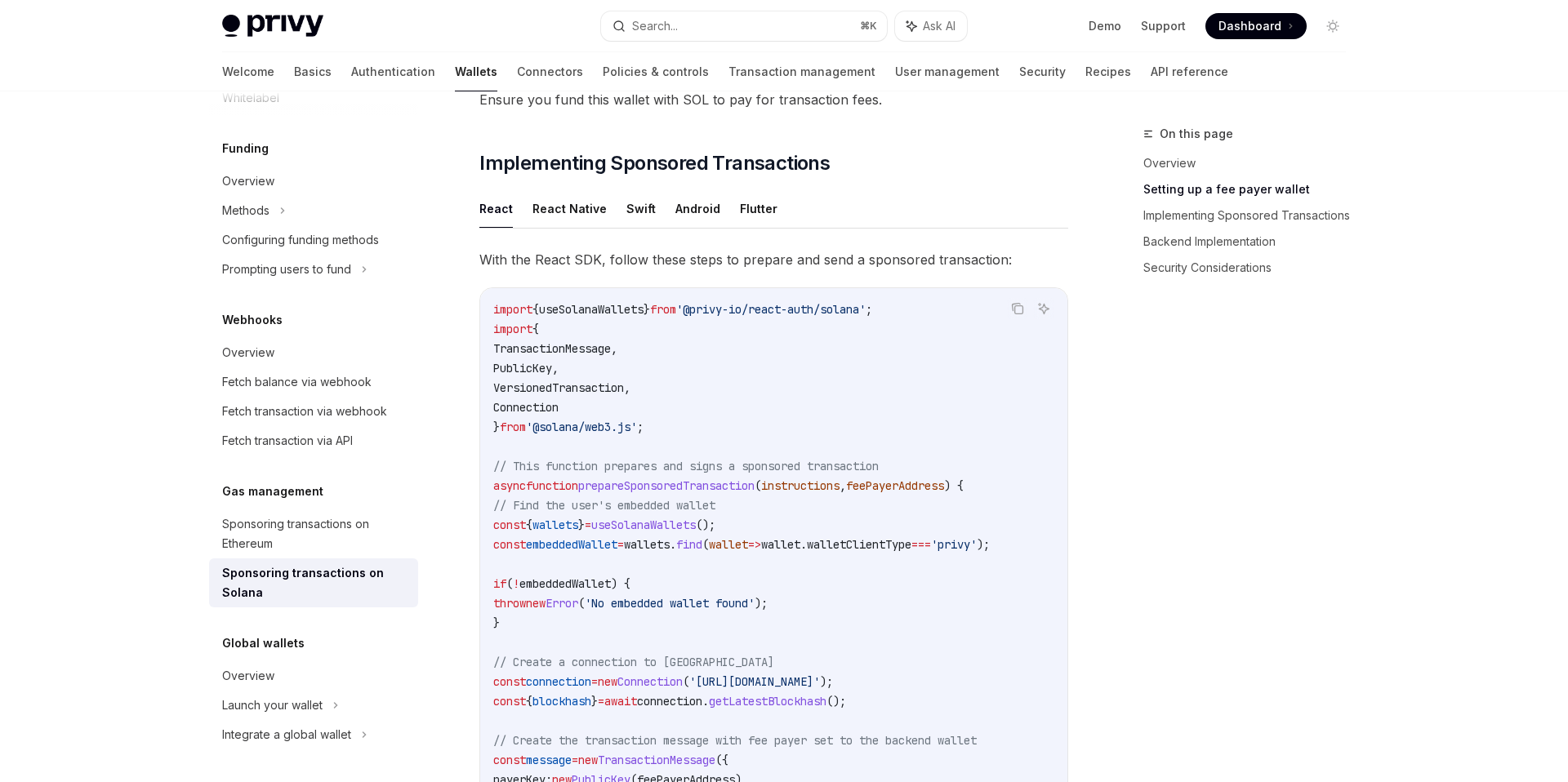
scroll to position [1104, 0]
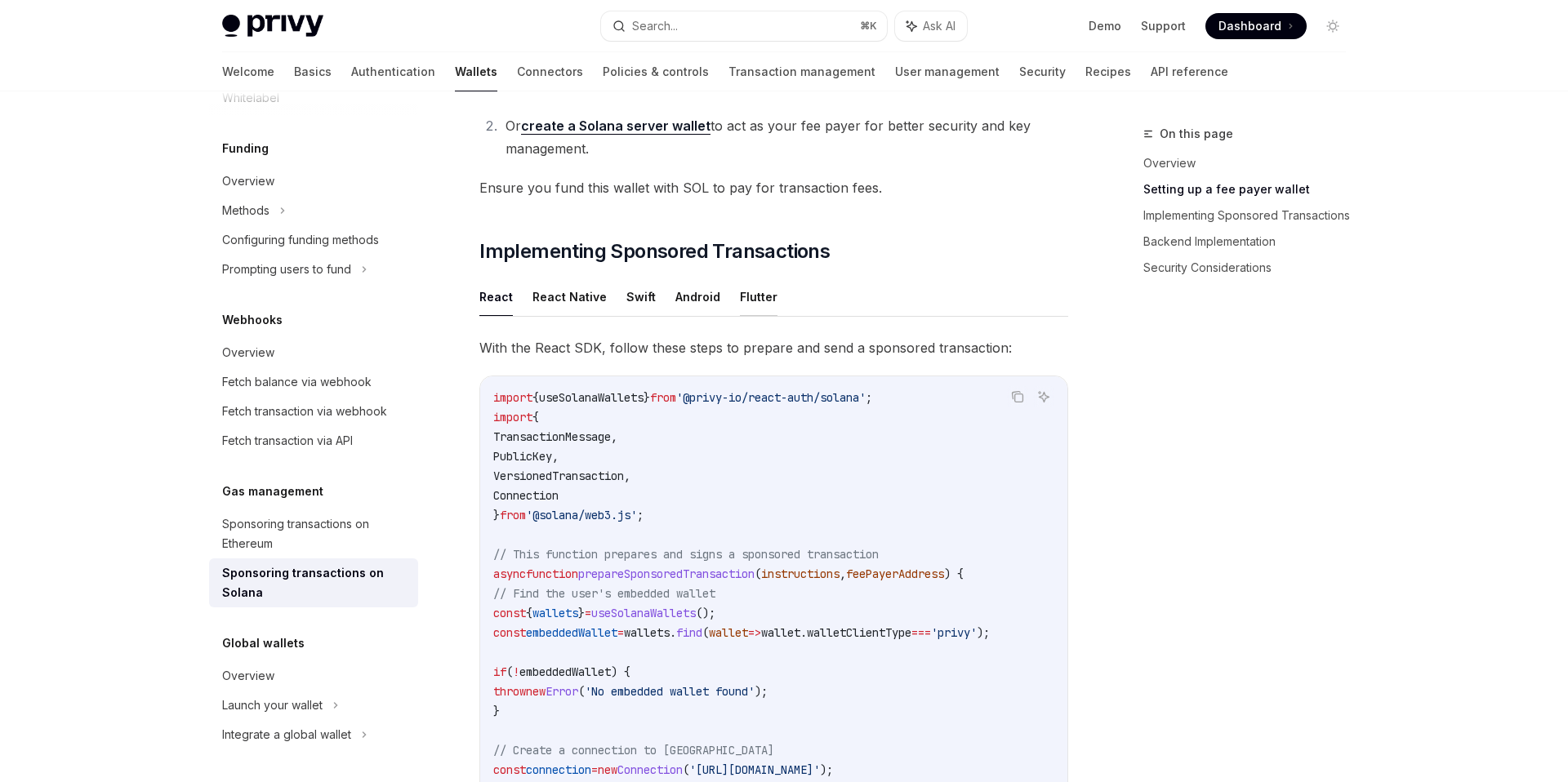
click at [739, 309] on button "Flutter" at bounding box center [758, 297] width 37 height 38
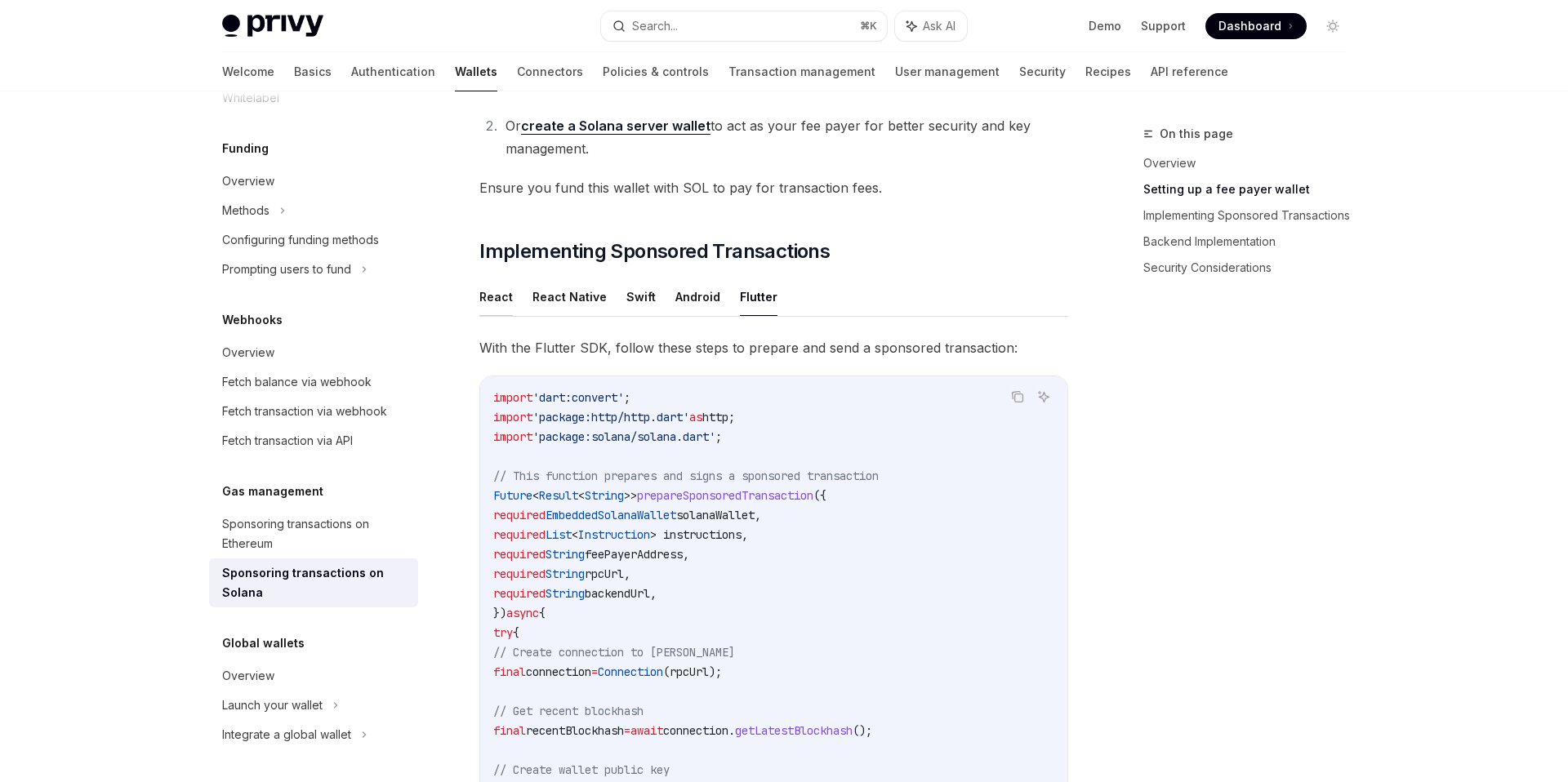
click at [494, 300] on button "React" at bounding box center [496, 297] width 33 height 38
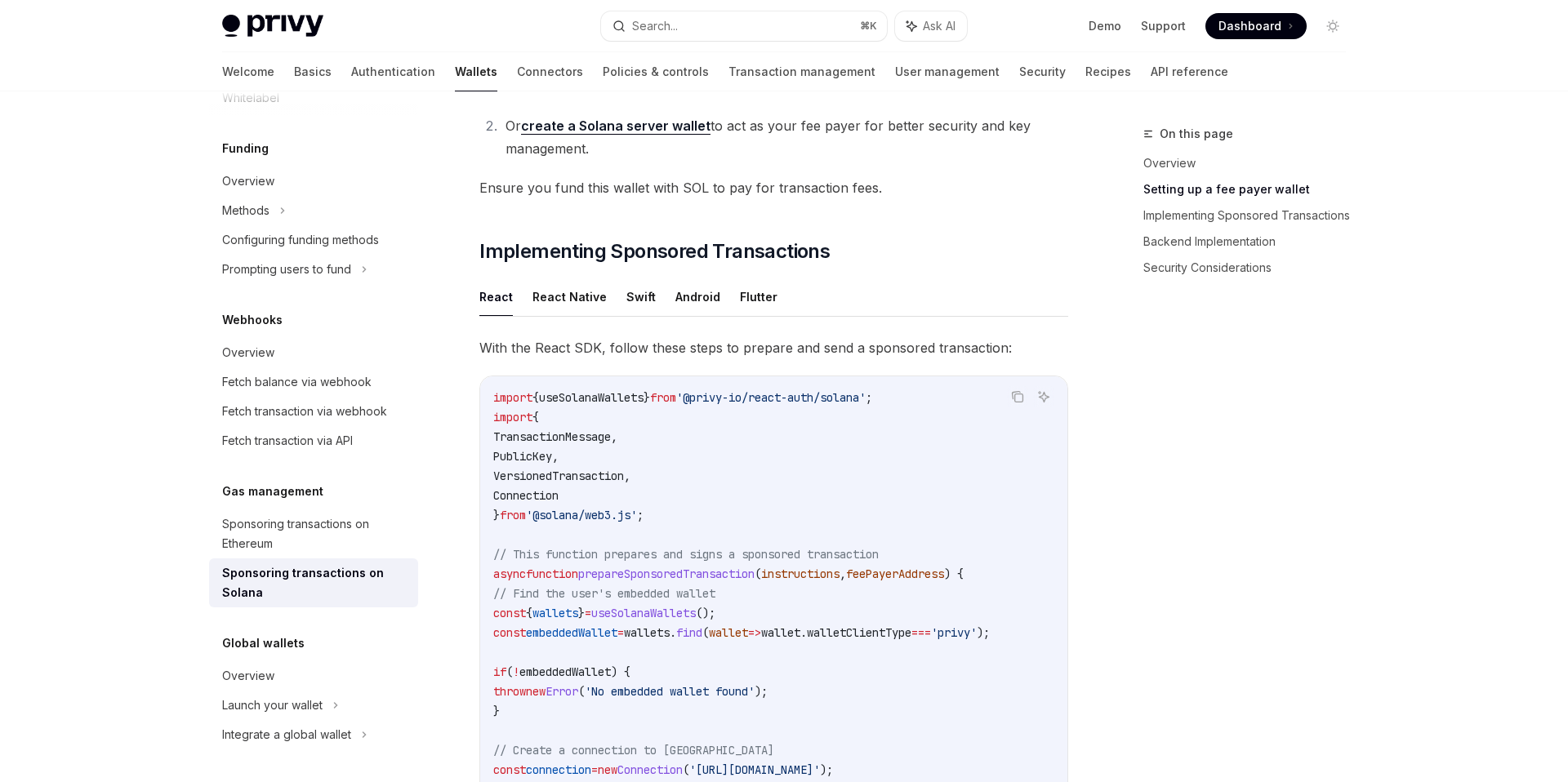
click at [1261, 621] on div "On this page Overview Setting up a fee payer wallet Implementing Sponsored Tran…" at bounding box center [1234, 453] width 248 height 658
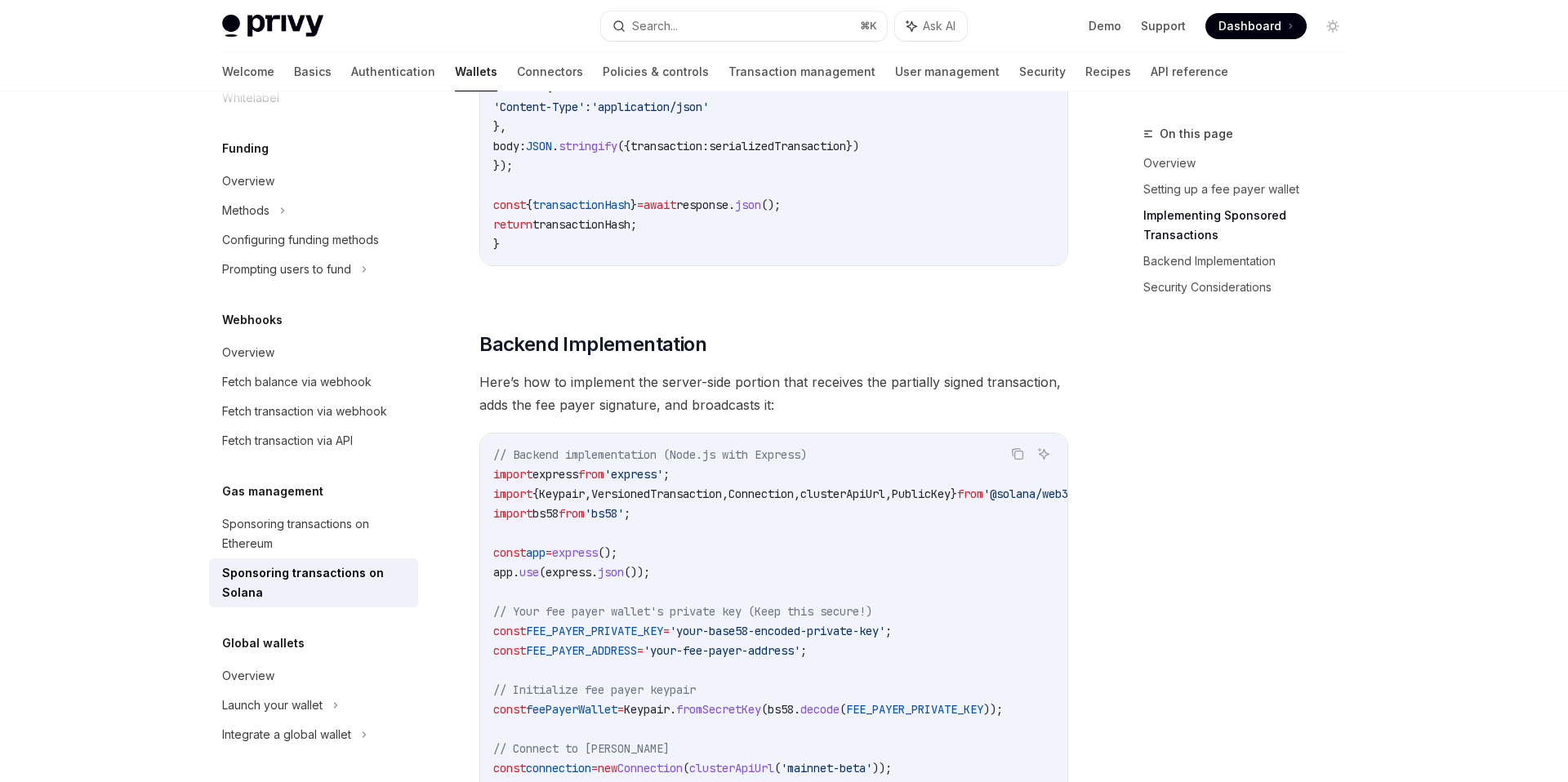
scroll to position [2564, 0]
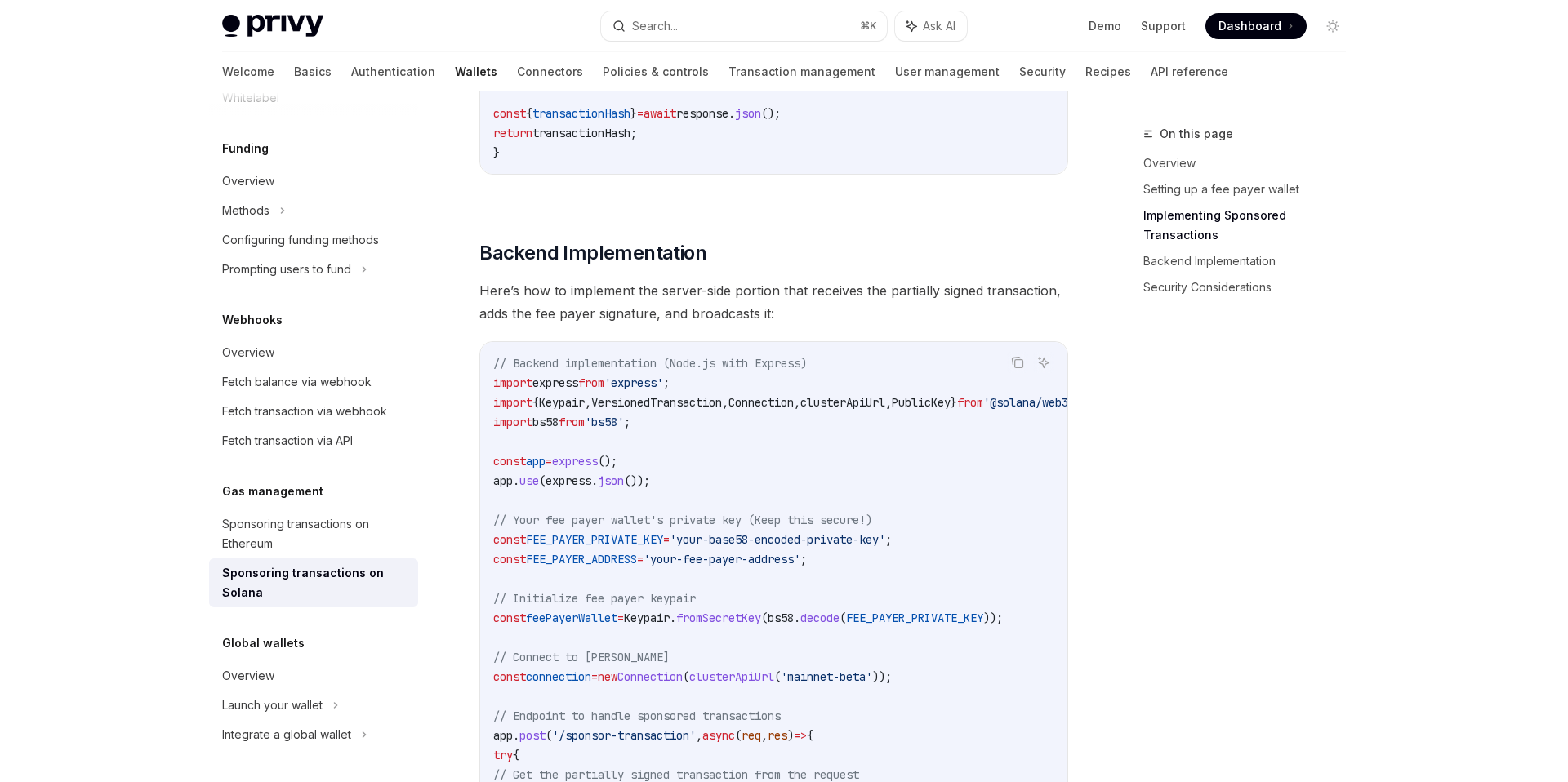
click at [1353, 577] on div "On this page Overview Setting up a fee payer wallet Implementing Sponsored Tran…" at bounding box center [1234, 453] width 248 height 658
click at [1491, 591] on div "Privy Docs home page Search... ⌘ K Ask AI Demo Support Dashboard Dashboard Sear…" at bounding box center [784, 177] width 1568 height 5483
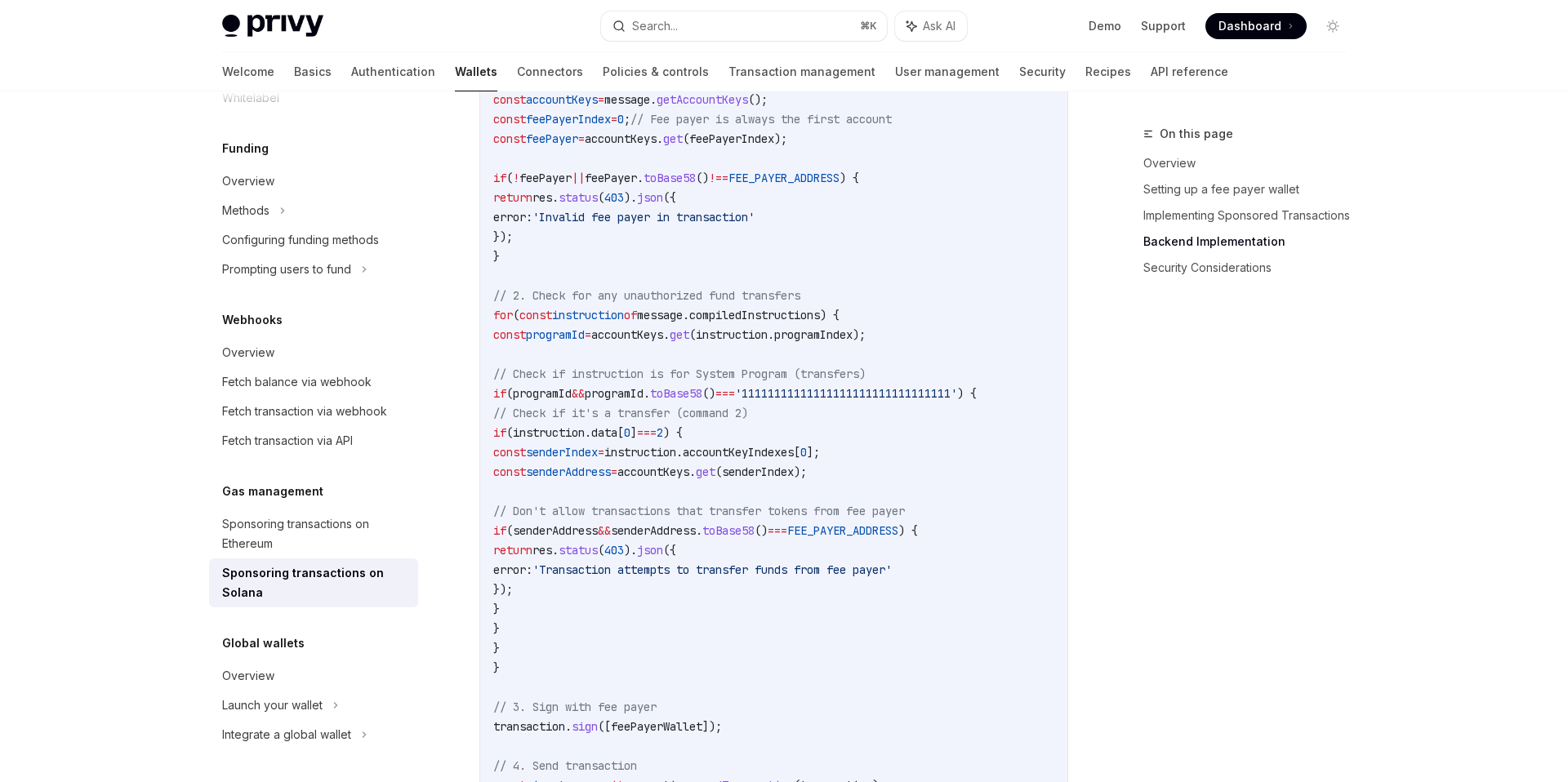
scroll to position [3525, 0]
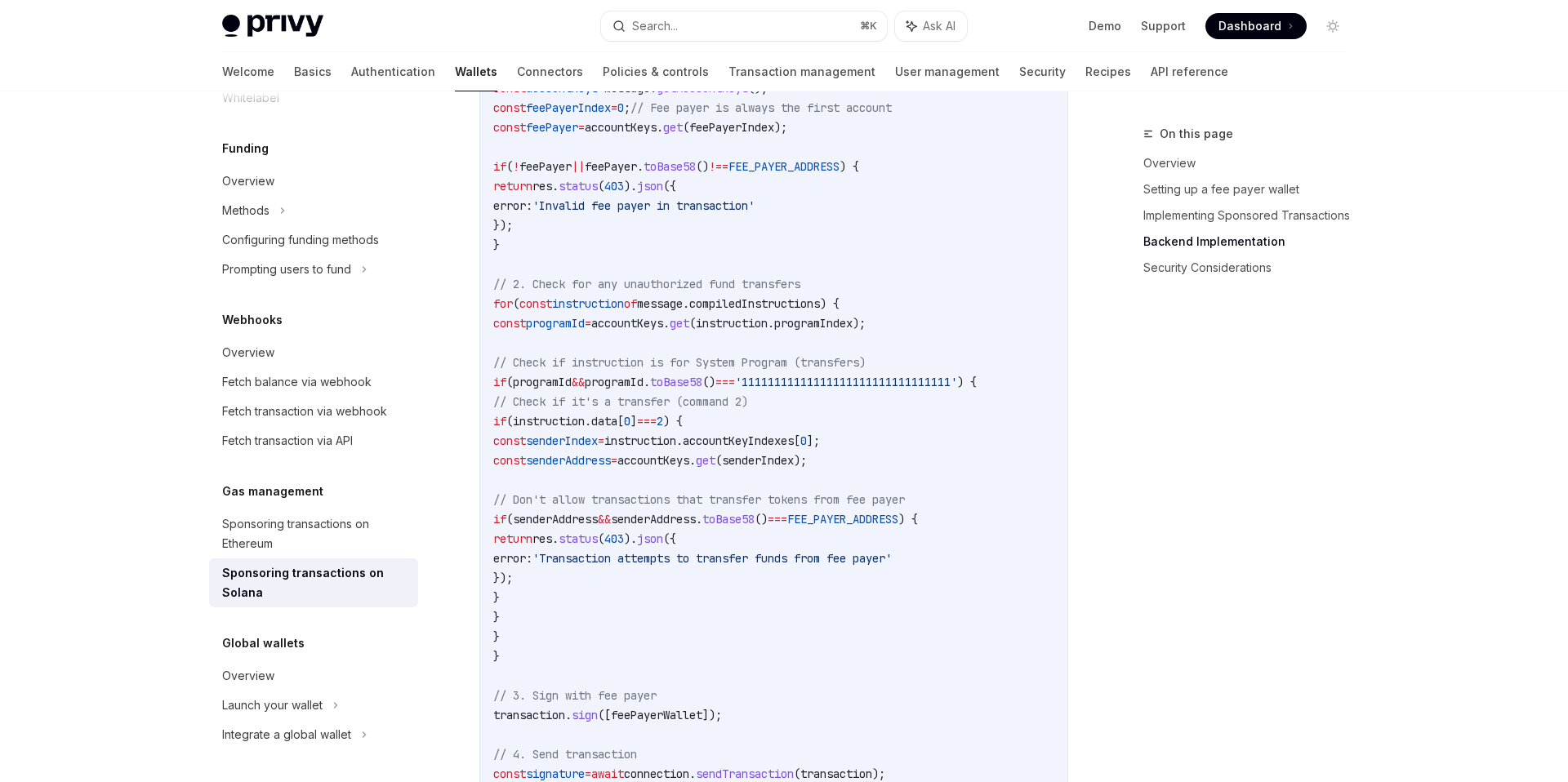
click at [769, 370] on span "// Check if instruction is for System Program (transfers)" at bounding box center [680, 363] width 373 height 15
click at [643, 389] on span "programId" at bounding box center [614, 383] width 59 height 15
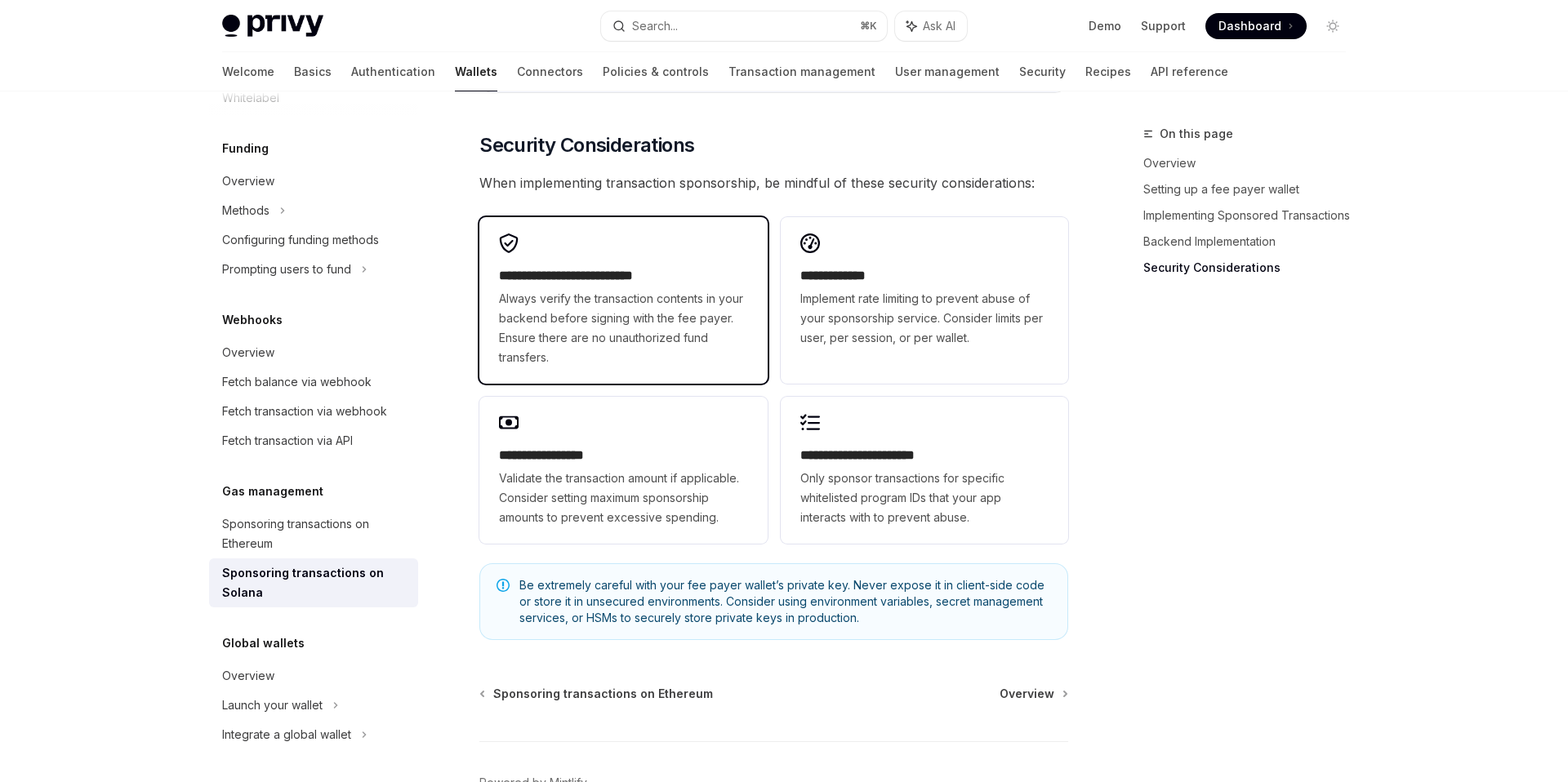
scroll to position [4720, 0]
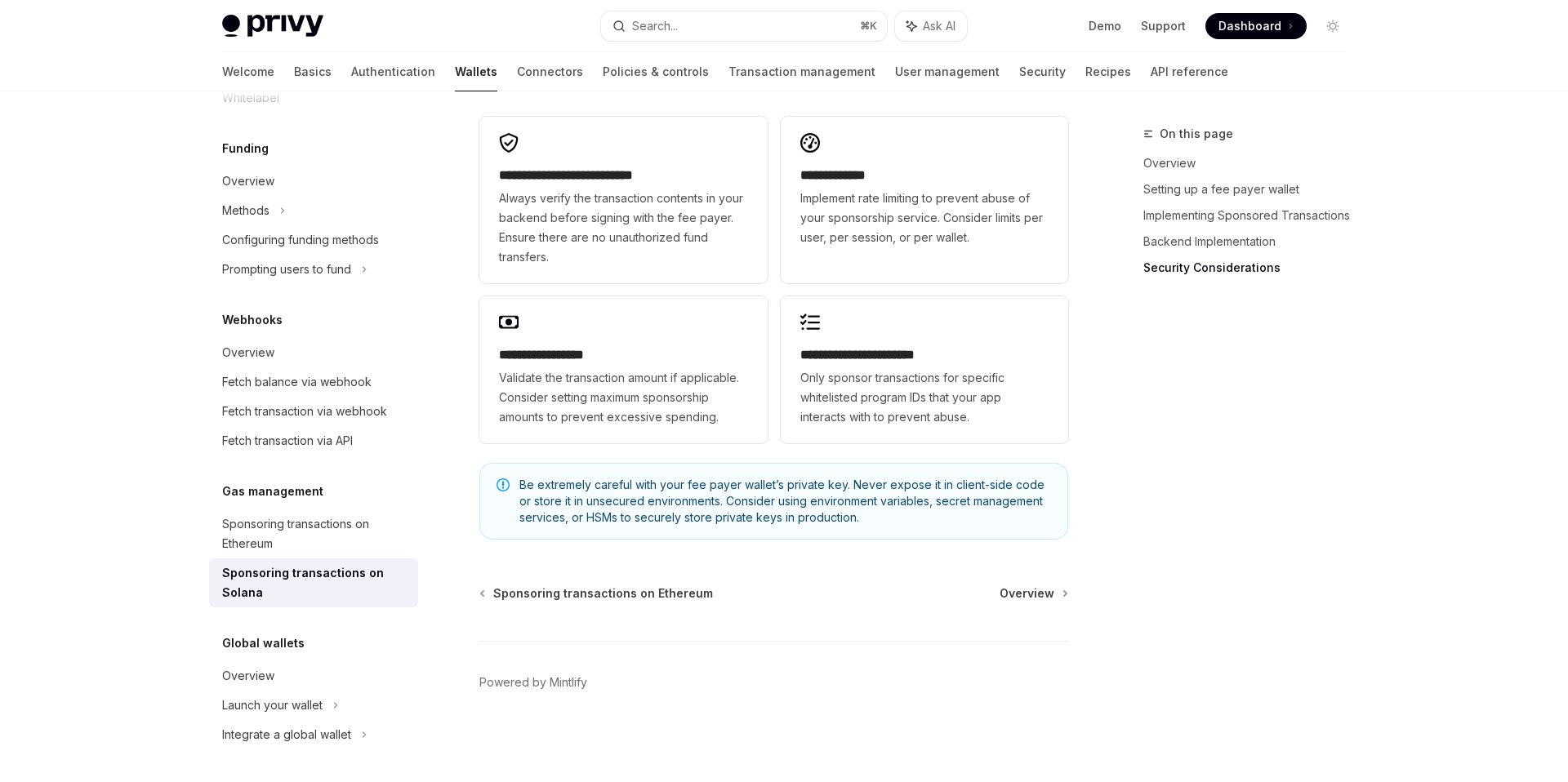
click at [1304, 510] on div "On this page Overview Setting up a fee payer wallet Implementing Sponsored Tran…" at bounding box center [1234, 453] width 248 height 658
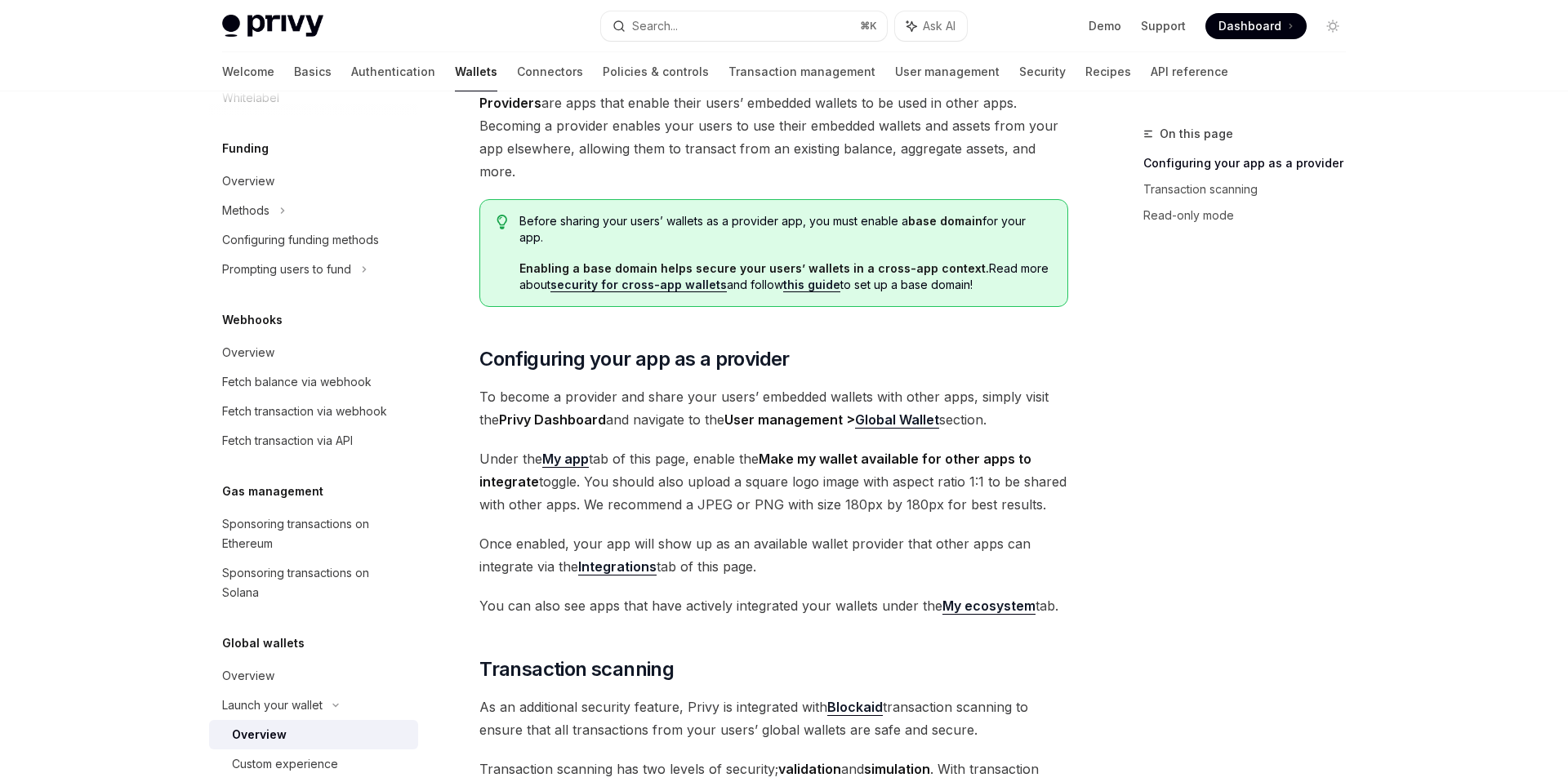
scroll to position [110, 0]
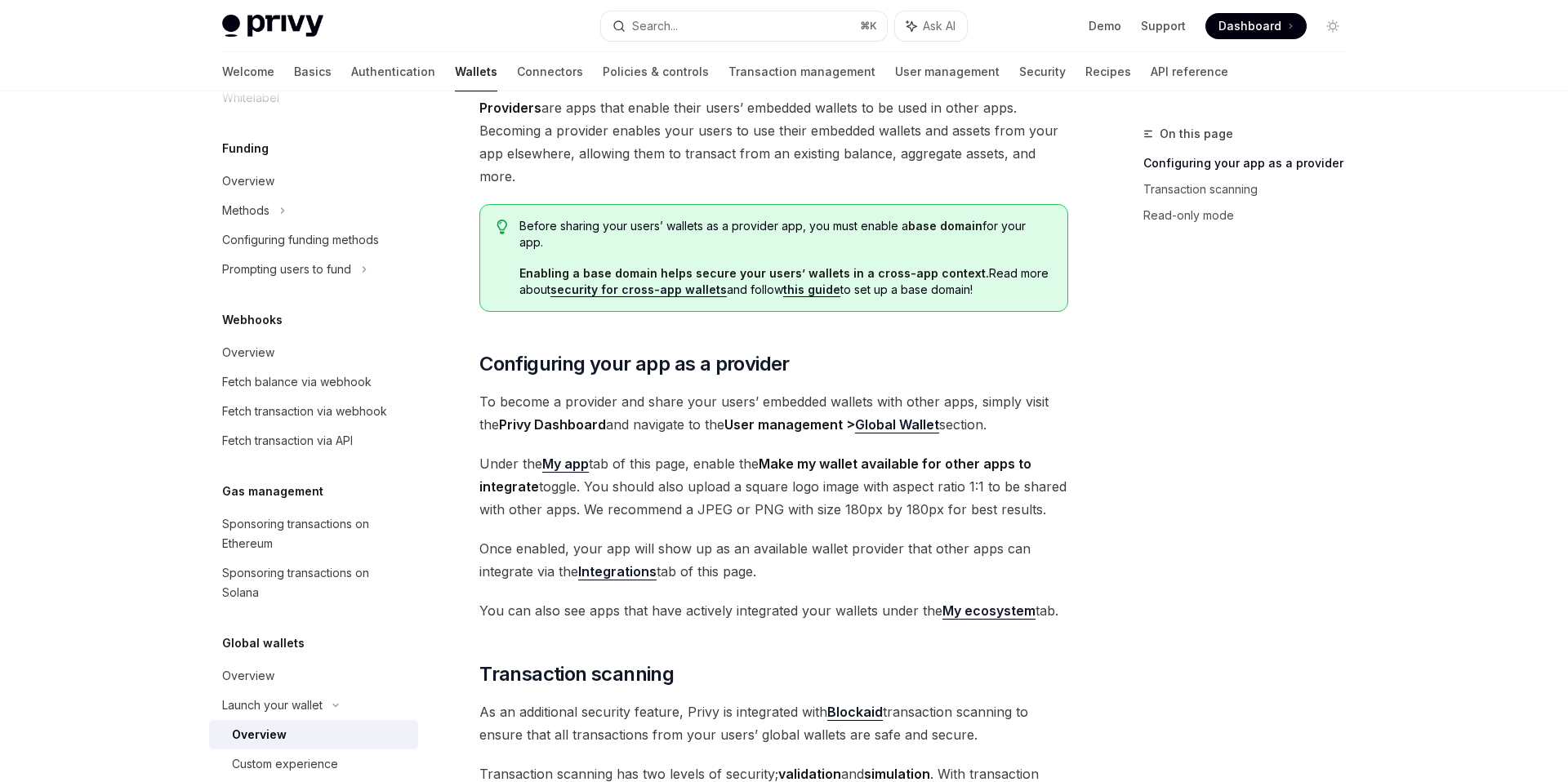
click at [958, 134] on span "Providers are apps that enable their users’ embedded wallets to be used in othe…" at bounding box center [774, 142] width 589 height 92
click at [969, 134] on span "Providers are apps that enable their users’ embedded wallets to be used in othe…" at bounding box center [774, 142] width 589 height 92
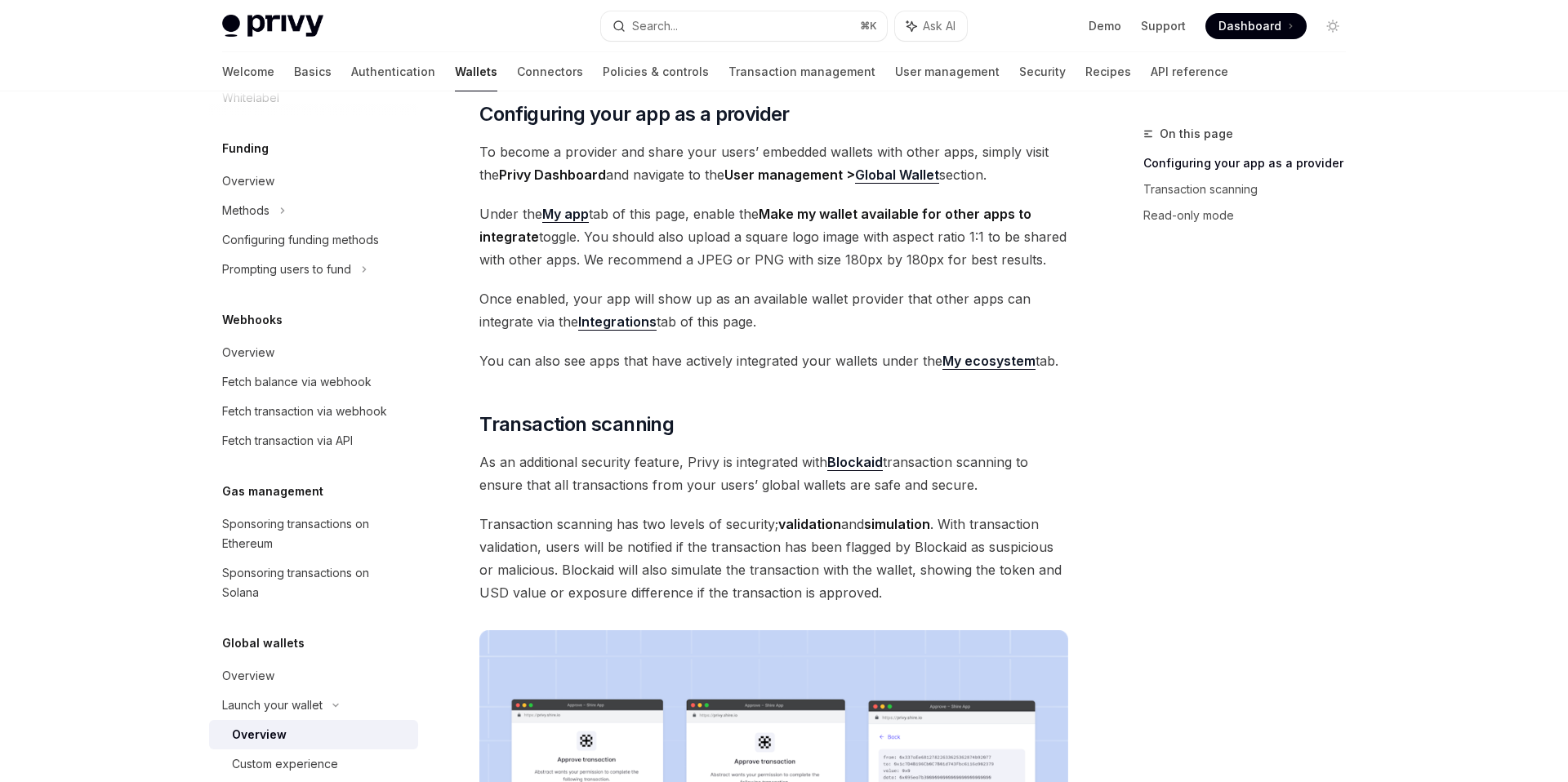
scroll to position [0, 0]
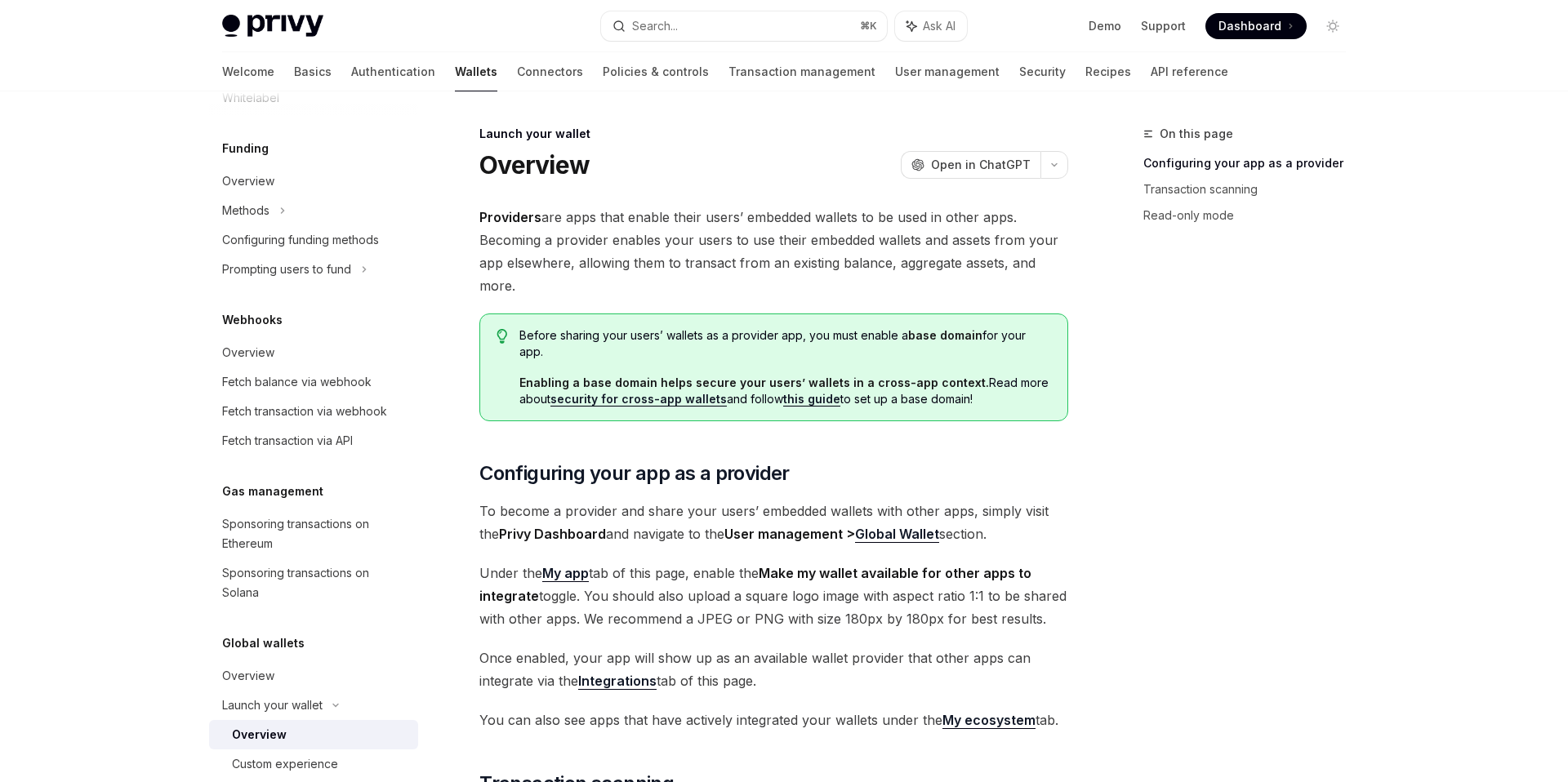
click at [888, 235] on span "Providers are apps that enable their users’ embedded wallets to be used in othe…" at bounding box center [774, 251] width 589 height 92
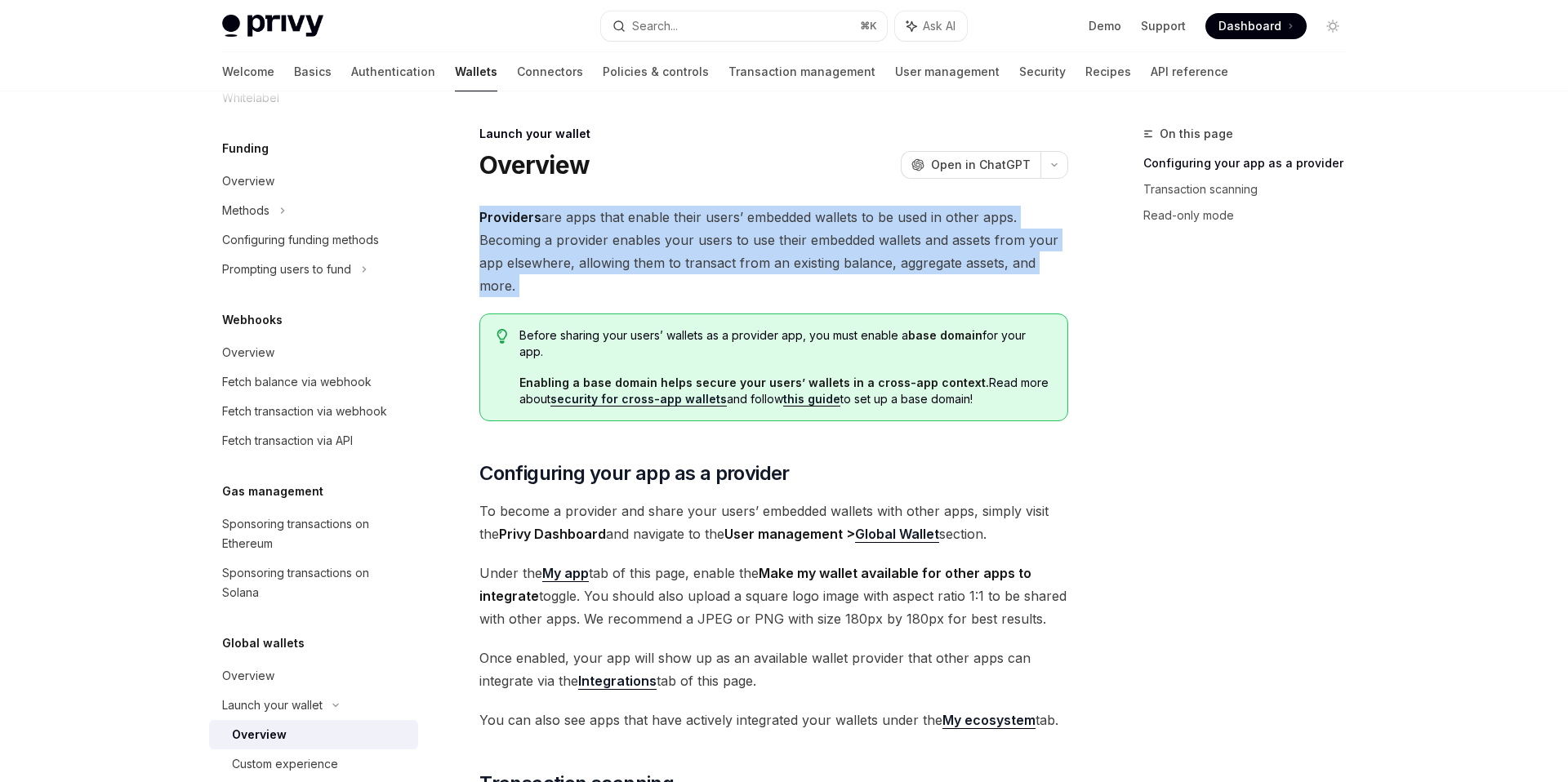
click at [888, 235] on span "Providers are apps that enable their users’ embedded wallets to be used in othe…" at bounding box center [774, 251] width 589 height 92
click at [847, 255] on span "Providers are apps that enable their users’ embedded wallets to be used in othe…" at bounding box center [774, 251] width 589 height 92
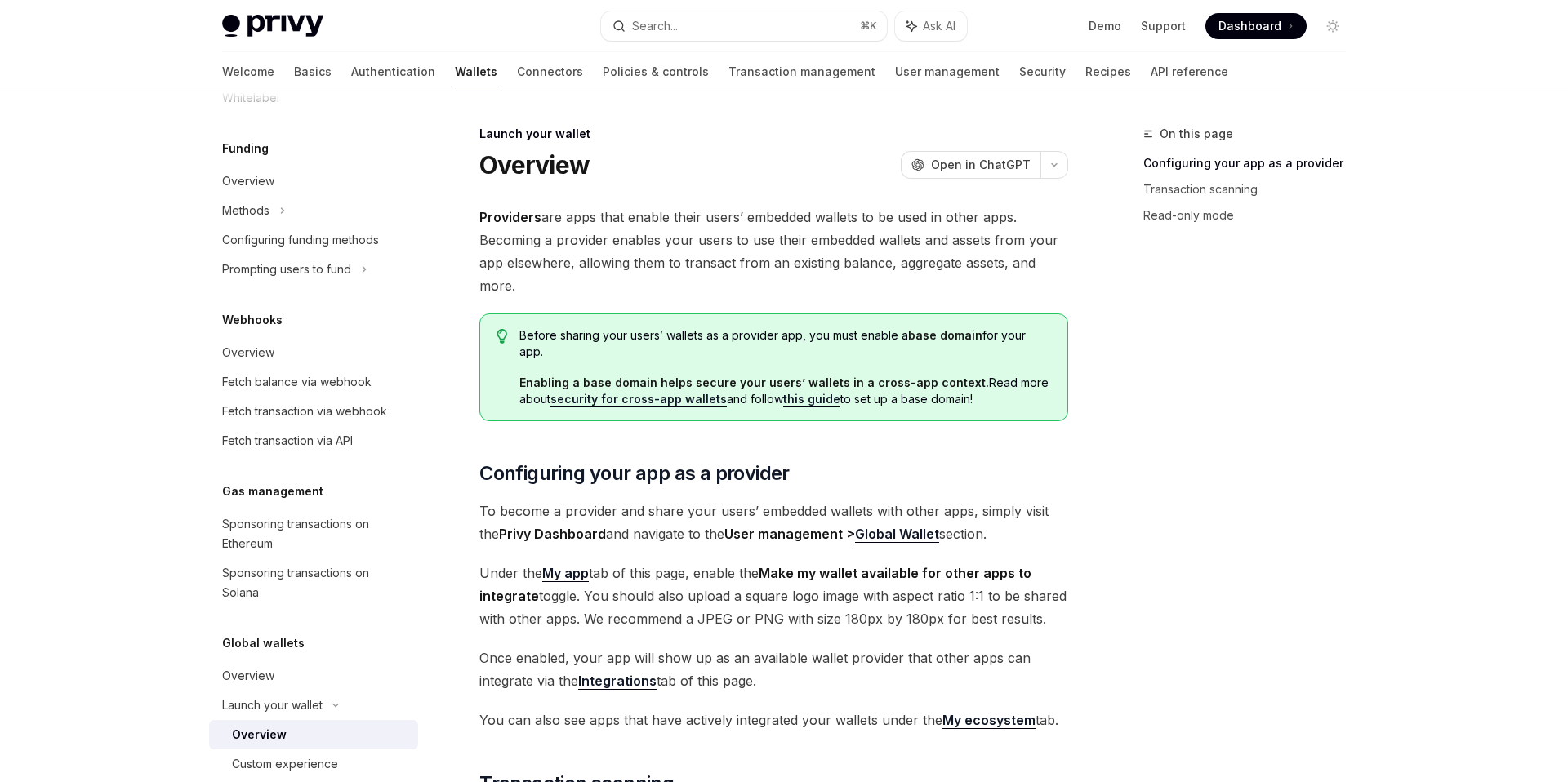
click at [710, 241] on span "Providers are apps that enable their users’ embedded wallets to be used in othe…" at bounding box center [774, 251] width 589 height 92
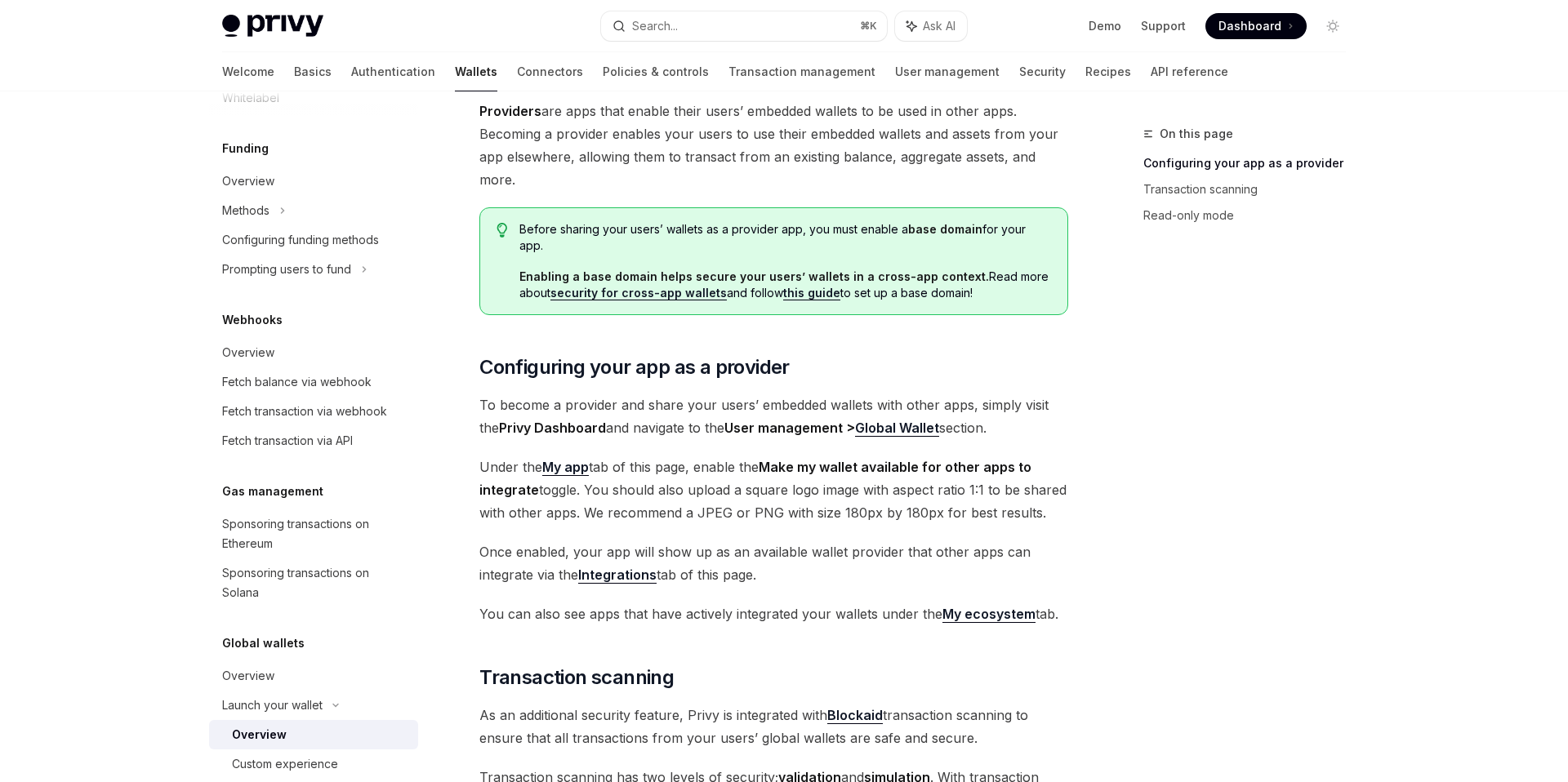
scroll to position [107, 0]
click at [1263, 506] on div "On this page Configuring your app as a provider Transaction scanning Read-only …" at bounding box center [1234, 453] width 248 height 658
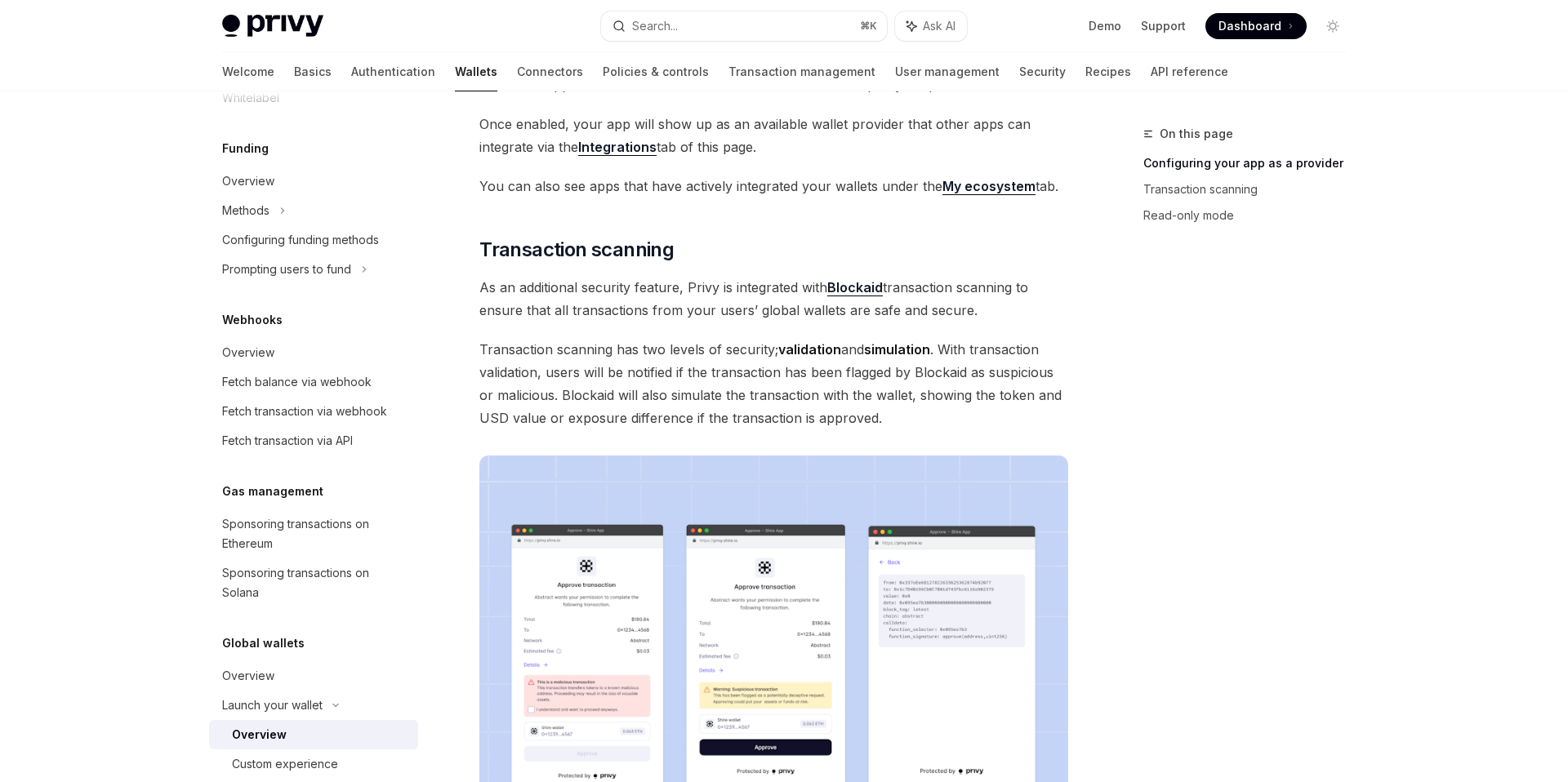
scroll to position [707, 0]
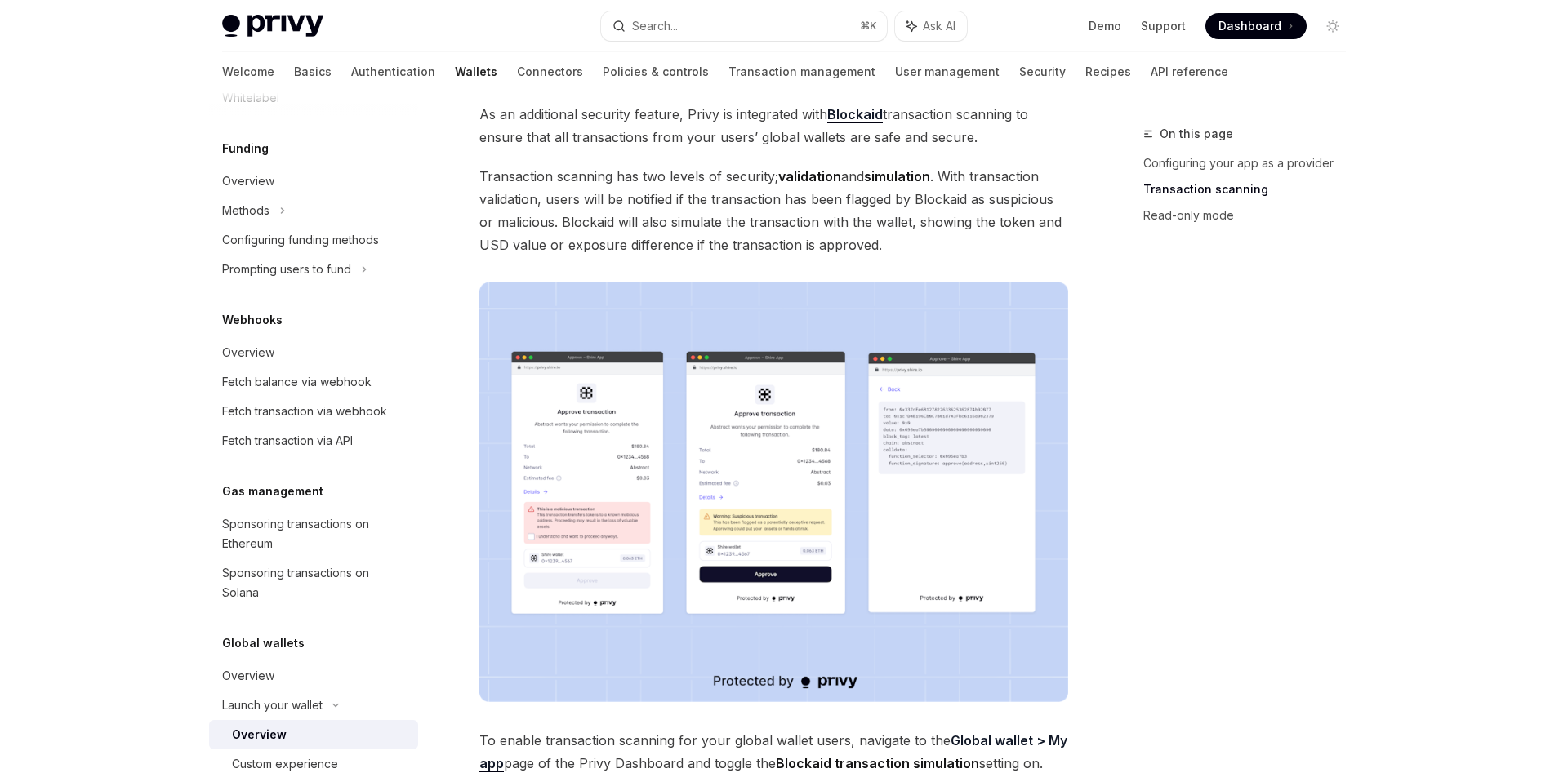
click at [640, 426] on img at bounding box center [774, 492] width 589 height 420
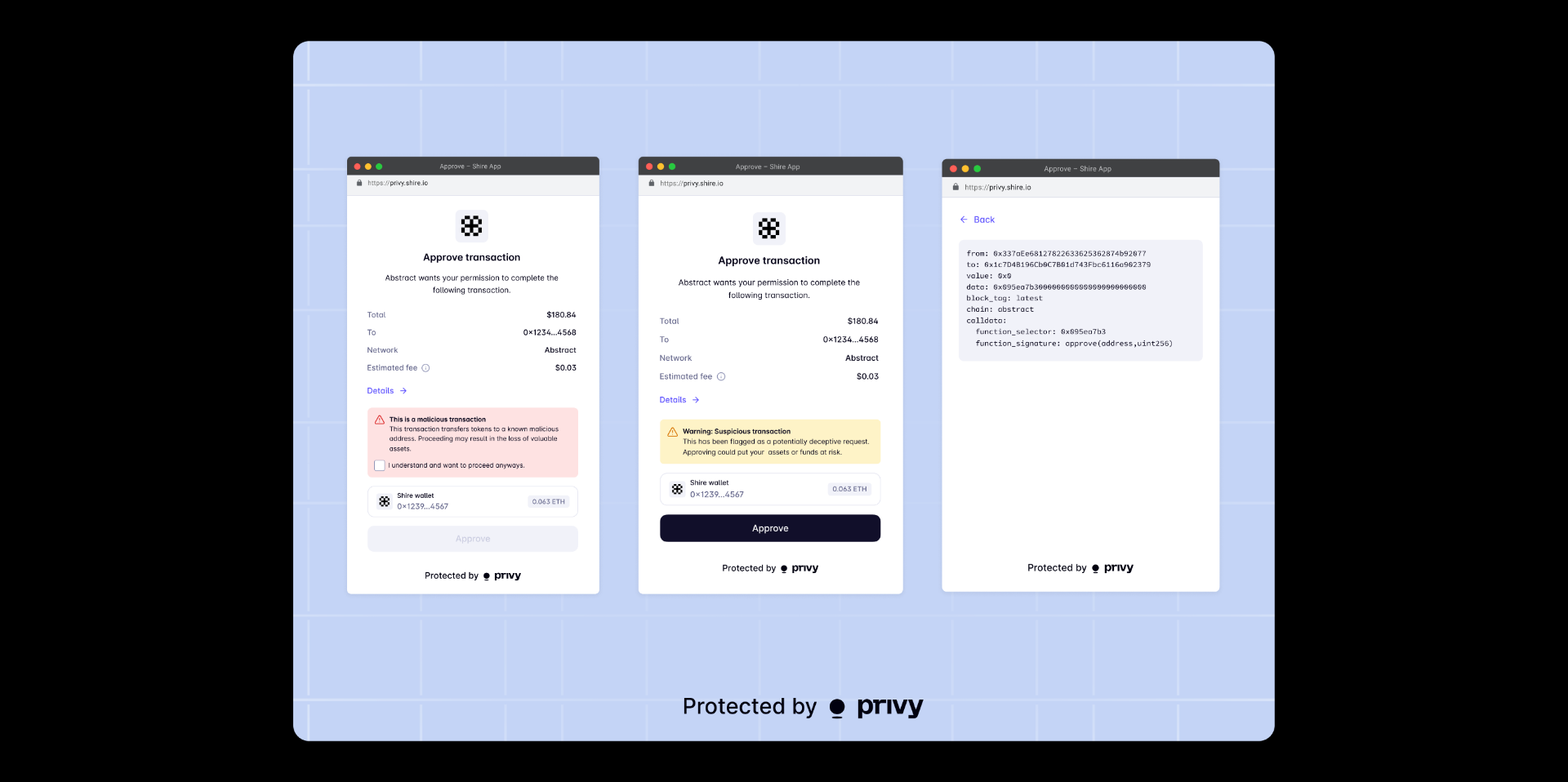
click at [596, 298] on img at bounding box center [784, 391] width 982 height 700
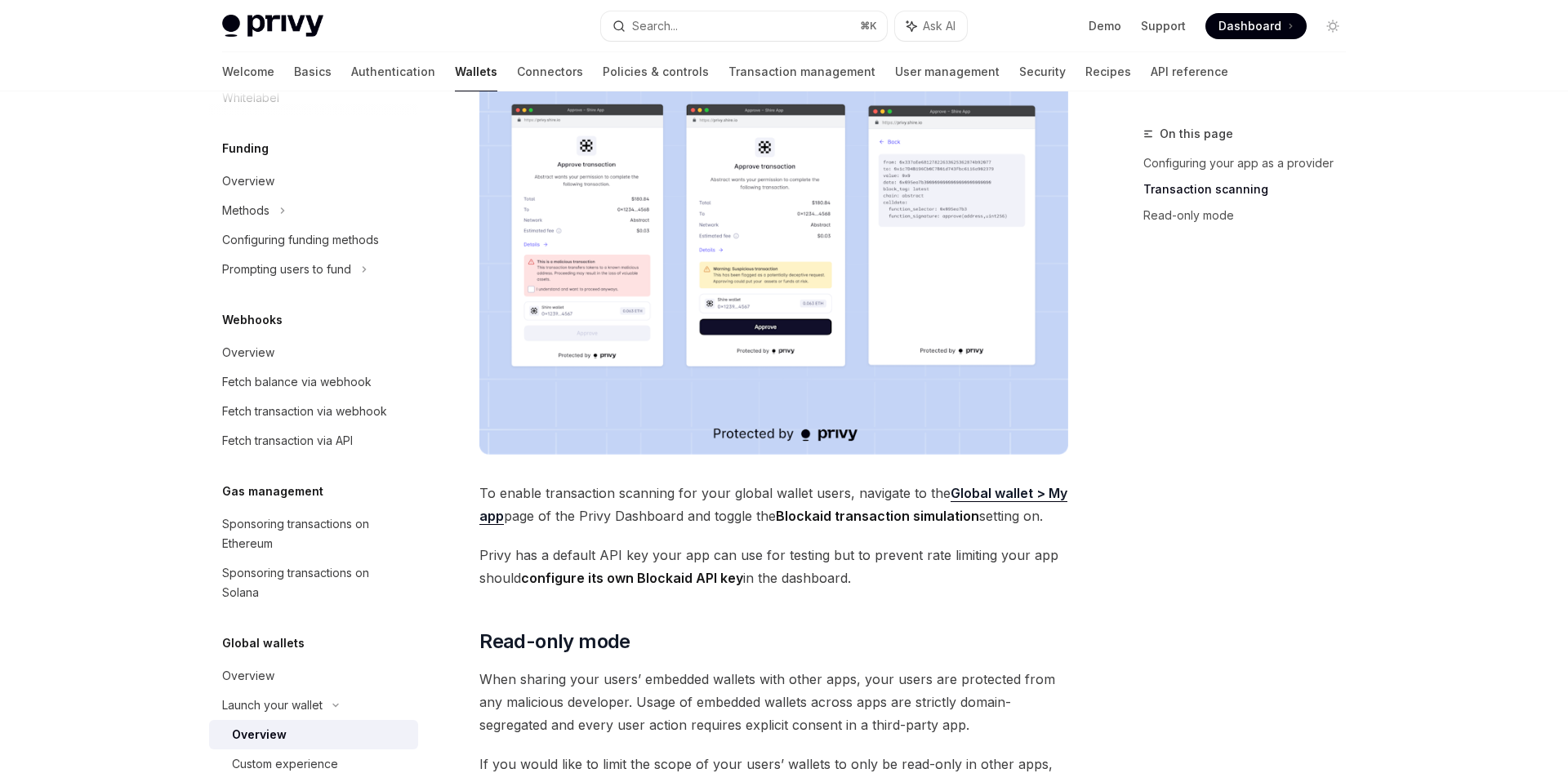
scroll to position [955, 0]
click at [955, 556] on span "Privy has a default API key your app can use for testing but to prevent rate li…" at bounding box center [774, 566] width 589 height 46
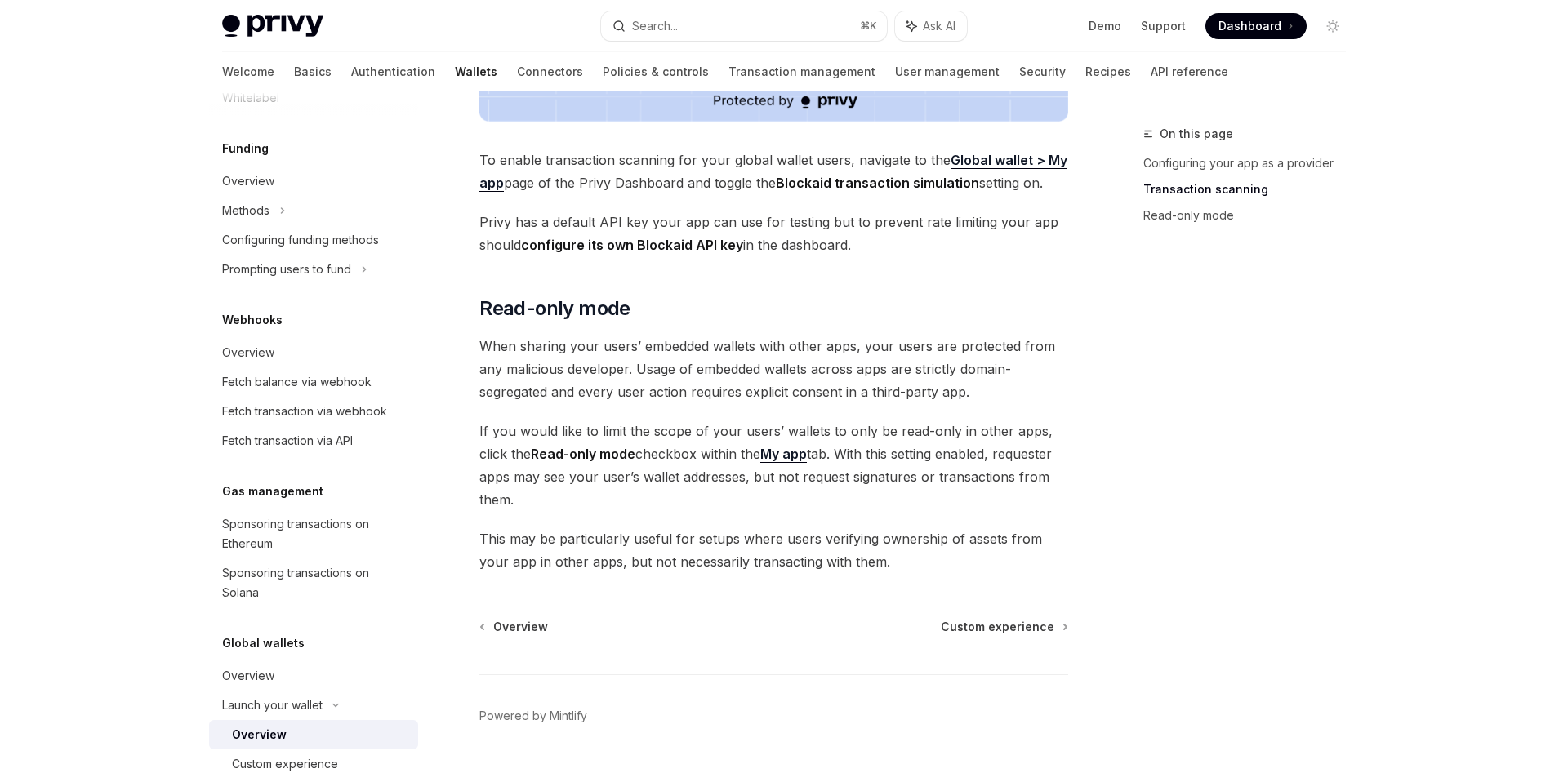
scroll to position [1304, 0]
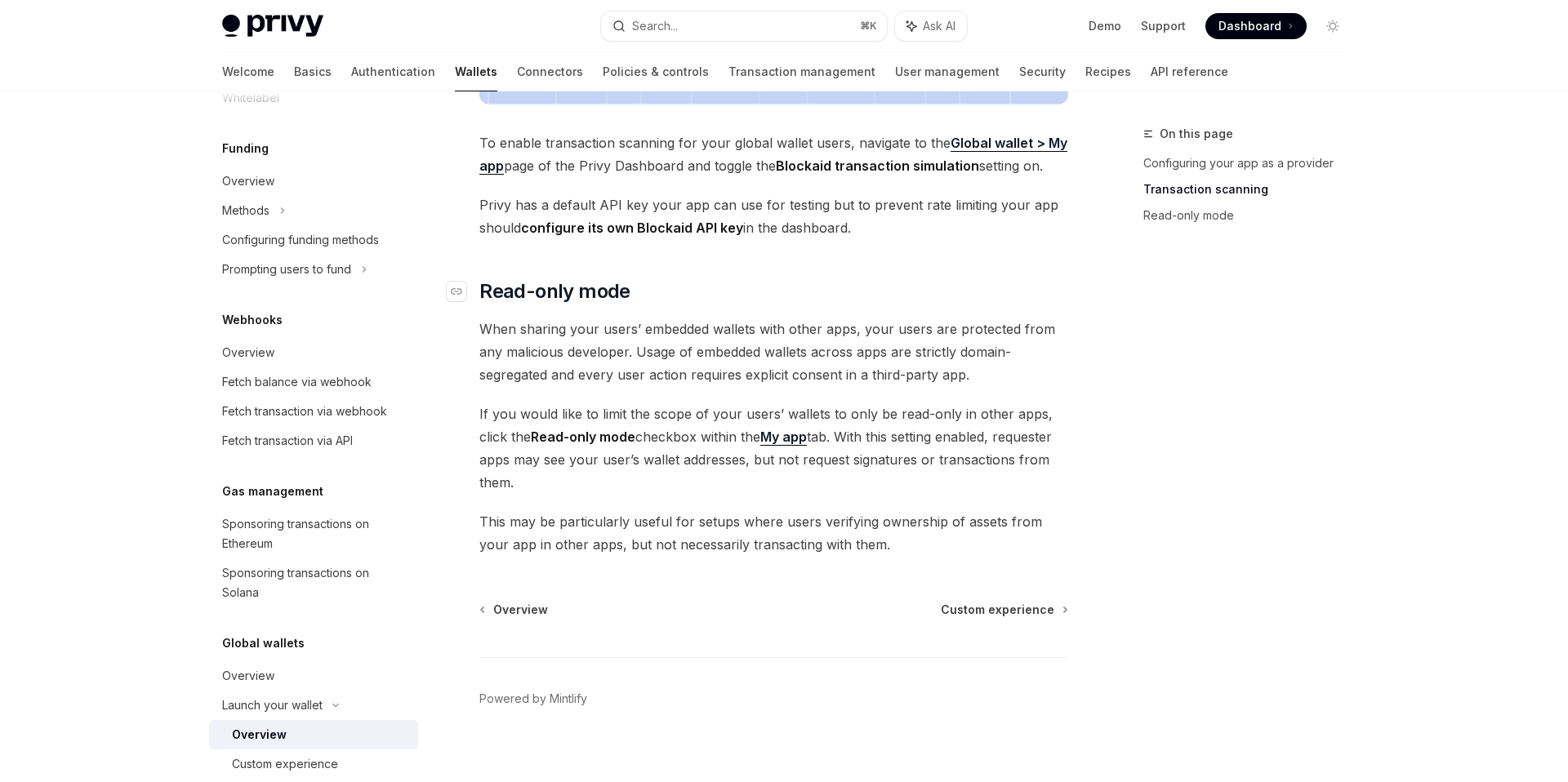
drag, startPoint x: 863, startPoint y: 532, endPoint x: 469, endPoint y: 283, distance: 466.1
click at [751, 337] on span "When sharing your users’ embedded wallets with other apps, your users are prote…" at bounding box center [774, 352] width 589 height 68
click at [675, 404] on span "If you would like to limit the scope of your users’ wallets to only be read-onl…" at bounding box center [774, 448] width 589 height 92
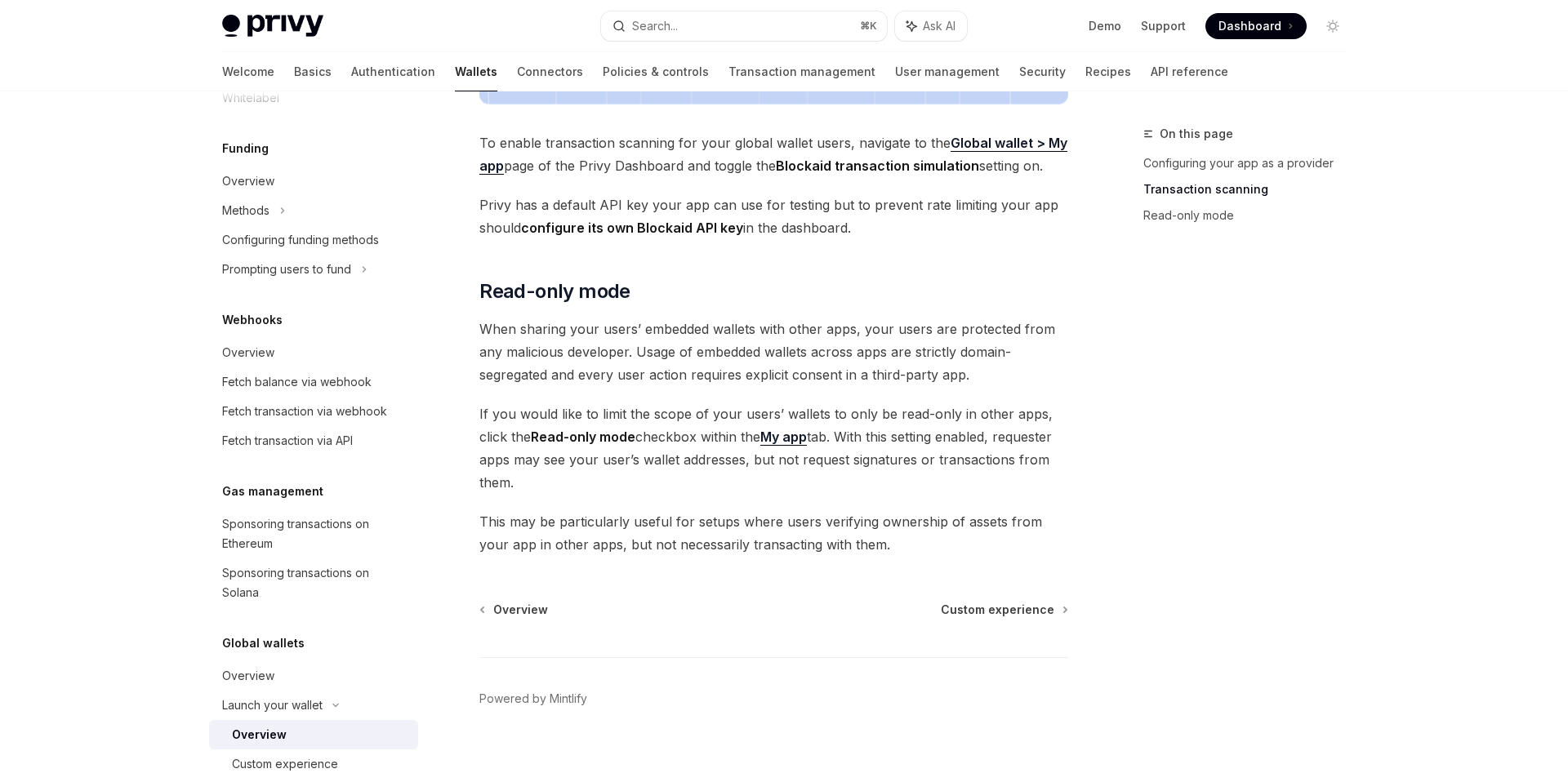
click at [631, 403] on span "If you would like to limit the scope of your users’ wallets to only be read-onl…" at bounding box center [774, 448] width 589 height 92
click at [706, 403] on span "If you would like to limit the scope of your users’ wallets to only be read-onl…" at bounding box center [774, 448] width 589 height 92
click at [769, 403] on span "If you would like to limit the scope of your users’ wallets to only be read-onl…" at bounding box center [774, 448] width 589 height 92
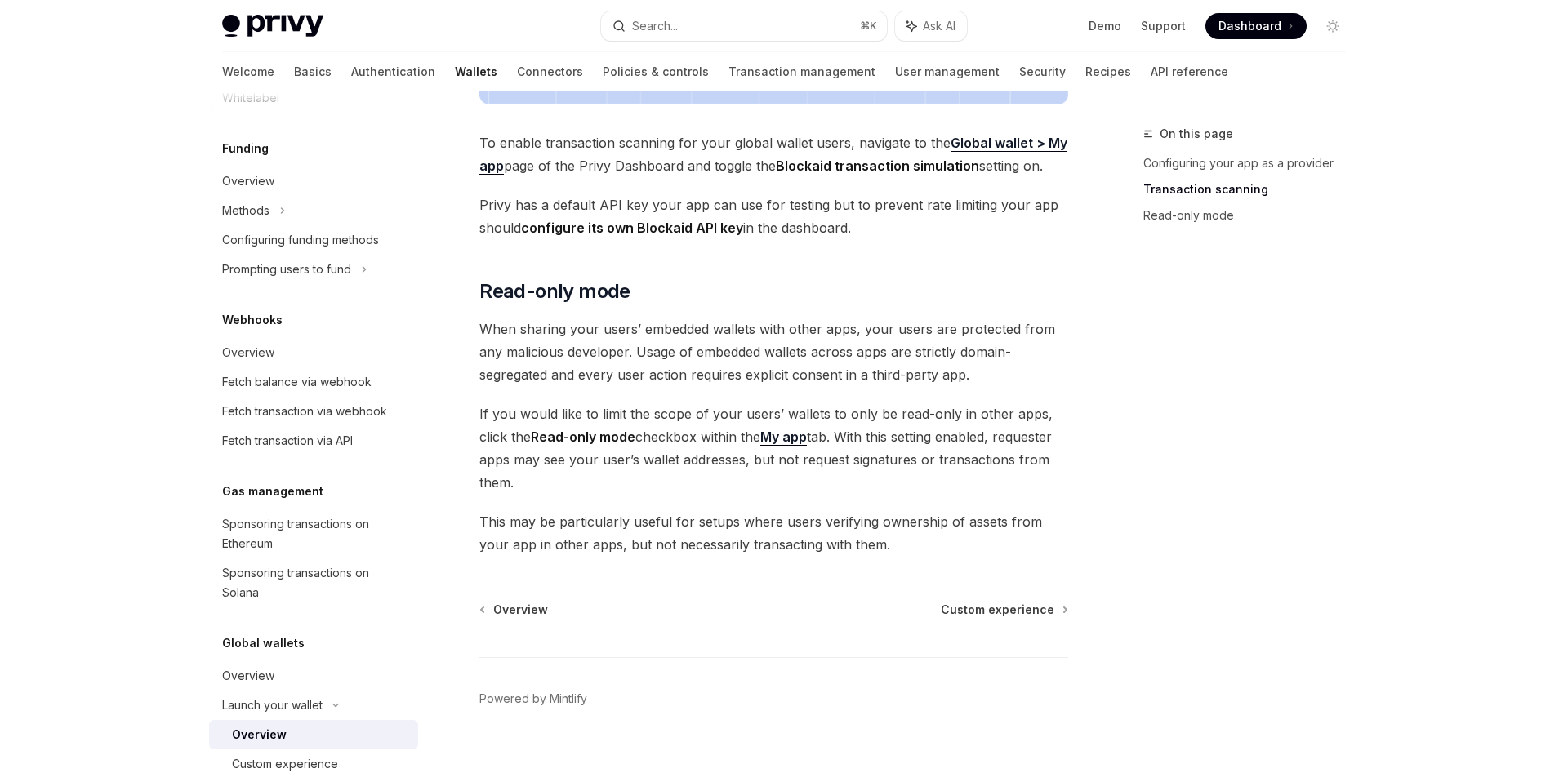
click at [727, 423] on span "If you would like to limit the scope of your users’ wallets to only be read-onl…" at bounding box center [774, 448] width 589 height 92
click at [712, 447] on span "If you would like to limit the scope of your users’ wallets to only be read-onl…" at bounding box center [774, 448] width 589 height 92
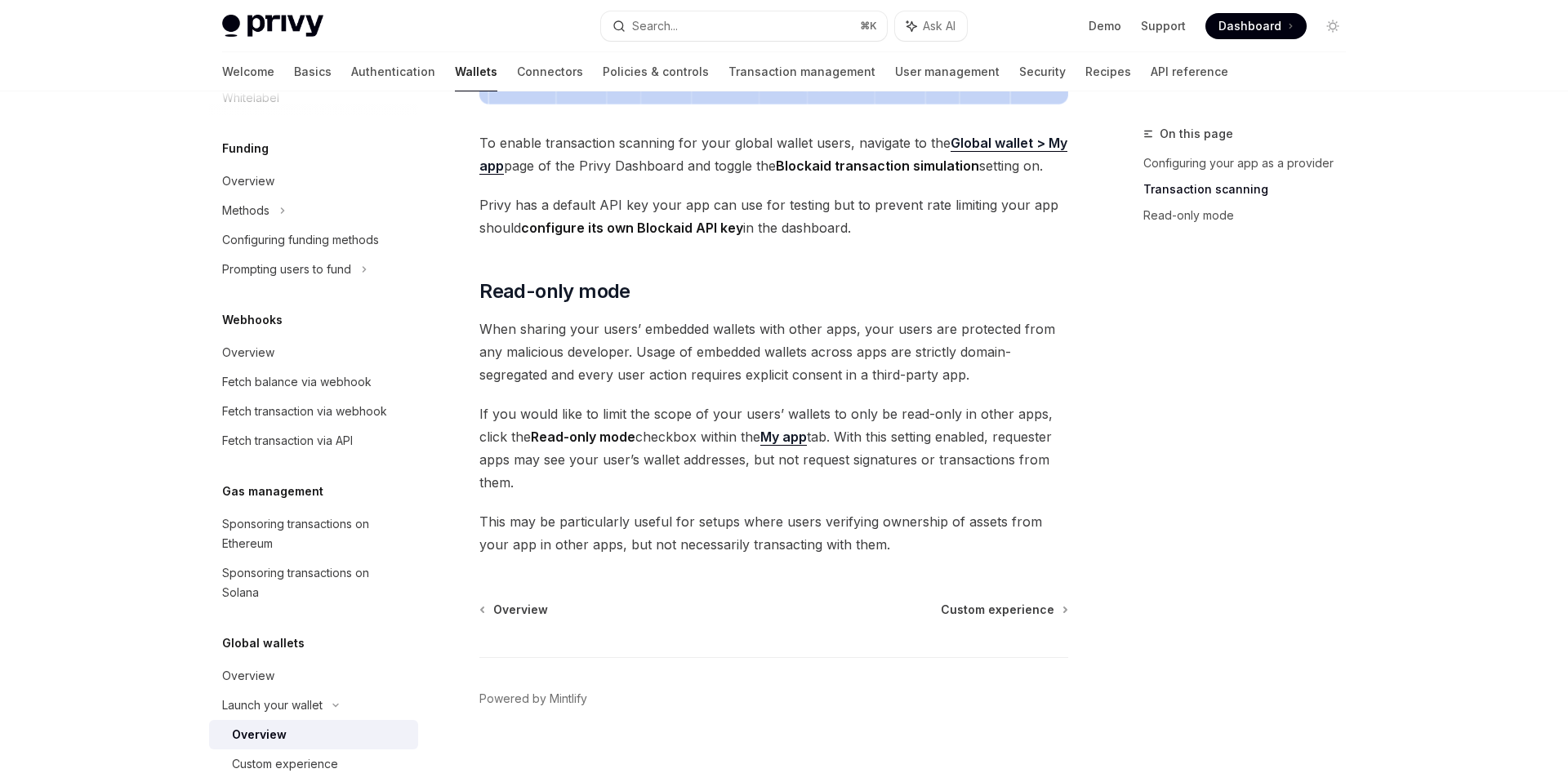
click at [712, 447] on span "If you would like to limit the scope of your users’ wallets to only be read-onl…" at bounding box center [774, 448] width 589 height 92
click at [823, 510] on span "This may be particularly useful for setups where users verifying ownership of a…" at bounding box center [774, 532] width 589 height 46
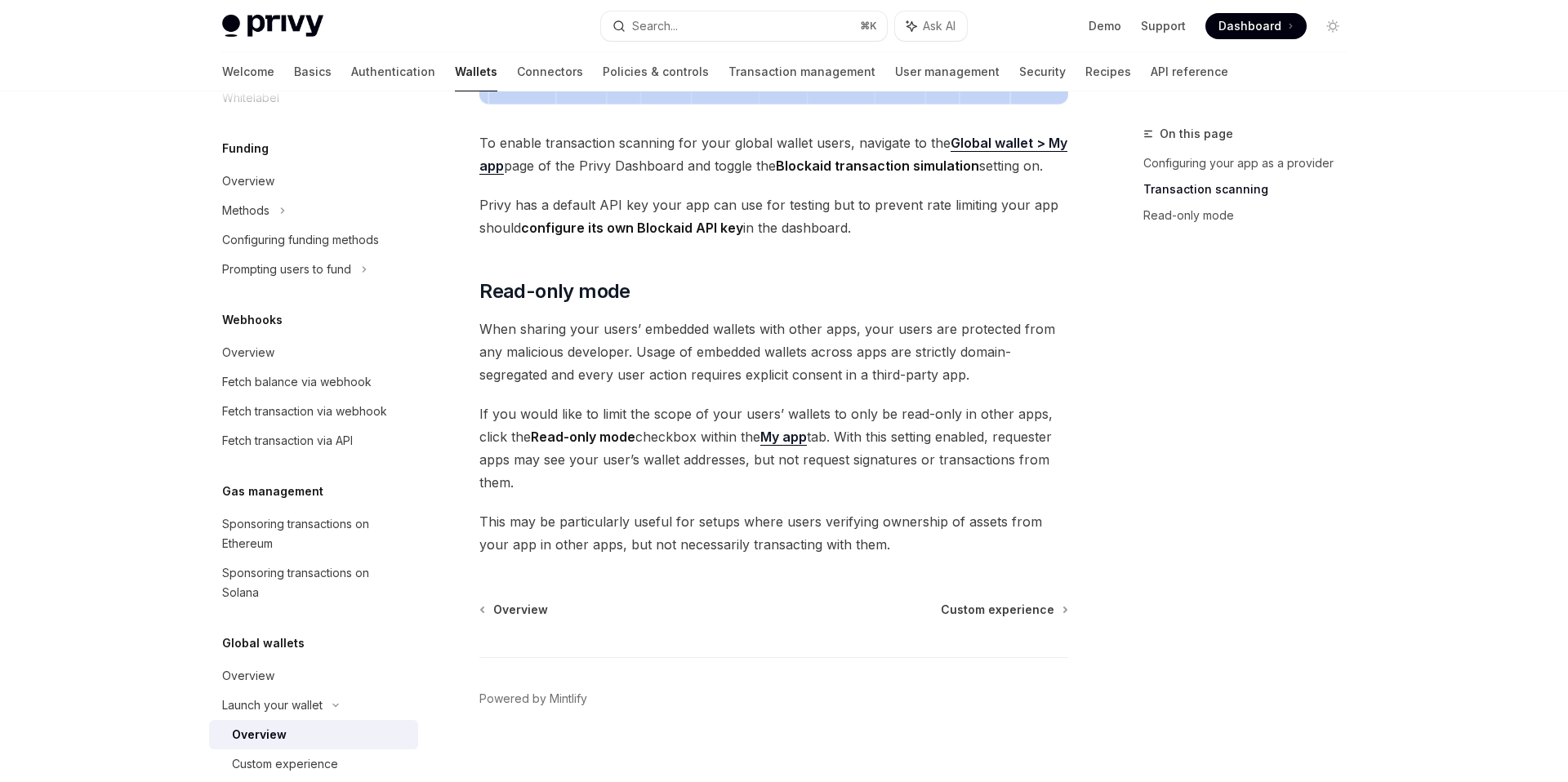
click at [782, 511] on span "This may be particularly useful for setups where users verifying ownership of a…" at bounding box center [774, 532] width 589 height 46
click at [1308, 423] on div "On this page Configuring your app as a provider Transaction scanning Read-only …" at bounding box center [1234, 453] width 248 height 658
click at [271, 349] on div "Overview" at bounding box center [248, 353] width 52 height 20
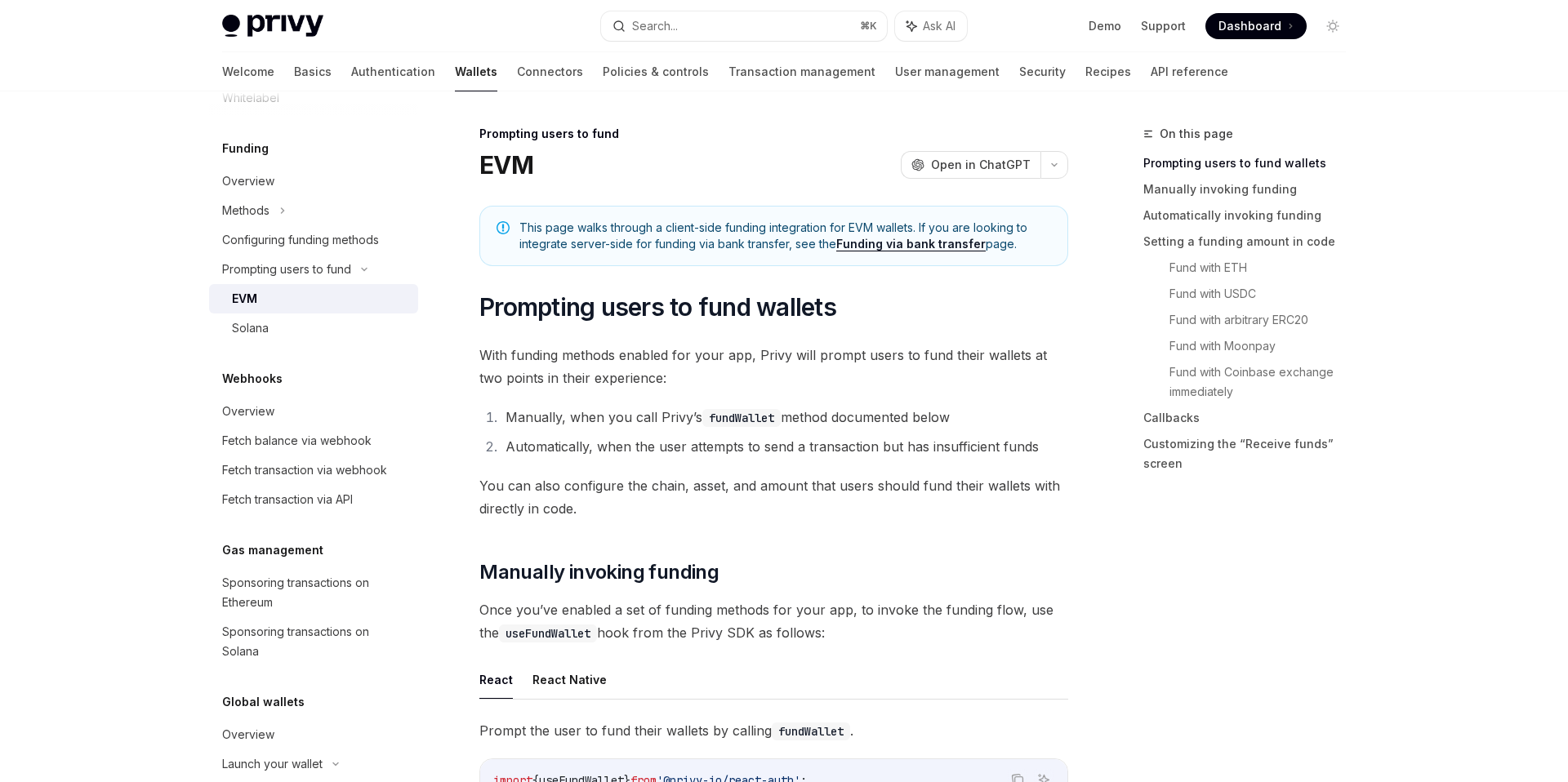
click at [645, 227] on span "This page walks through a client-side funding integration for EVM wallets. If y…" at bounding box center [784, 235] width 532 height 32
click at [725, 237] on span "This page walks through a client-side funding integration for EVM wallets. If y…" at bounding box center [784, 235] width 532 height 32
click at [729, 243] on span "This page walks through a client-side funding integration for EVM wallets. If y…" at bounding box center [784, 235] width 532 height 32
click at [736, 239] on span "This page walks through a client-side funding integration for EVM wallets. If y…" at bounding box center [784, 235] width 532 height 32
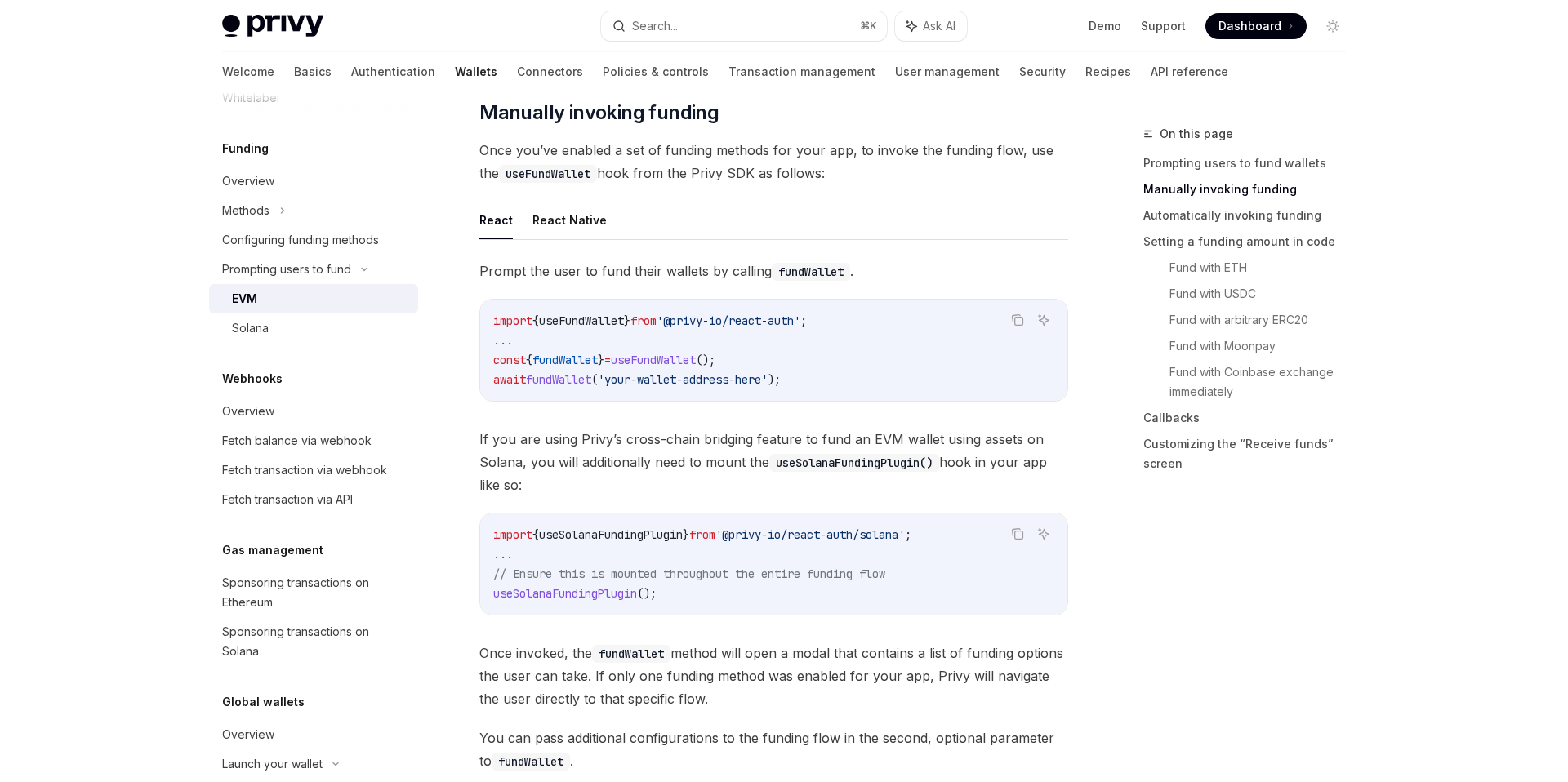
scroll to position [463, 0]
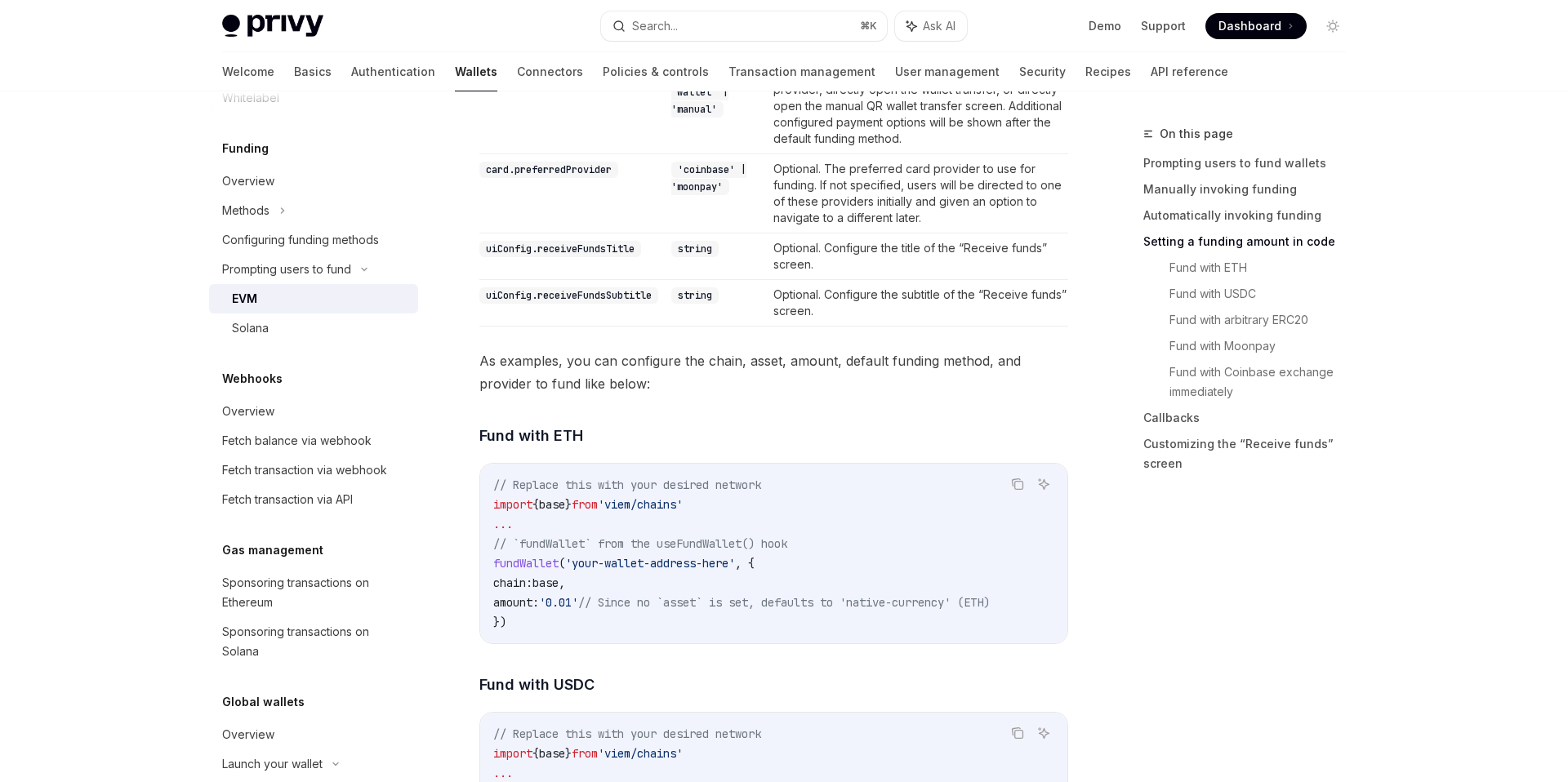
scroll to position [1907, 0]
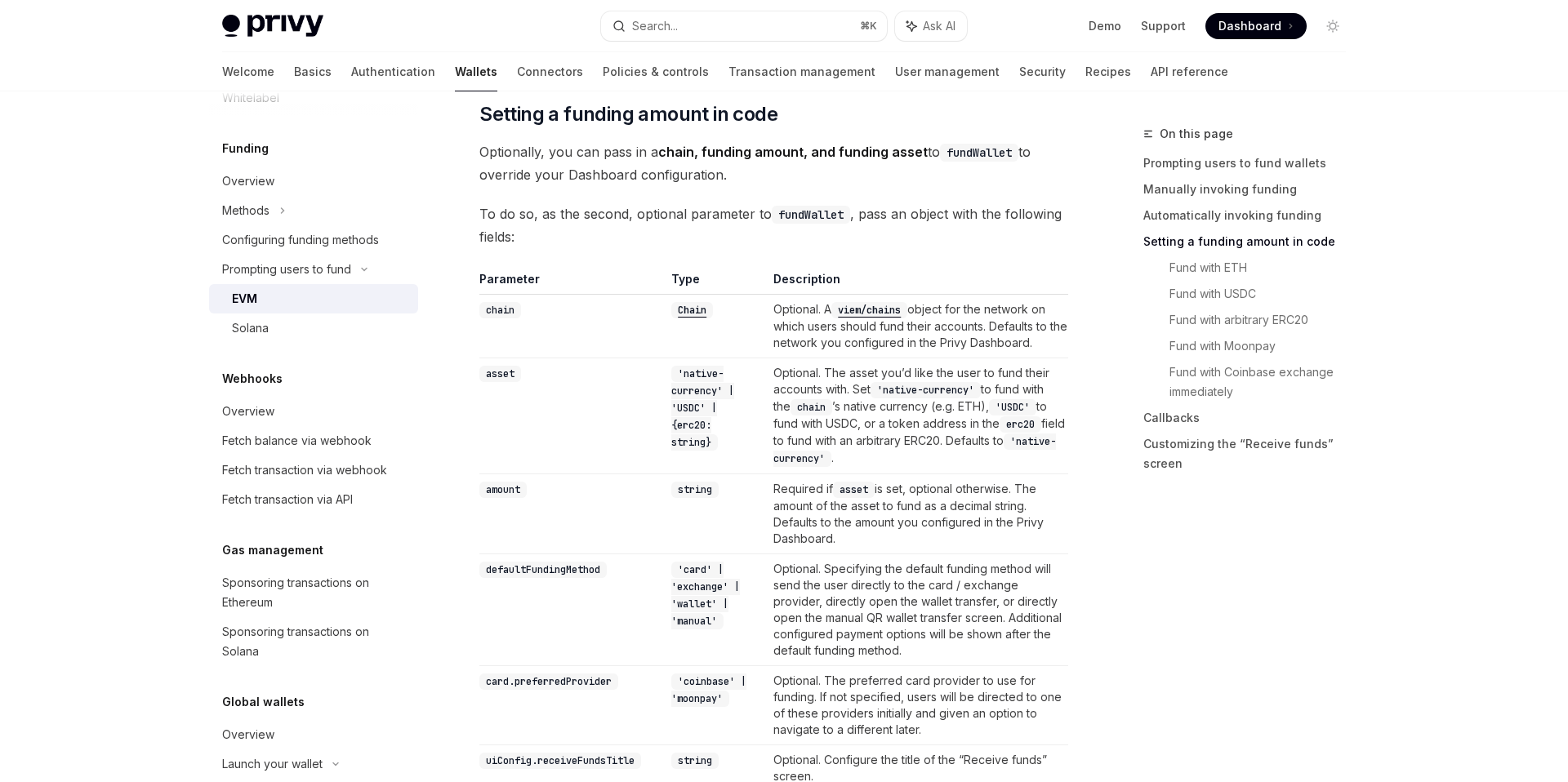
scroll to position [1418, 0]
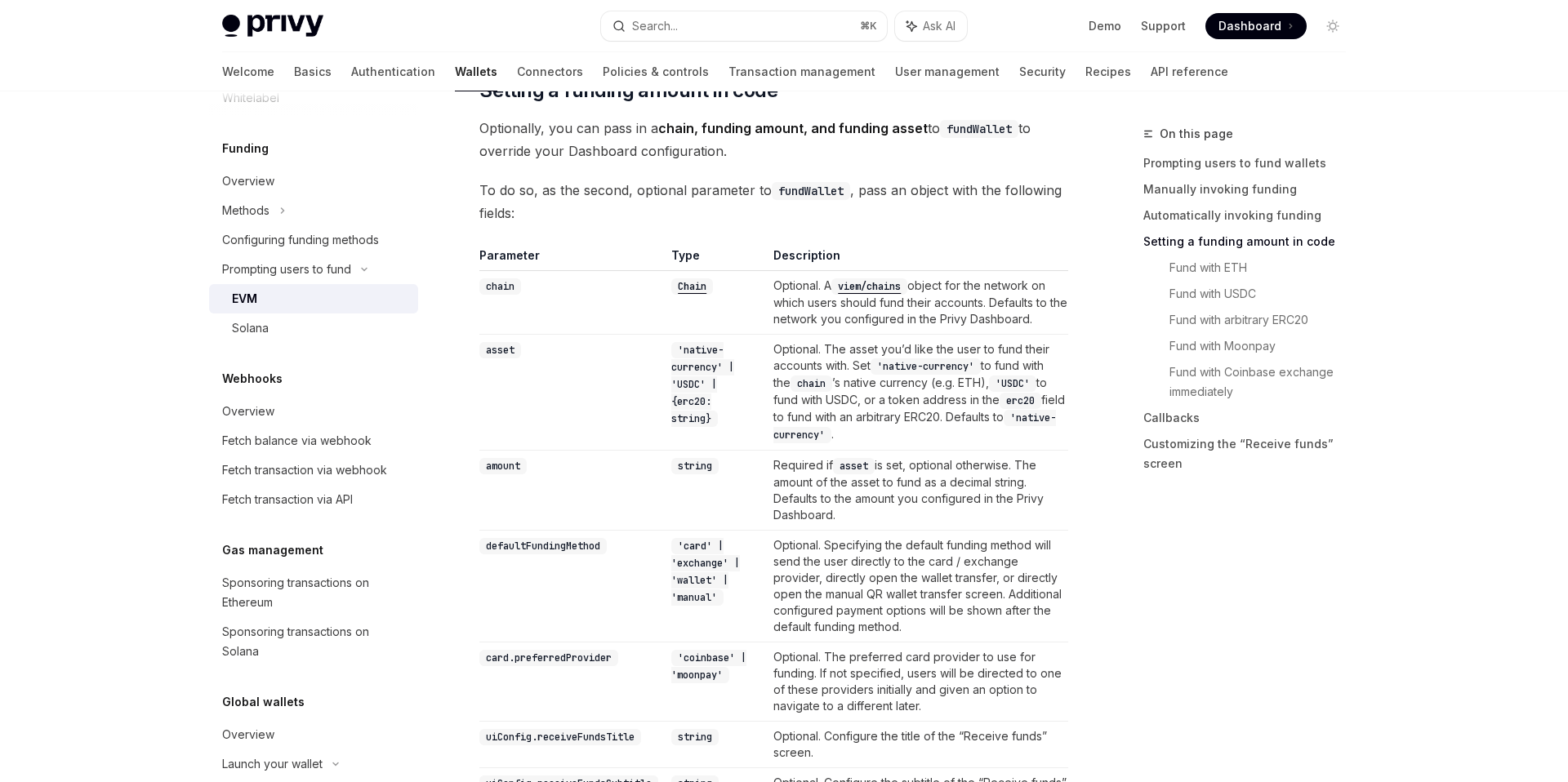
click at [890, 287] on code "viem/chains" at bounding box center [868, 287] width 76 height 17
click at [532, 406] on td "asset" at bounding box center [571, 391] width 185 height 116
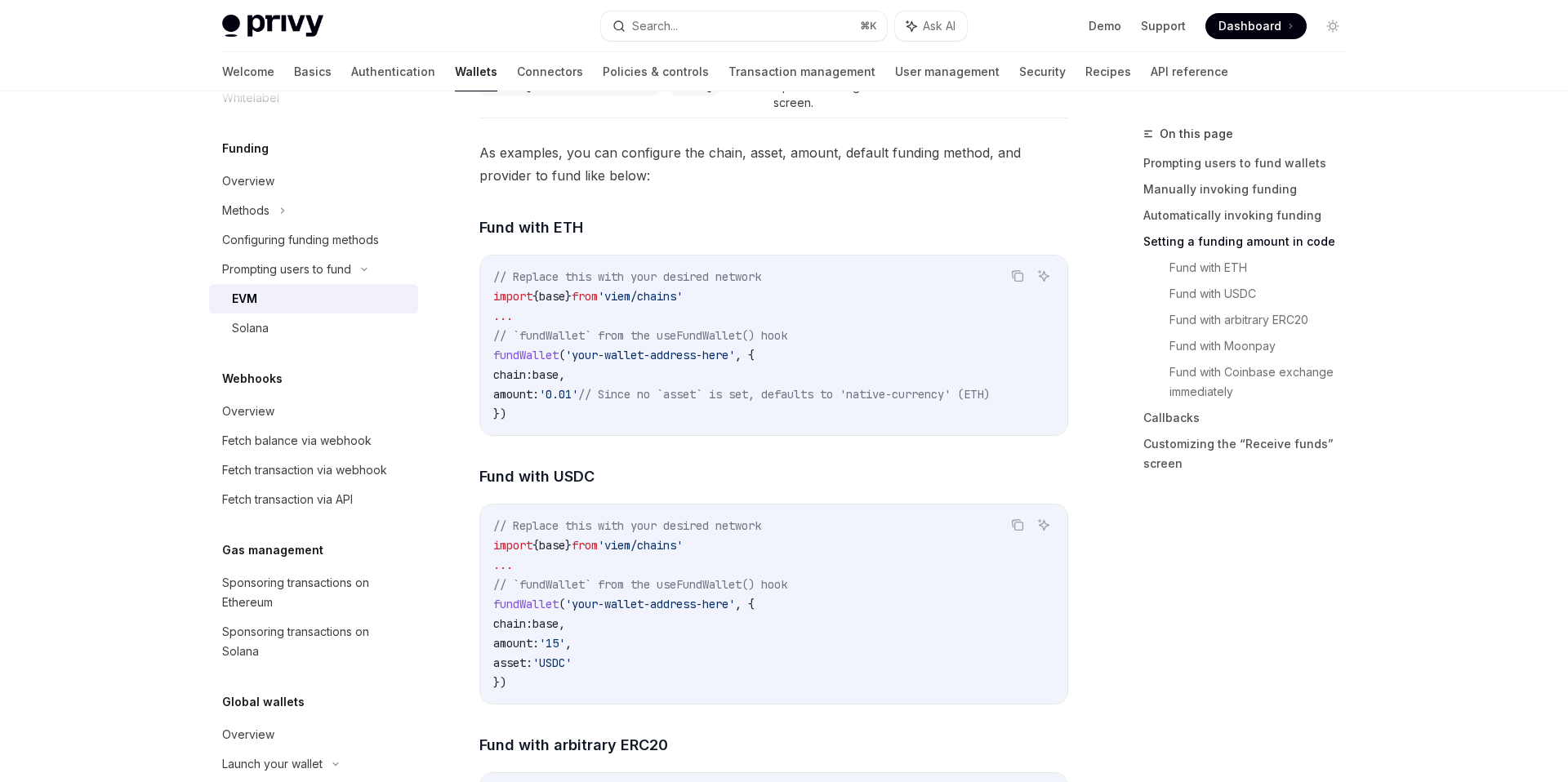
scroll to position [2155, 0]
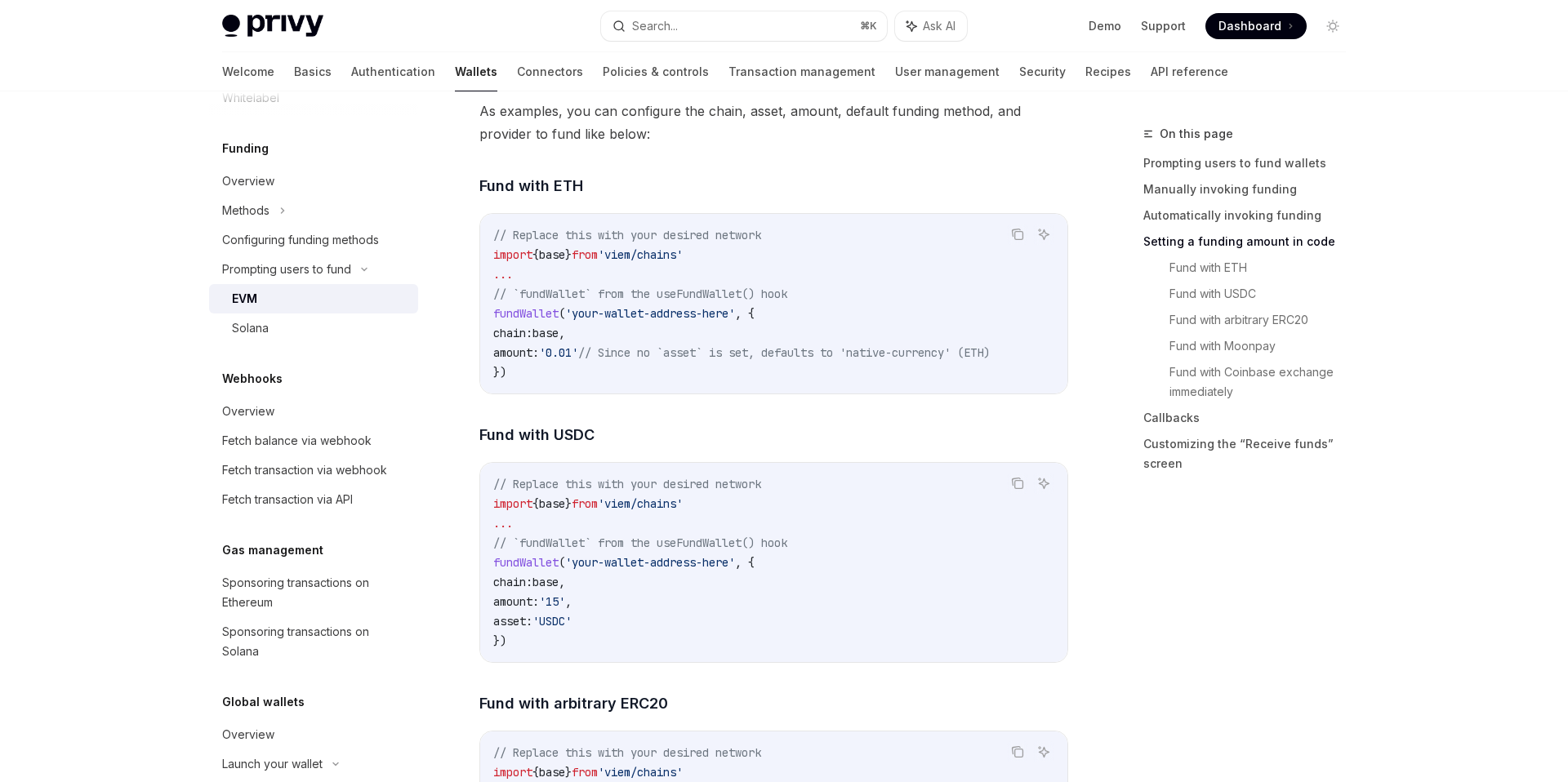
click at [1148, 518] on div "On this page Prompting users to fund wallets Manually invoking funding Automati…" at bounding box center [1234, 453] width 248 height 658
click at [1328, 474] on link "Customizing the “Receive funds” screen" at bounding box center [1250, 453] width 215 height 46
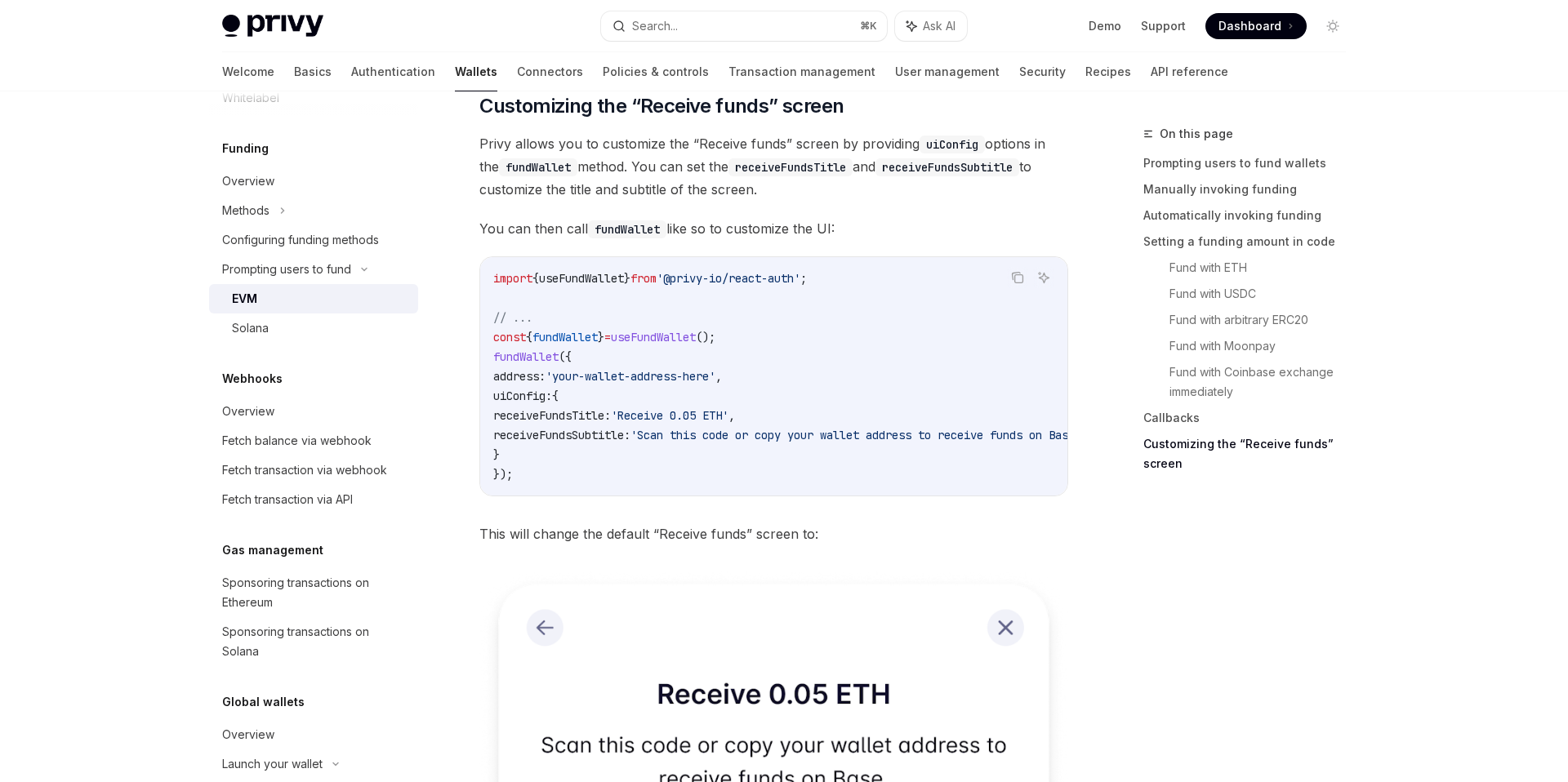
scroll to position [4321, 0]
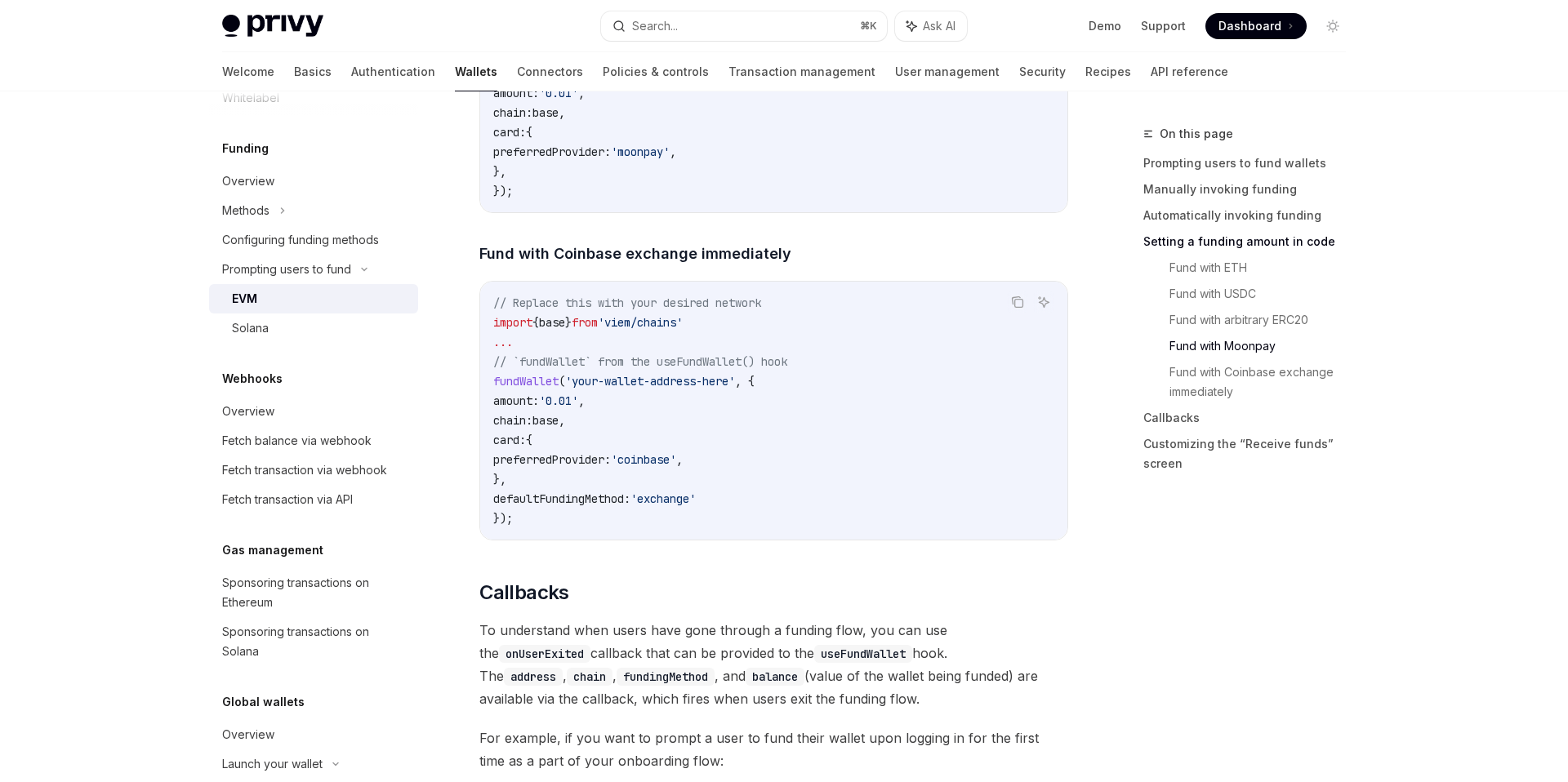
scroll to position [3209, 0]
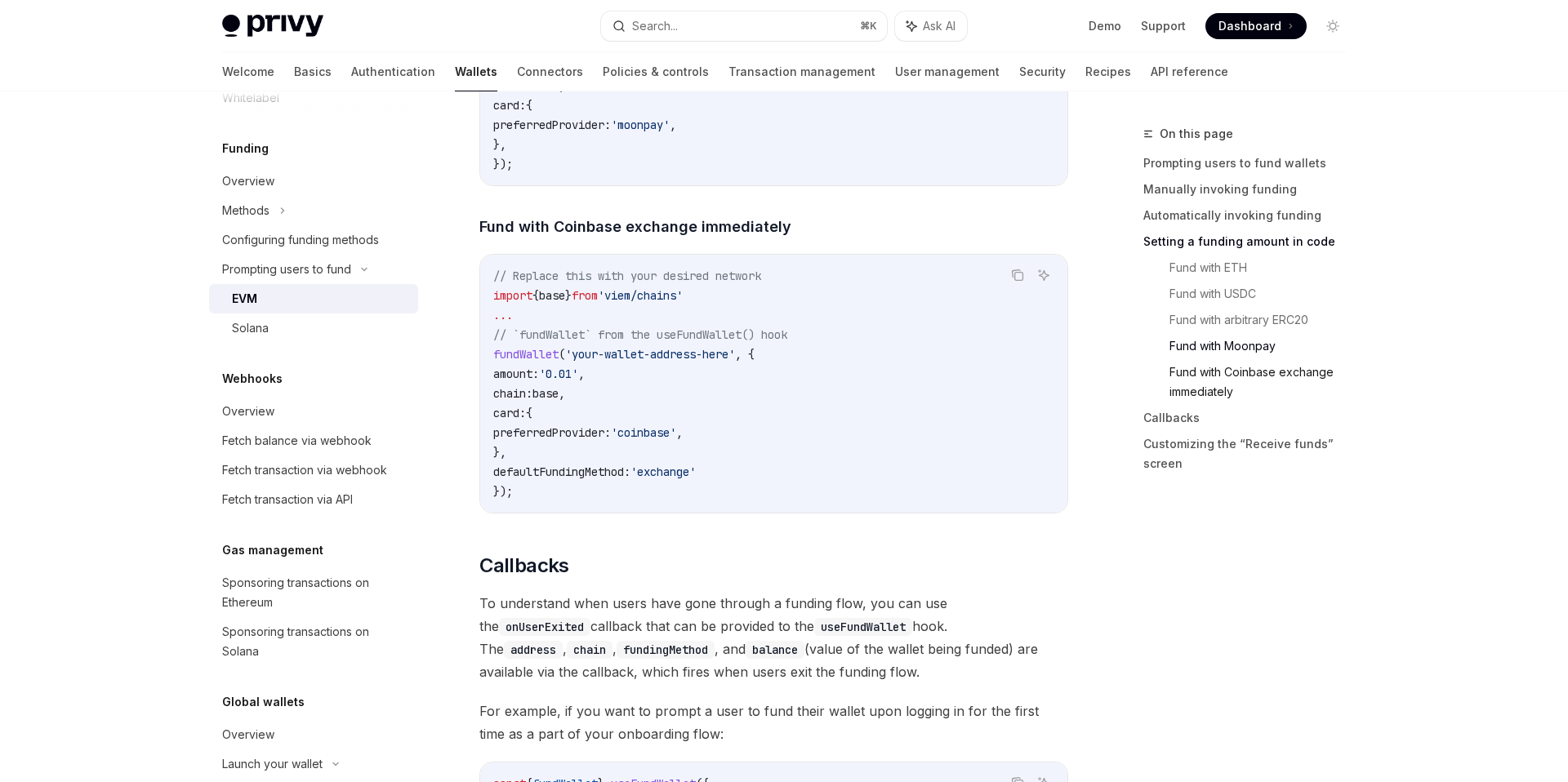
click at [1245, 372] on link "Fund with Coinbase exchange immediately" at bounding box center [1264, 382] width 190 height 46
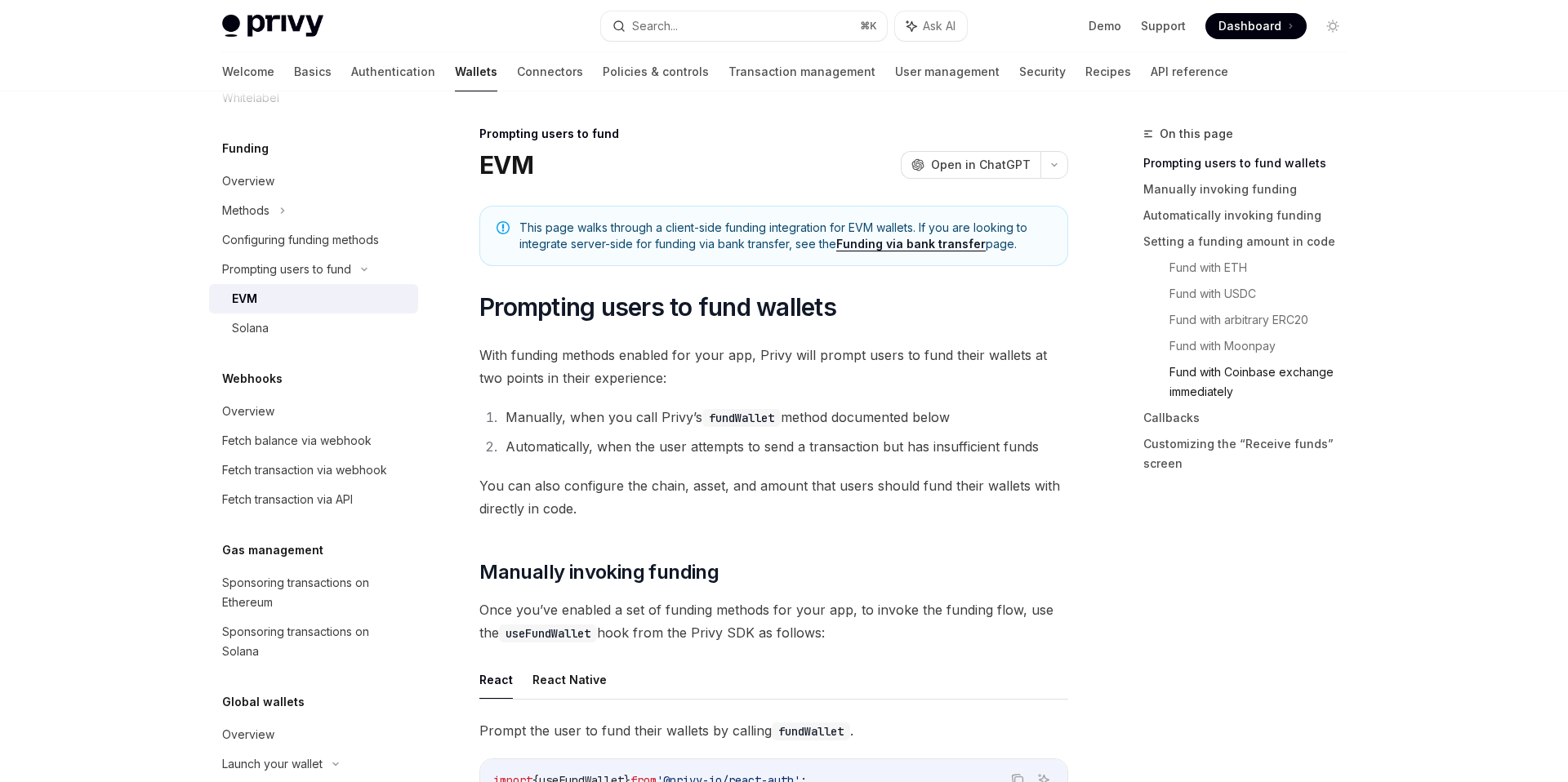
click at [1226, 380] on link "Fund with Coinbase exchange immediately" at bounding box center [1264, 382] width 190 height 46
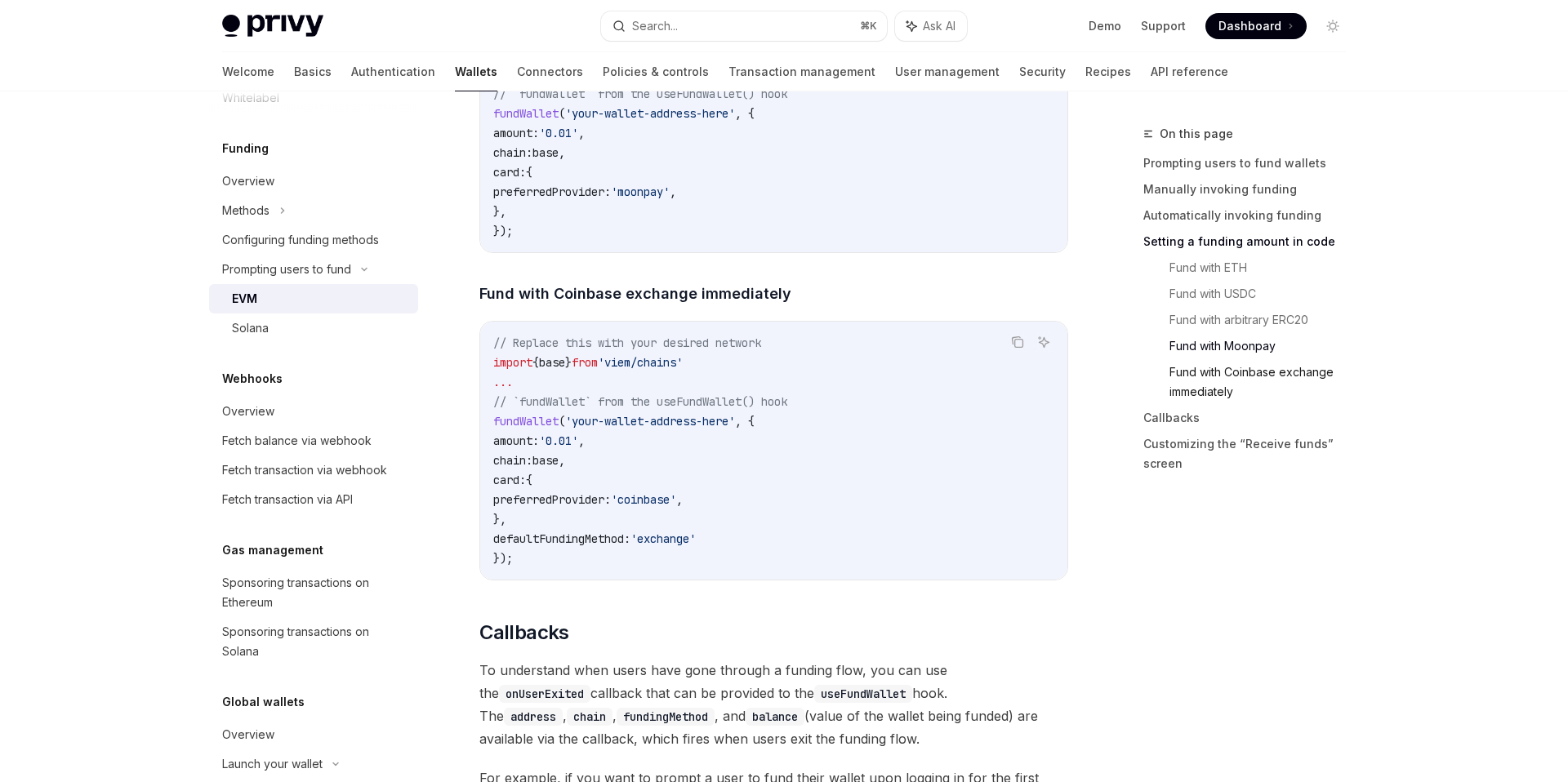
scroll to position [3306, 0]
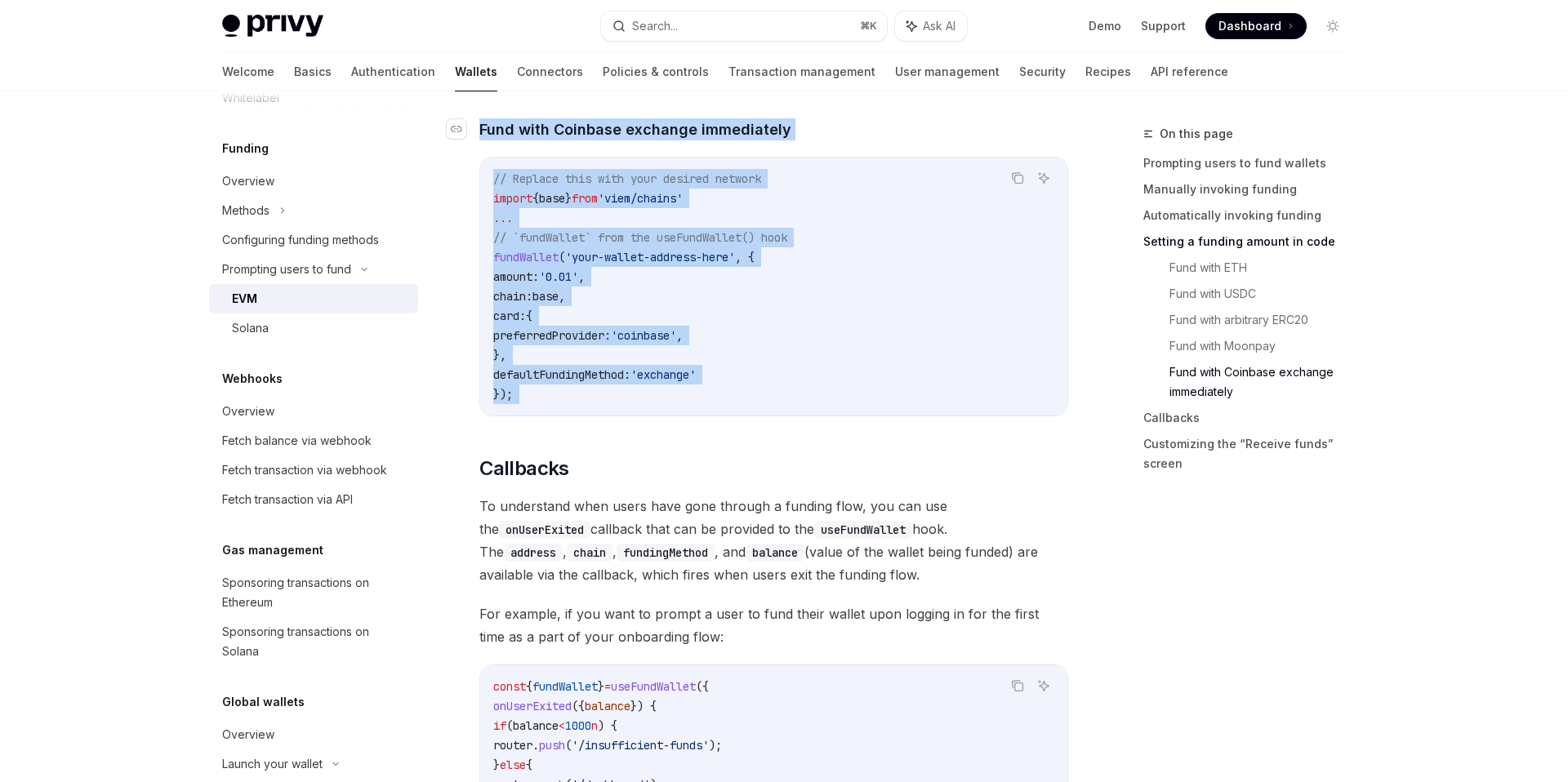
drag, startPoint x: 584, startPoint y: 443, endPoint x: 482, endPoint y: 142, distance: 317.8
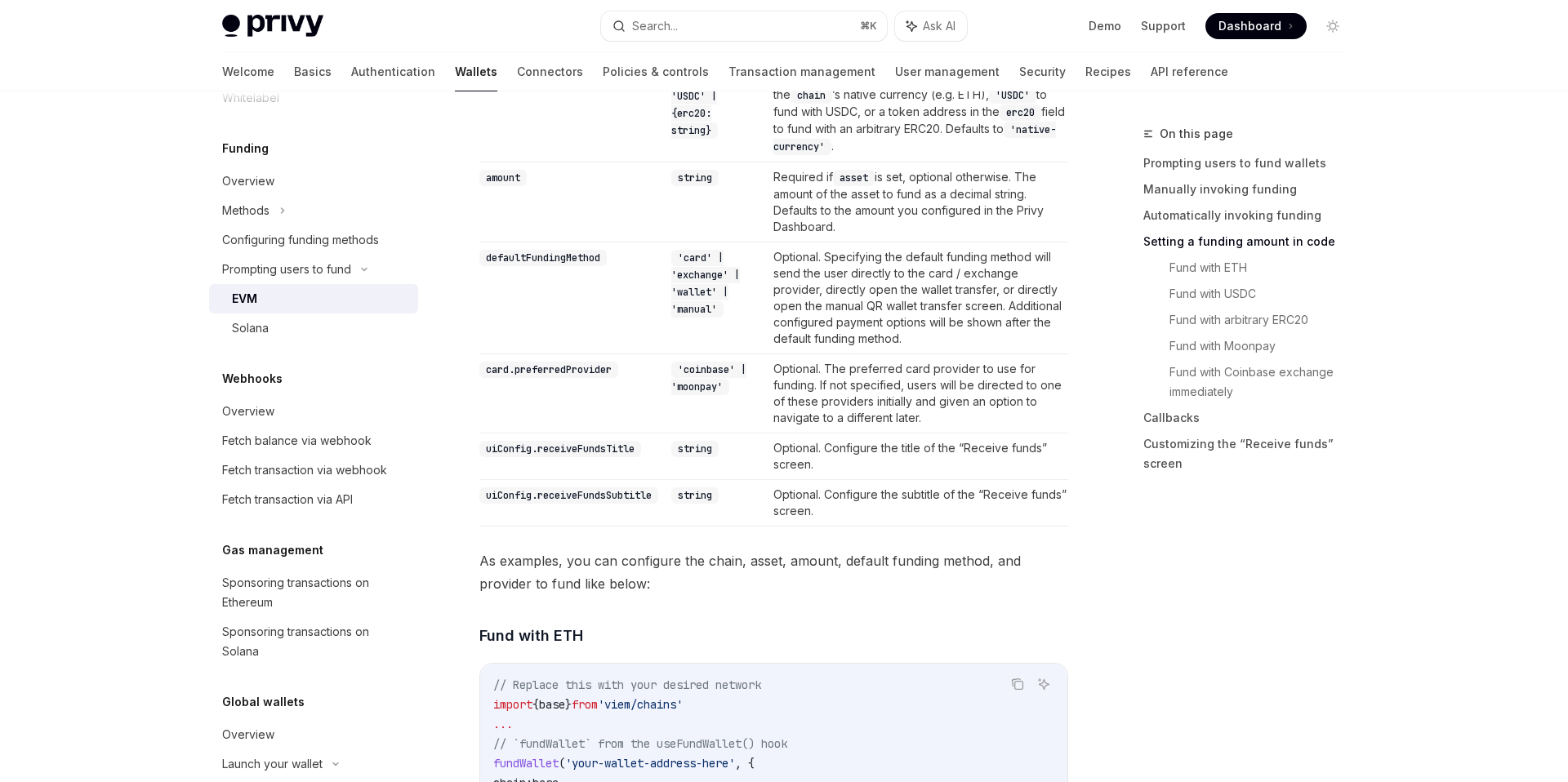
scroll to position [1701, 0]
click at [857, 260] on td "Optional. Specifying the default funding method will send the user directly to …" at bounding box center [918, 301] width 301 height 111
click at [893, 341] on td "Optional. Specifying the default funding method will send the user directly to …" at bounding box center [918, 301] width 301 height 111
click at [987, 336] on td "Optional. Specifying the default funding method will send the user directly to …" at bounding box center [918, 301] width 301 height 111
click at [1016, 339] on td "Optional. Specifying the default funding method will send the user directly to …" at bounding box center [918, 301] width 301 height 111
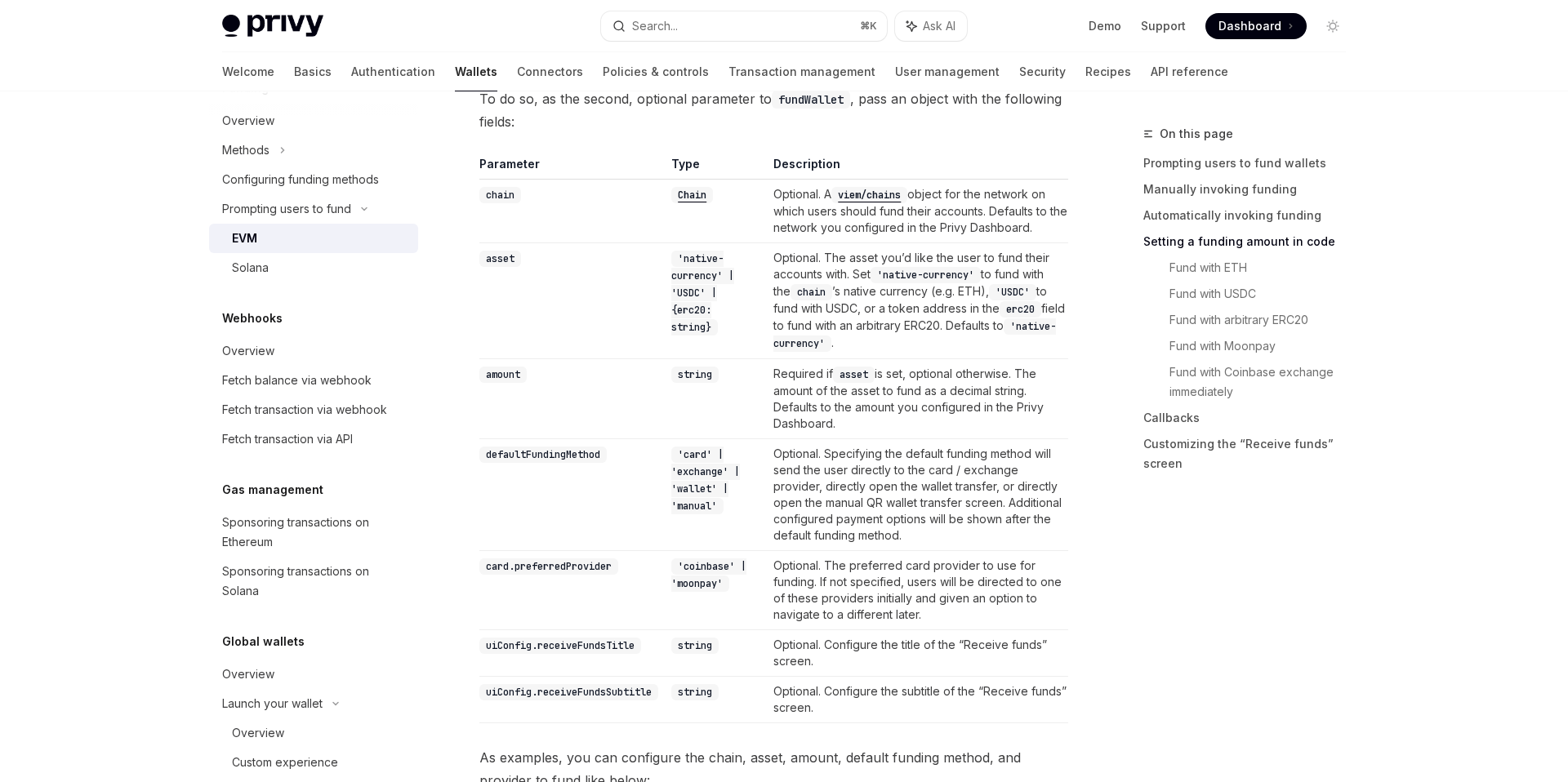
scroll to position [712, 0]
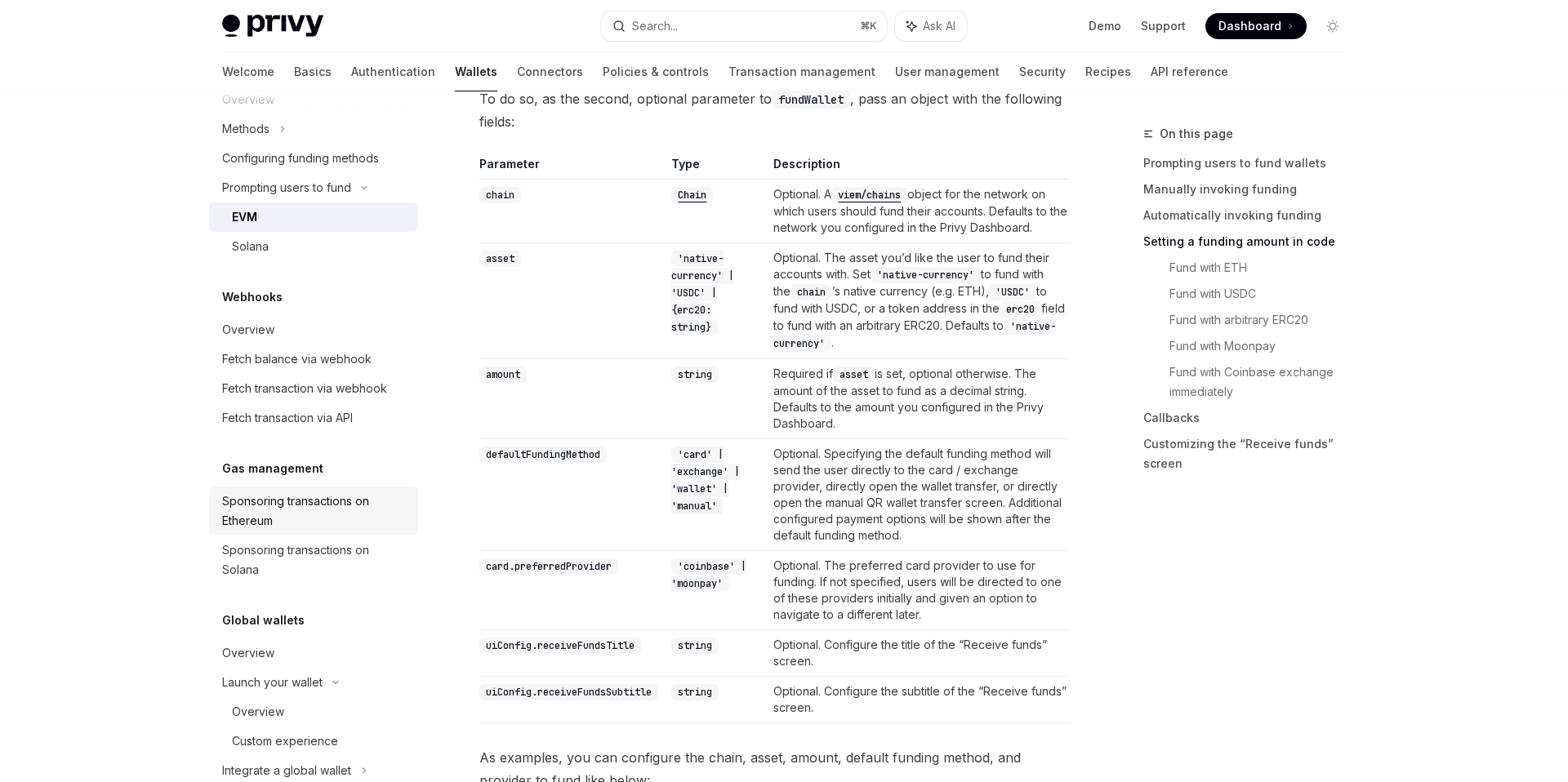
click at [270, 508] on div "Sponsoring transactions on Ethereum" at bounding box center [315, 511] width 186 height 39
type textarea "*"
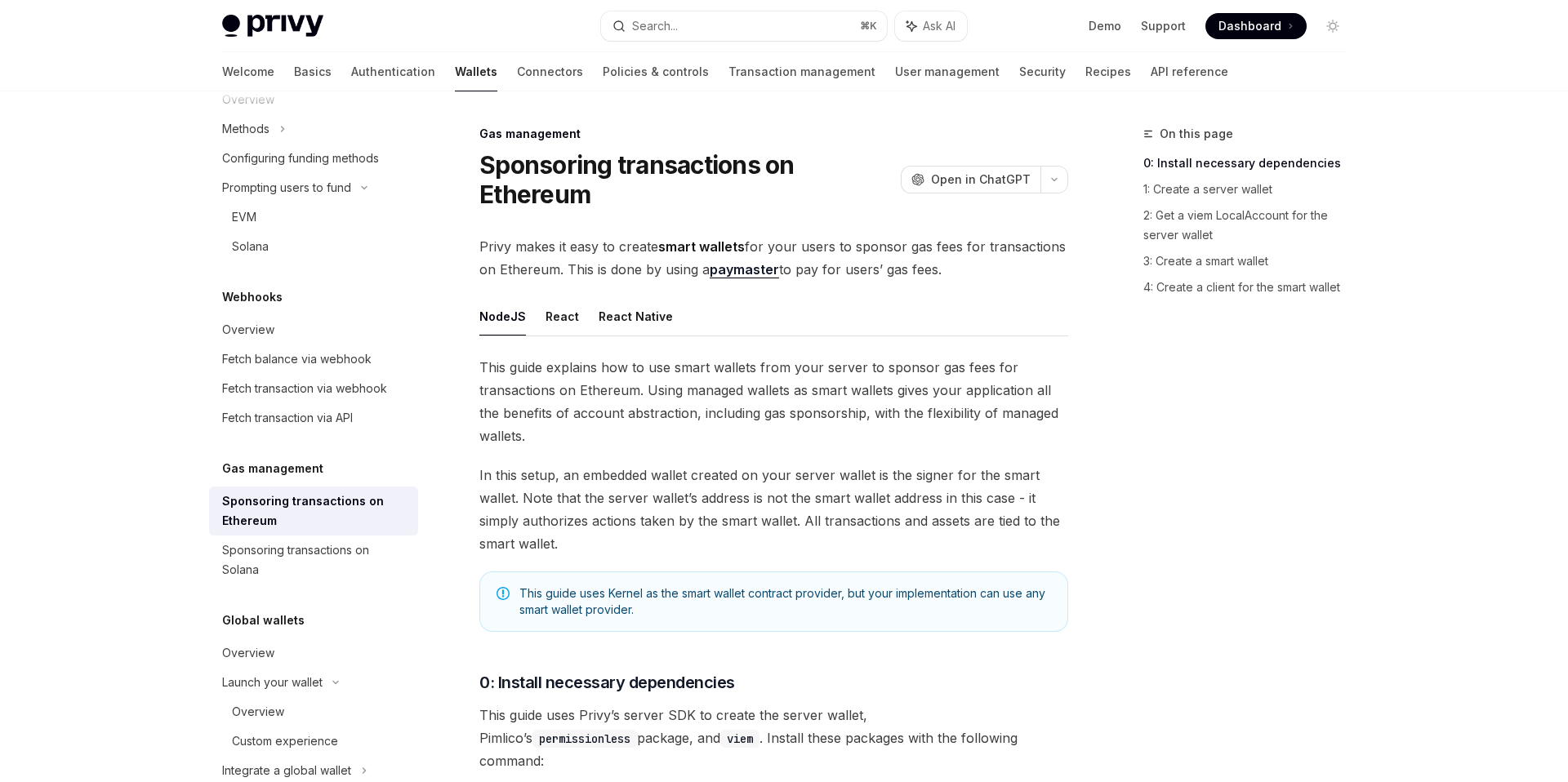
click at [749, 270] on link "paymaster" at bounding box center [744, 270] width 69 height 17
